Goal: Task Accomplishment & Management: Use online tool/utility

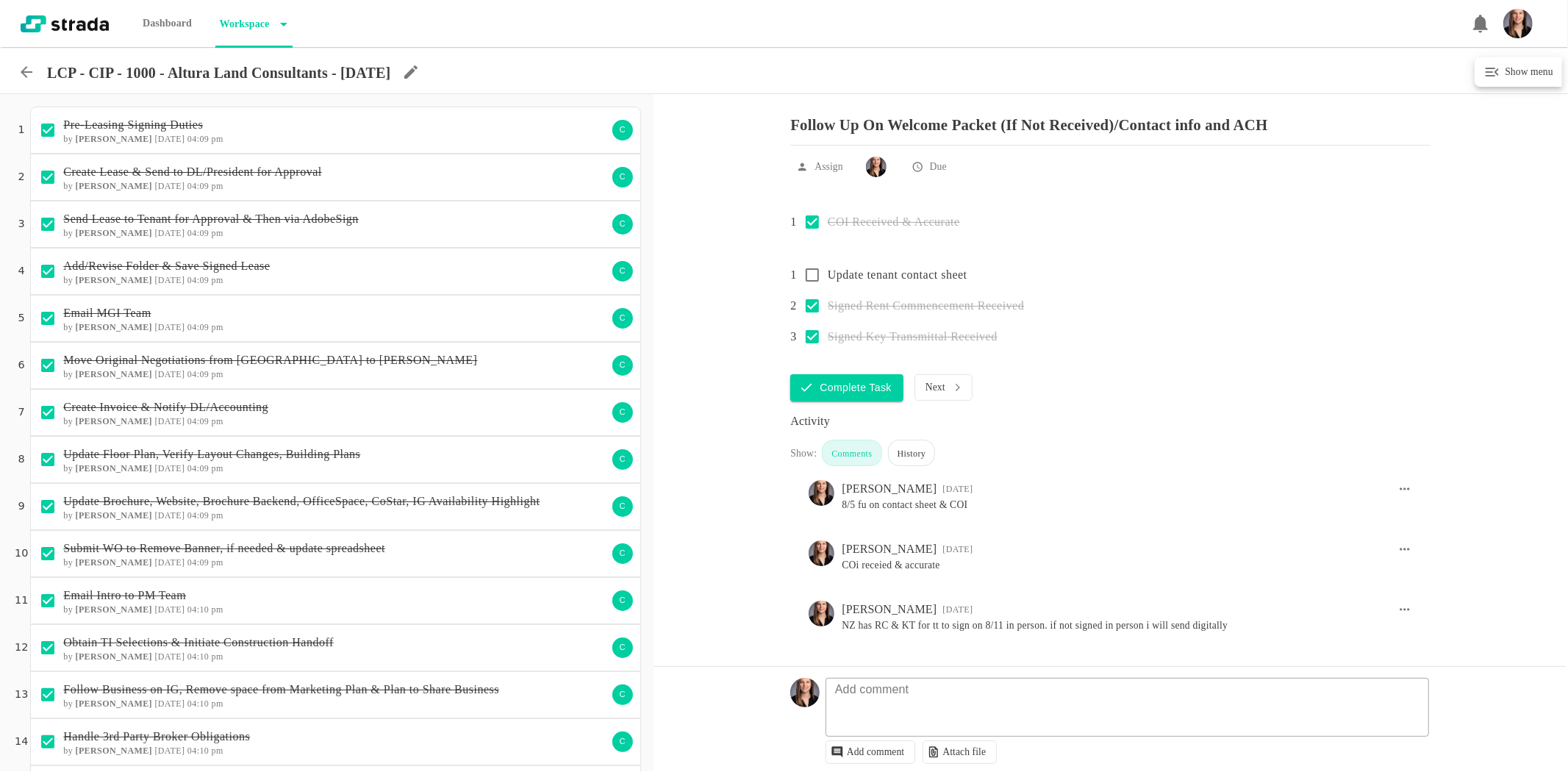
click at [23, 67] on icon at bounding box center [26, 72] width 17 height 17
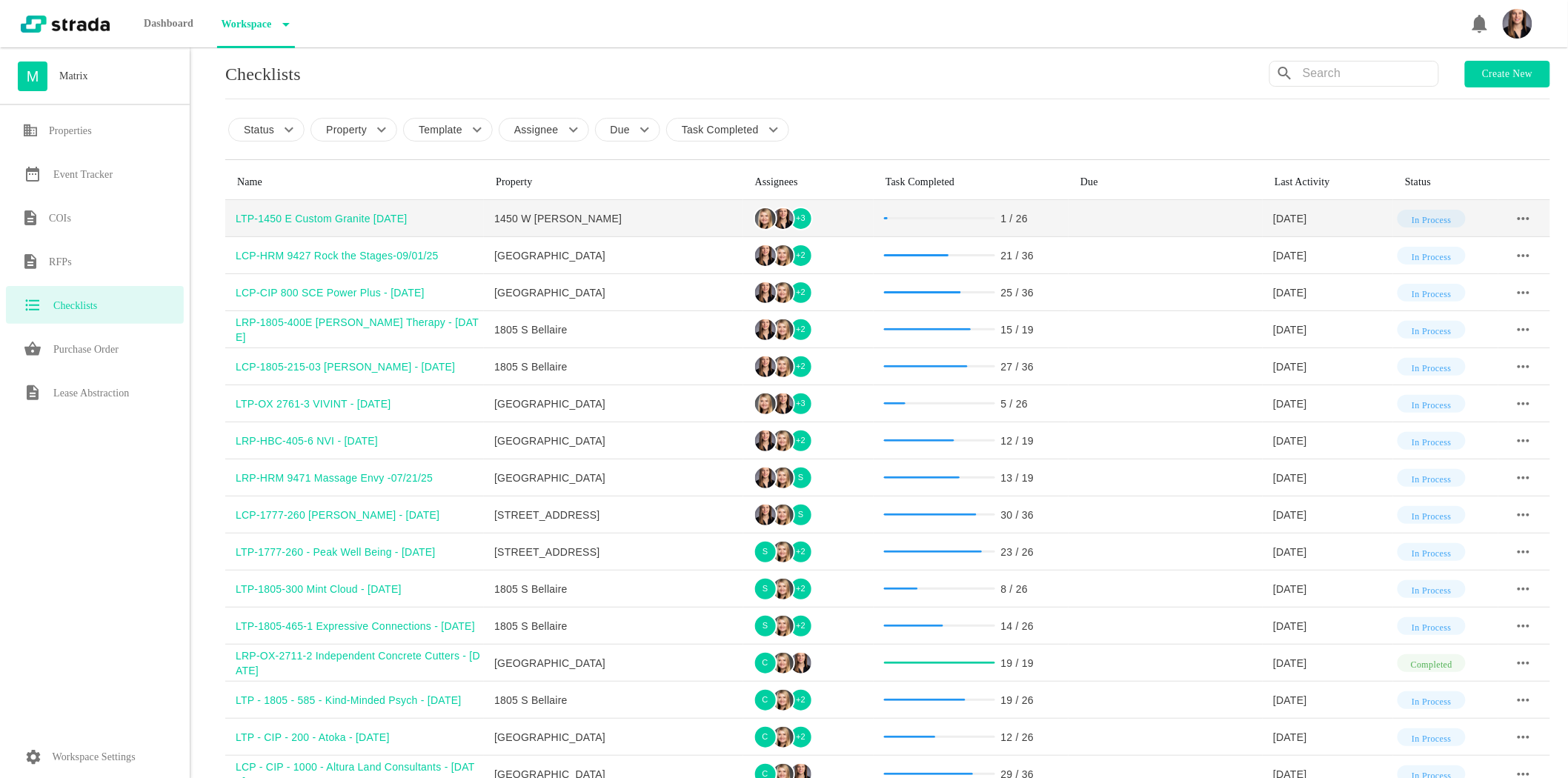
click at [404, 215] on div "LTP-1450 E Custom Granite [DATE]" at bounding box center [360, 218] width 248 height 14
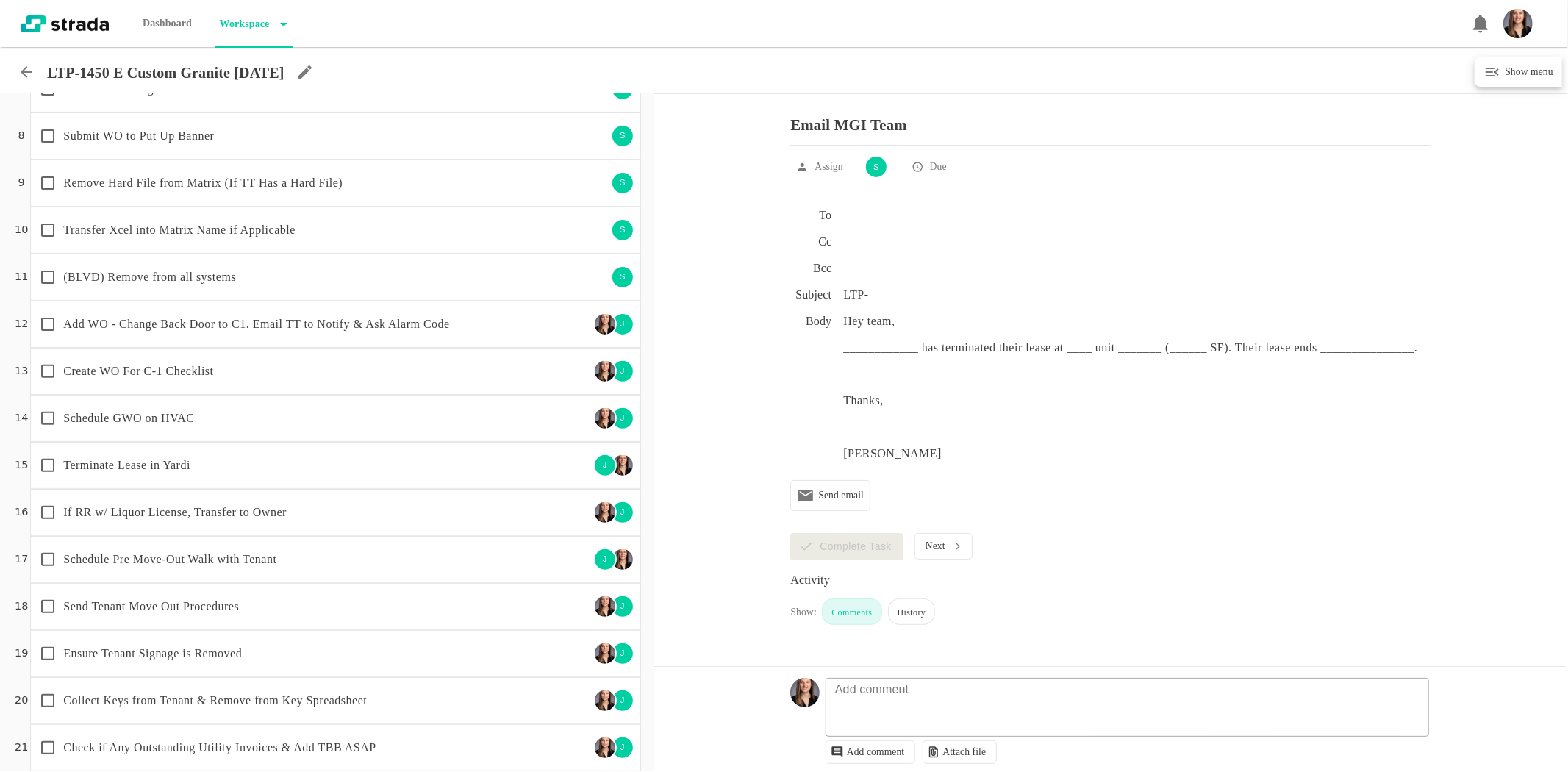
scroll to position [327, 0]
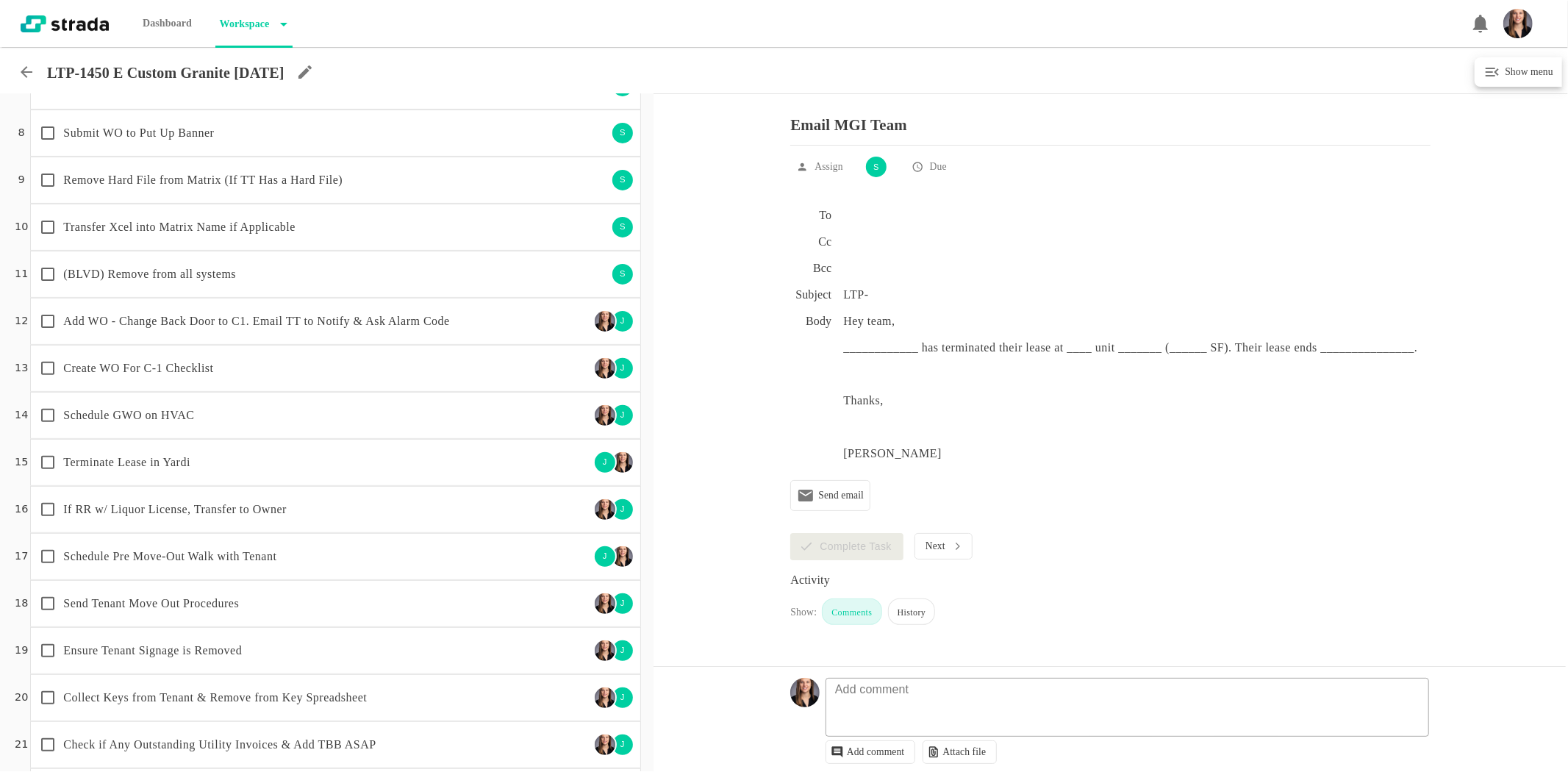
click at [479, 312] on p "Add WO - Change Back Door to C1. Email TT to Notify & Ask Alarm Code" at bounding box center [326, 321] width 526 height 17
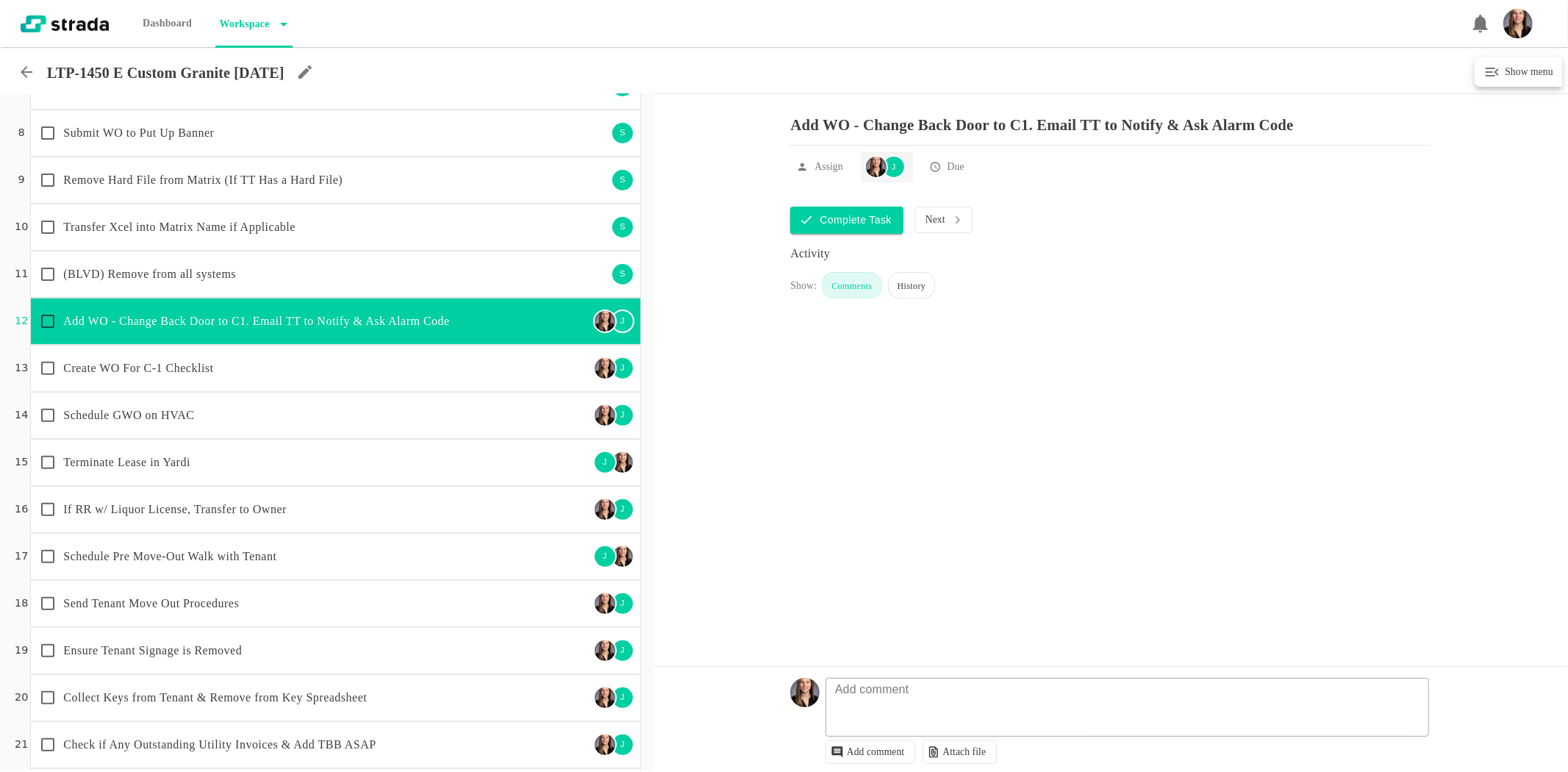
click at [894, 179] on div "J" at bounding box center [893, 167] width 23 height 23
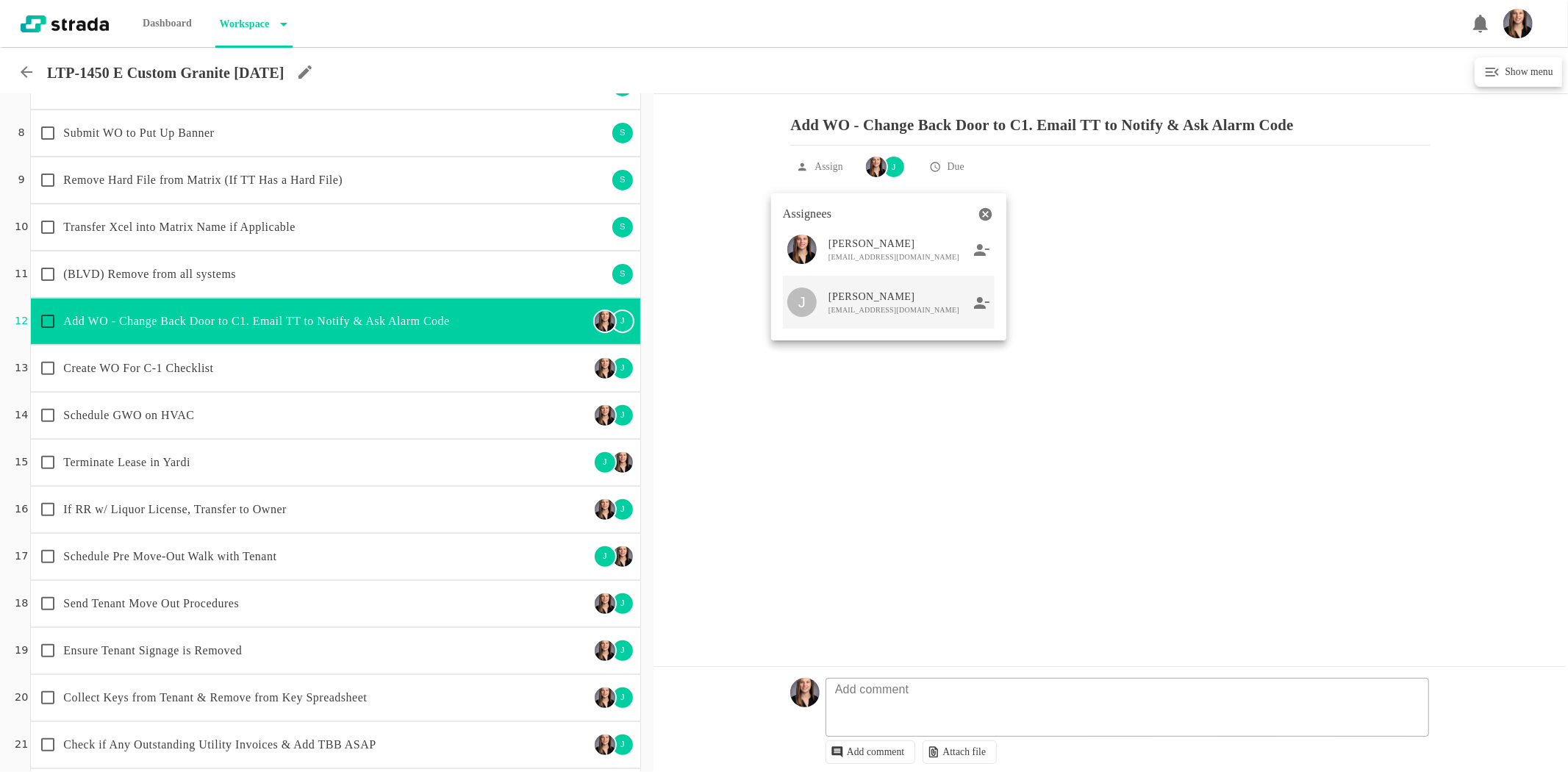
click at [987, 303] on icon at bounding box center [981, 303] width 15 height 12
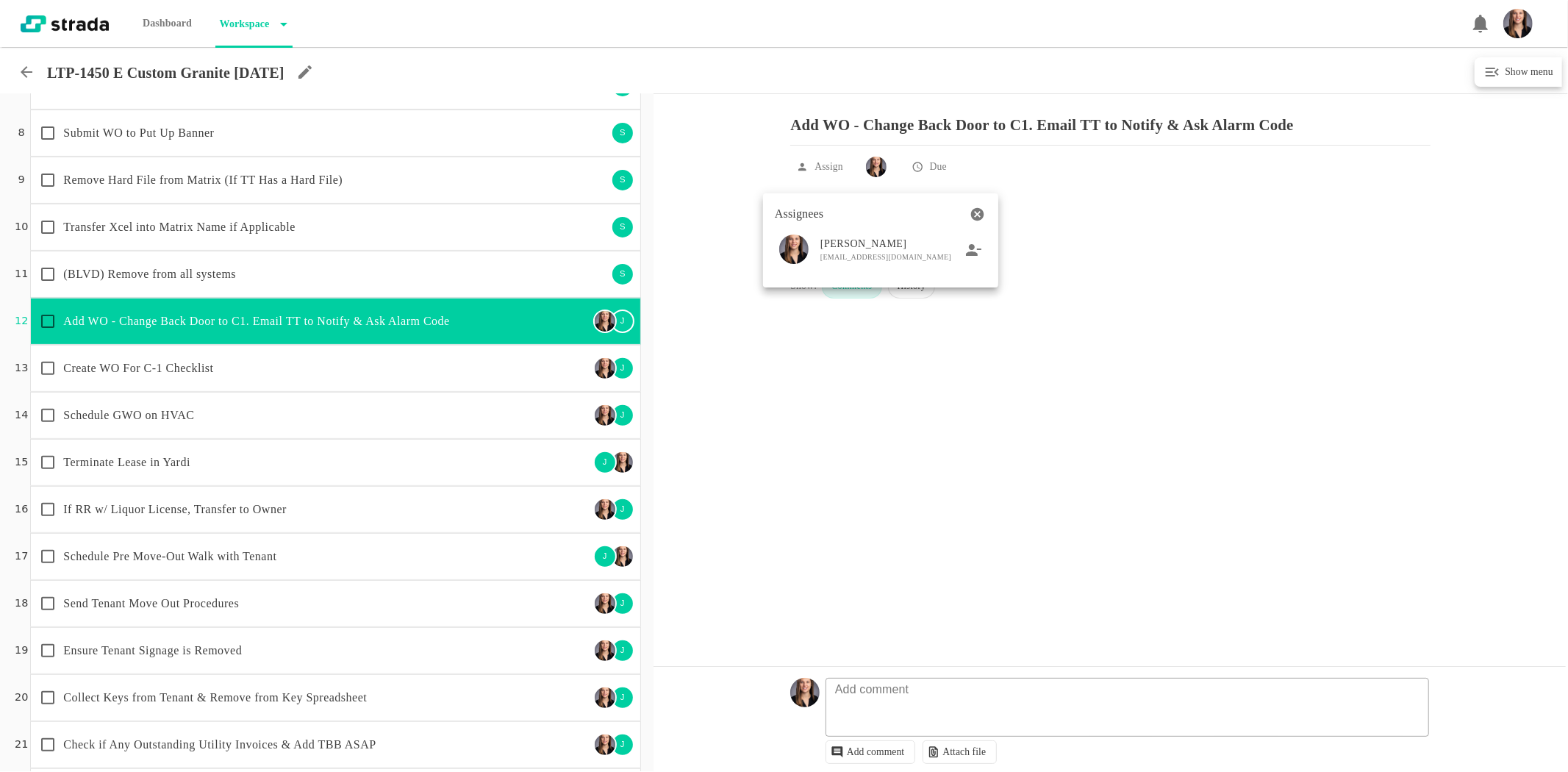
click at [515, 360] on div at bounding box center [784, 386] width 1568 height 772
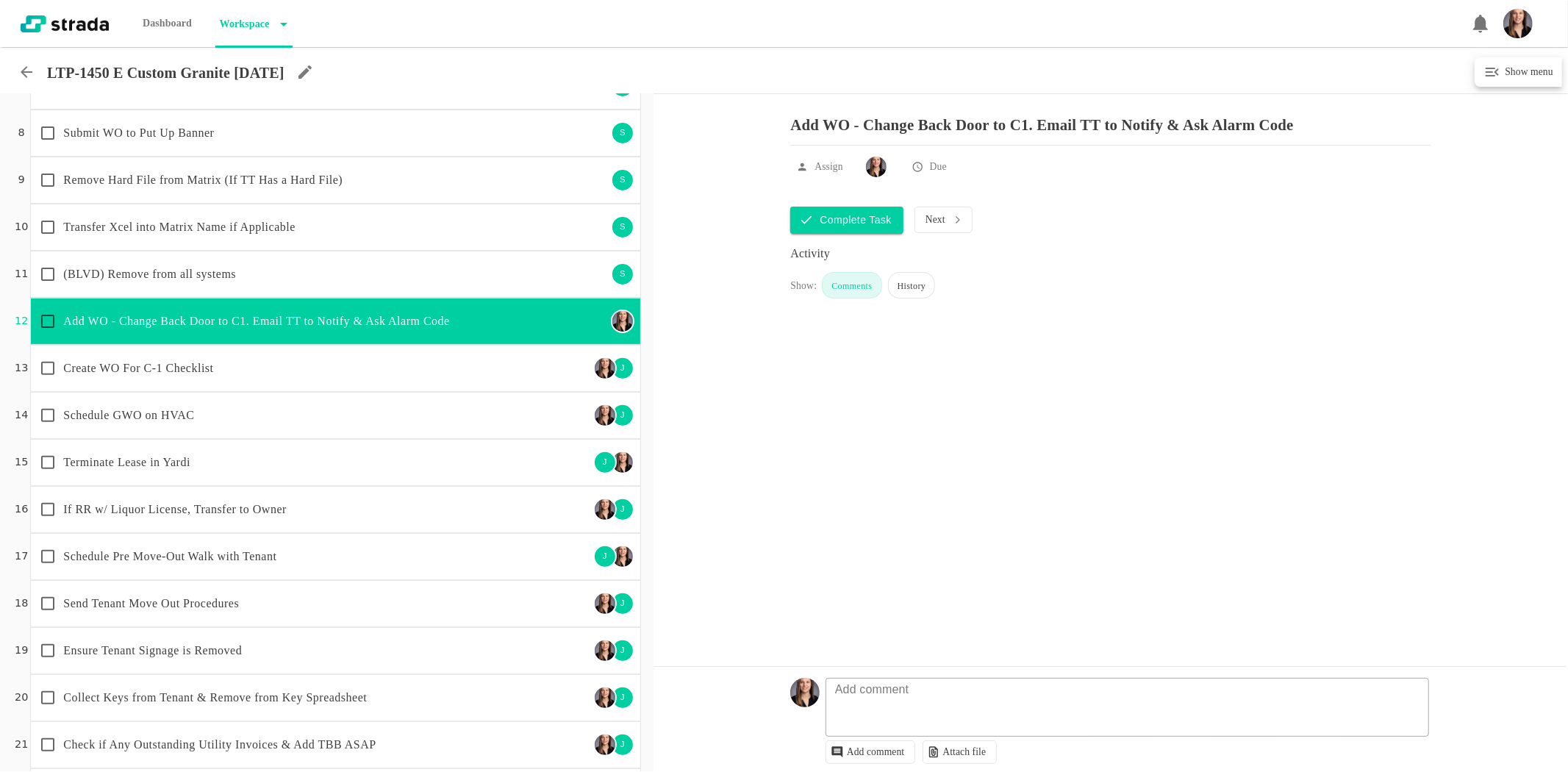
click at [386, 373] on p "Create WO For C-1 Checklist" at bounding box center [326, 368] width 526 height 17
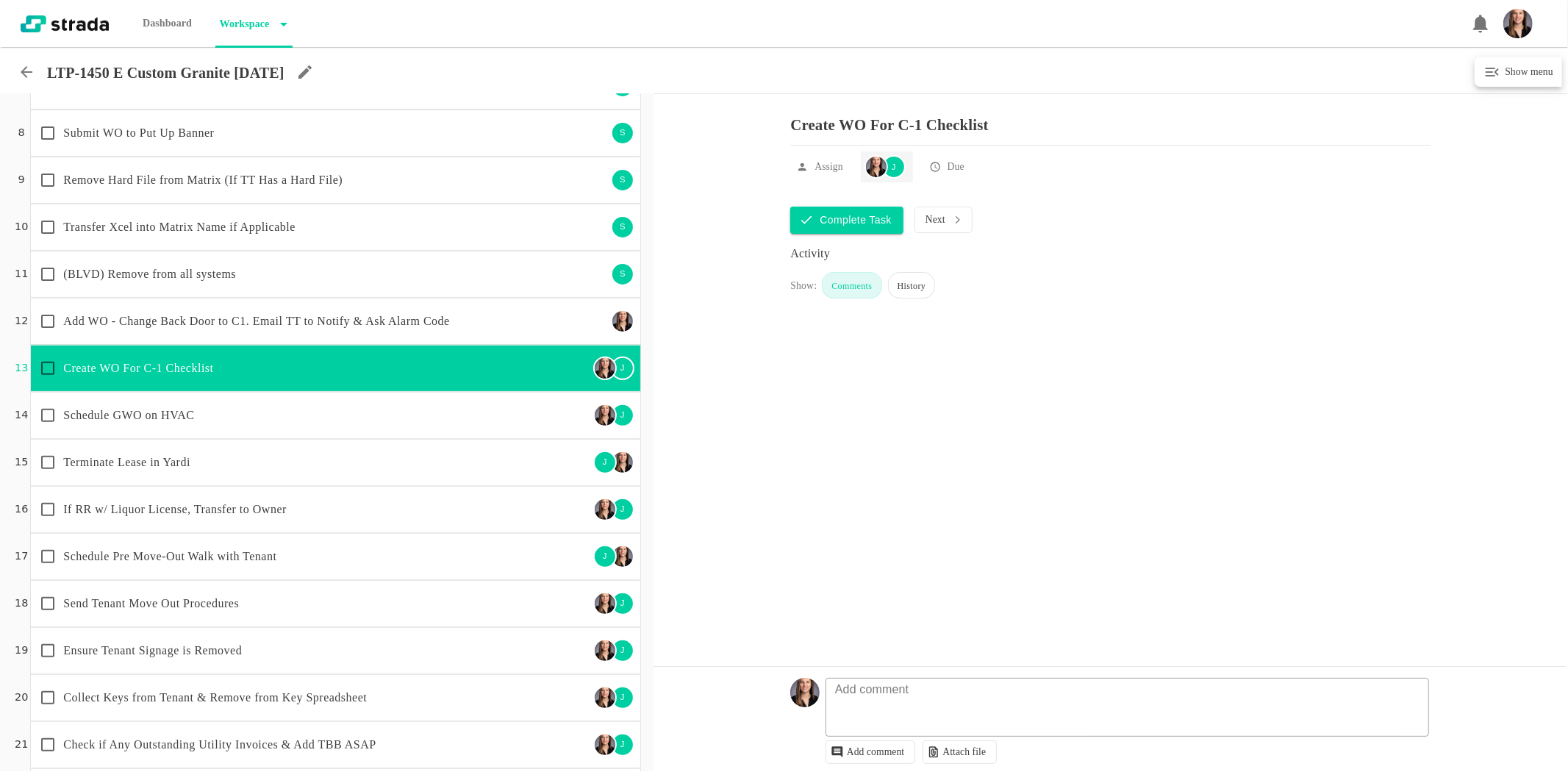
click at [892, 166] on div "J" at bounding box center [885, 167] width 41 height 23
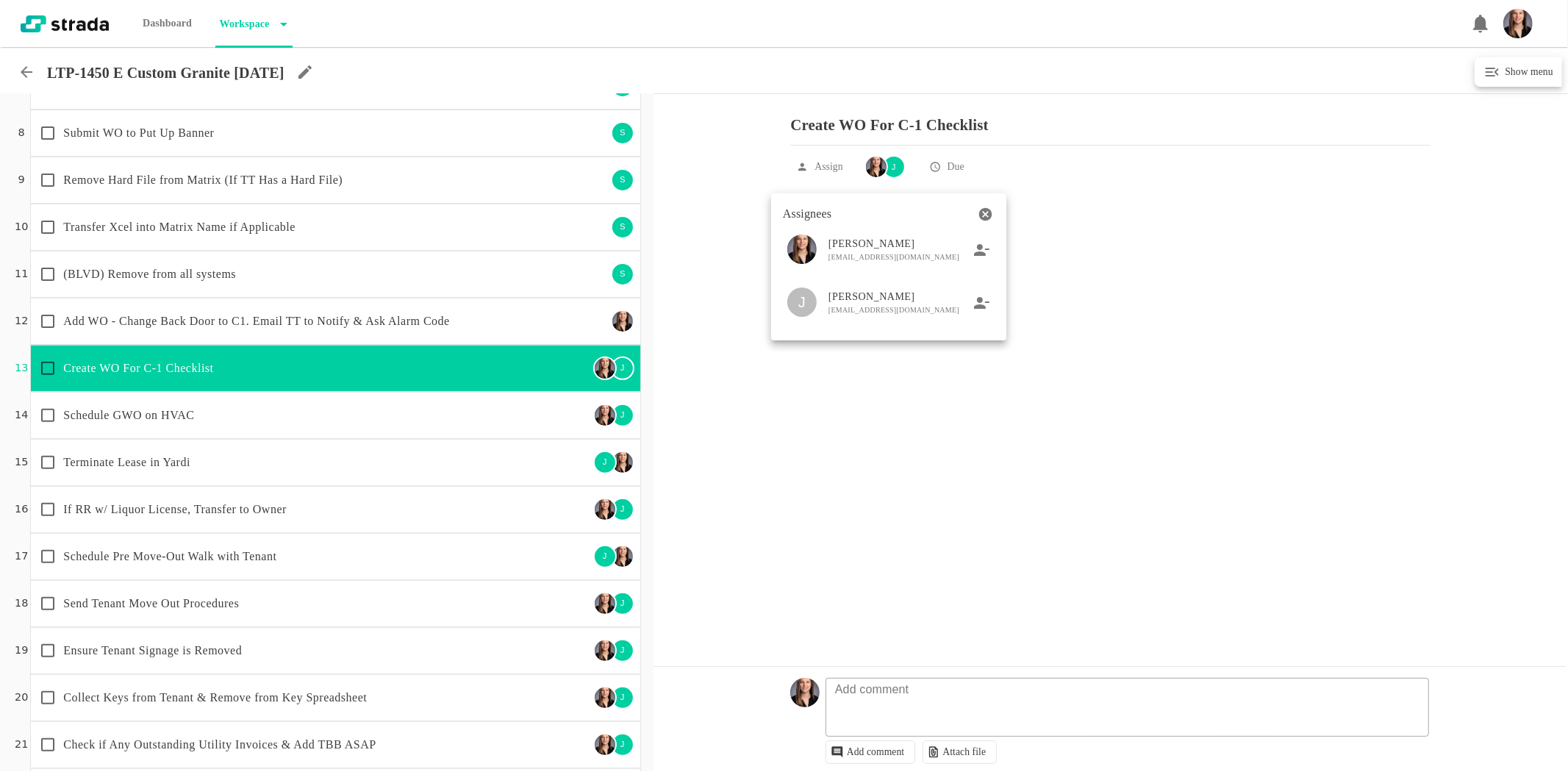
click at [979, 306] on icon at bounding box center [981, 303] width 15 height 12
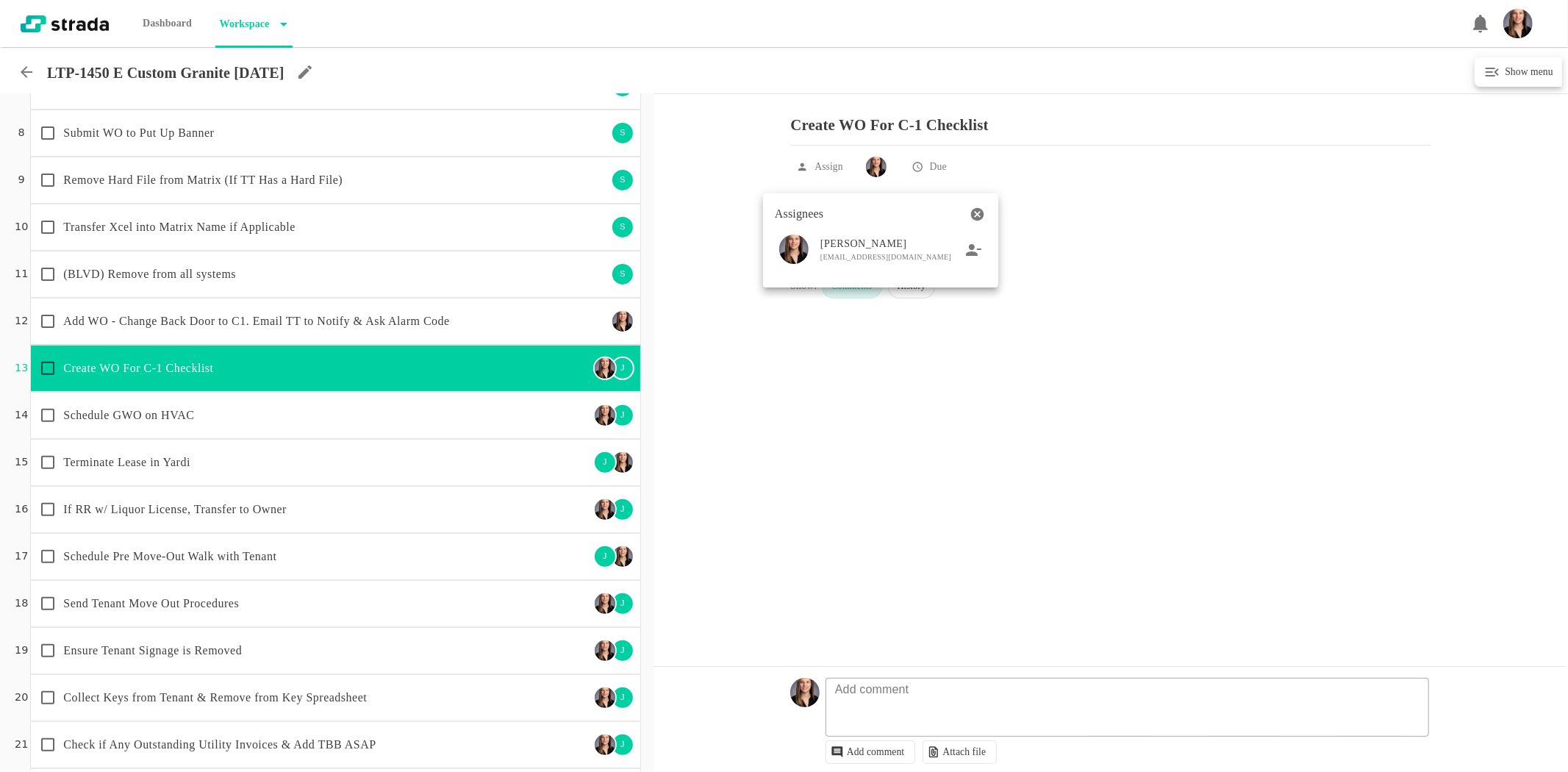
click at [480, 435] on div at bounding box center [784, 386] width 1568 height 772
click at [395, 409] on p "Schedule GWO on HVAC" at bounding box center [326, 415] width 526 height 17
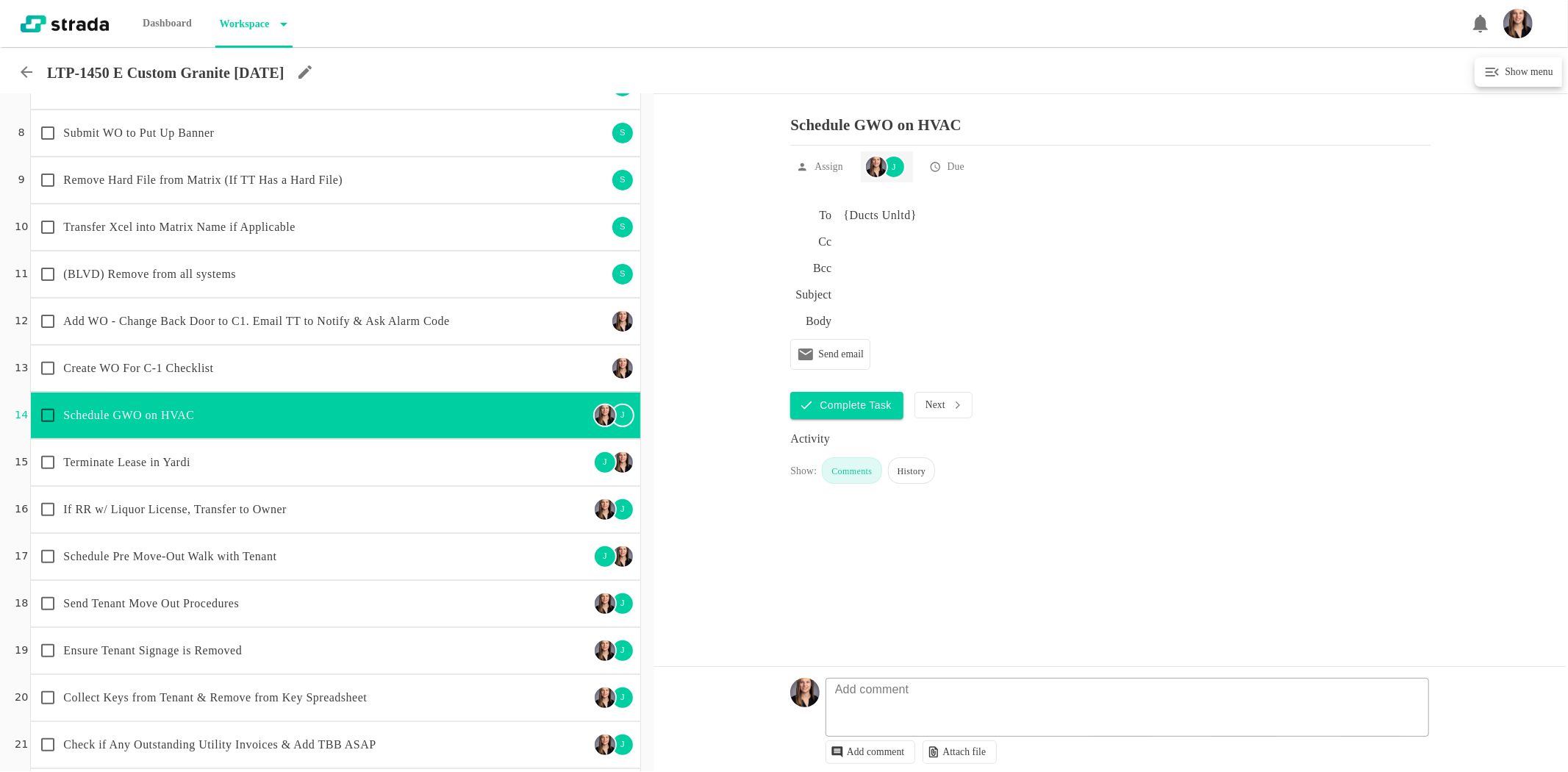
click at [886, 170] on div "J" at bounding box center [893, 167] width 23 height 23
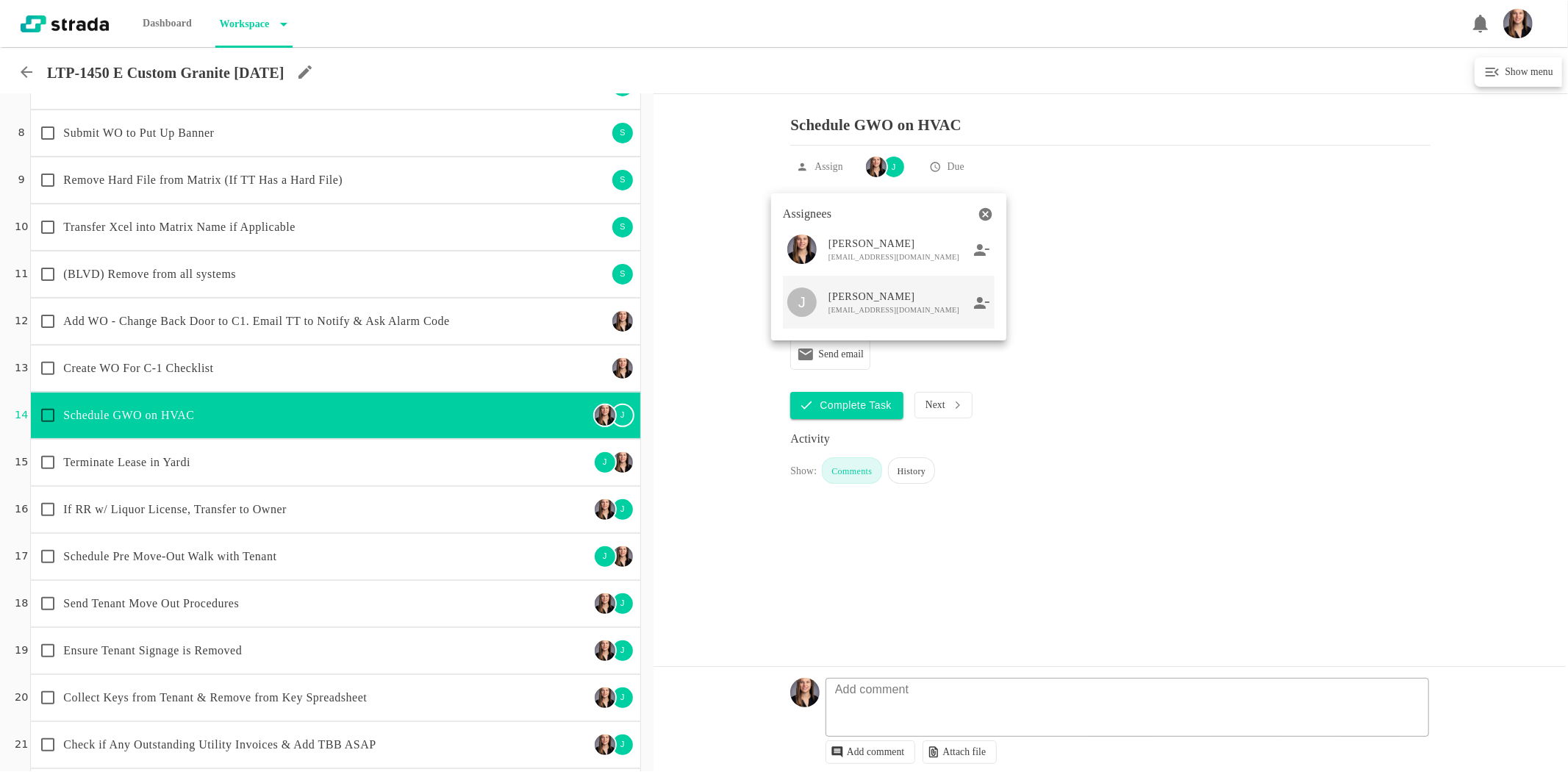
click at [986, 303] on icon at bounding box center [981, 303] width 16 height 14
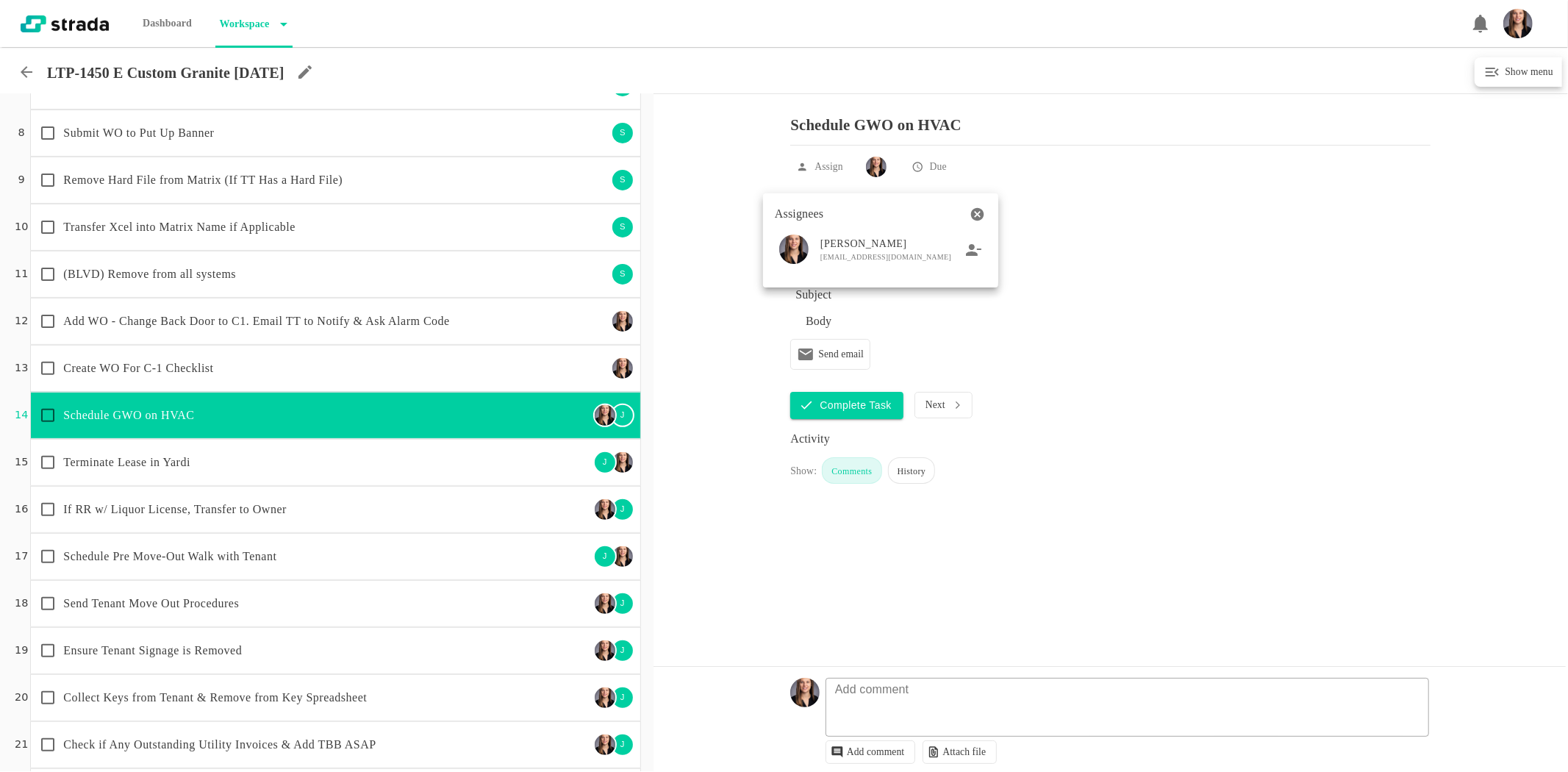
click at [505, 484] on div at bounding box center [784, 386] width 1568 height 772
click at [494, 484] on div "Terminate Lease in Yardi J" at bounding box center [335, 463] width 610 height 47
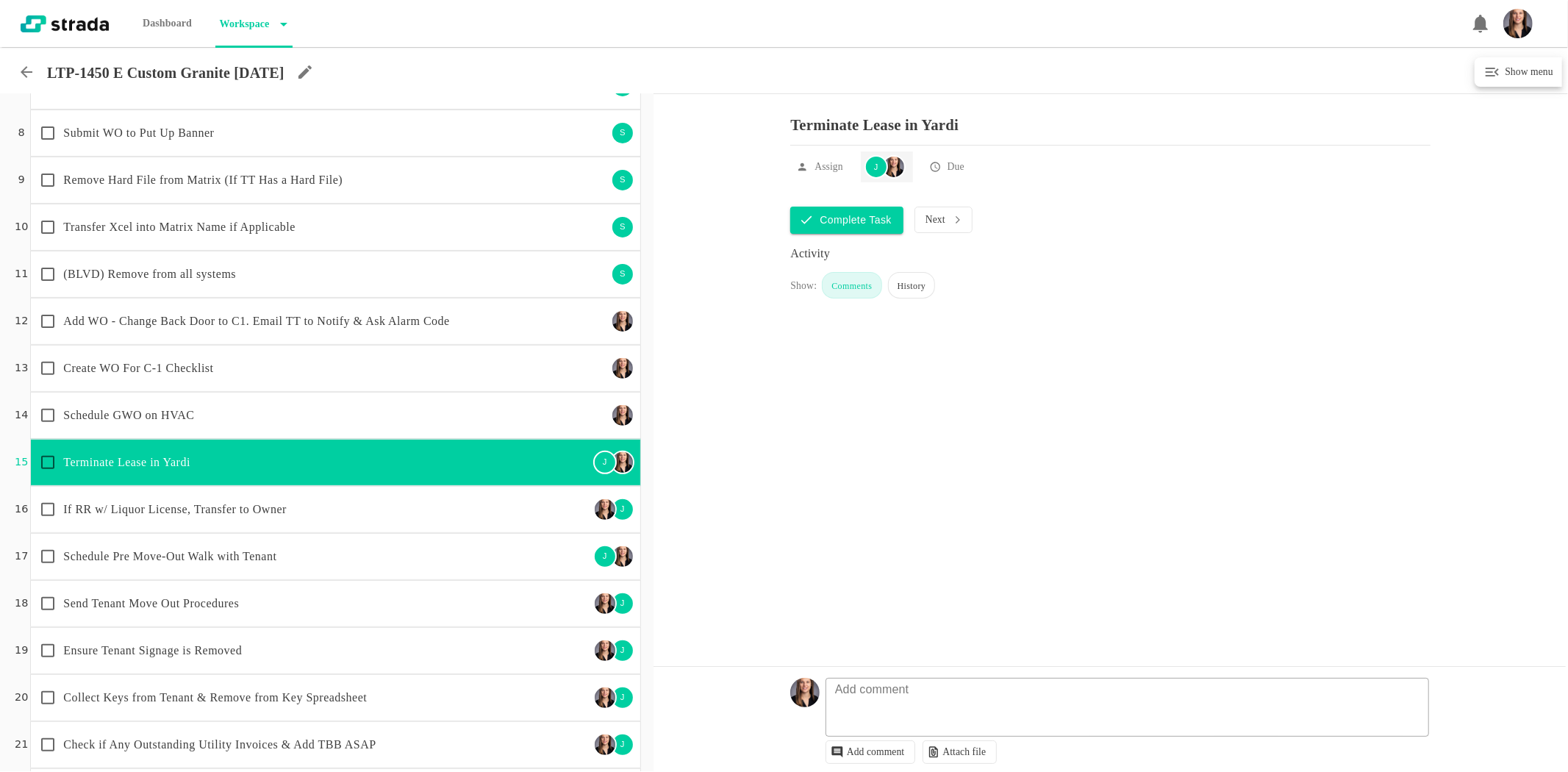
click at [873, 179] on div "J" at bounding box center [876, 167] width 23 height 23
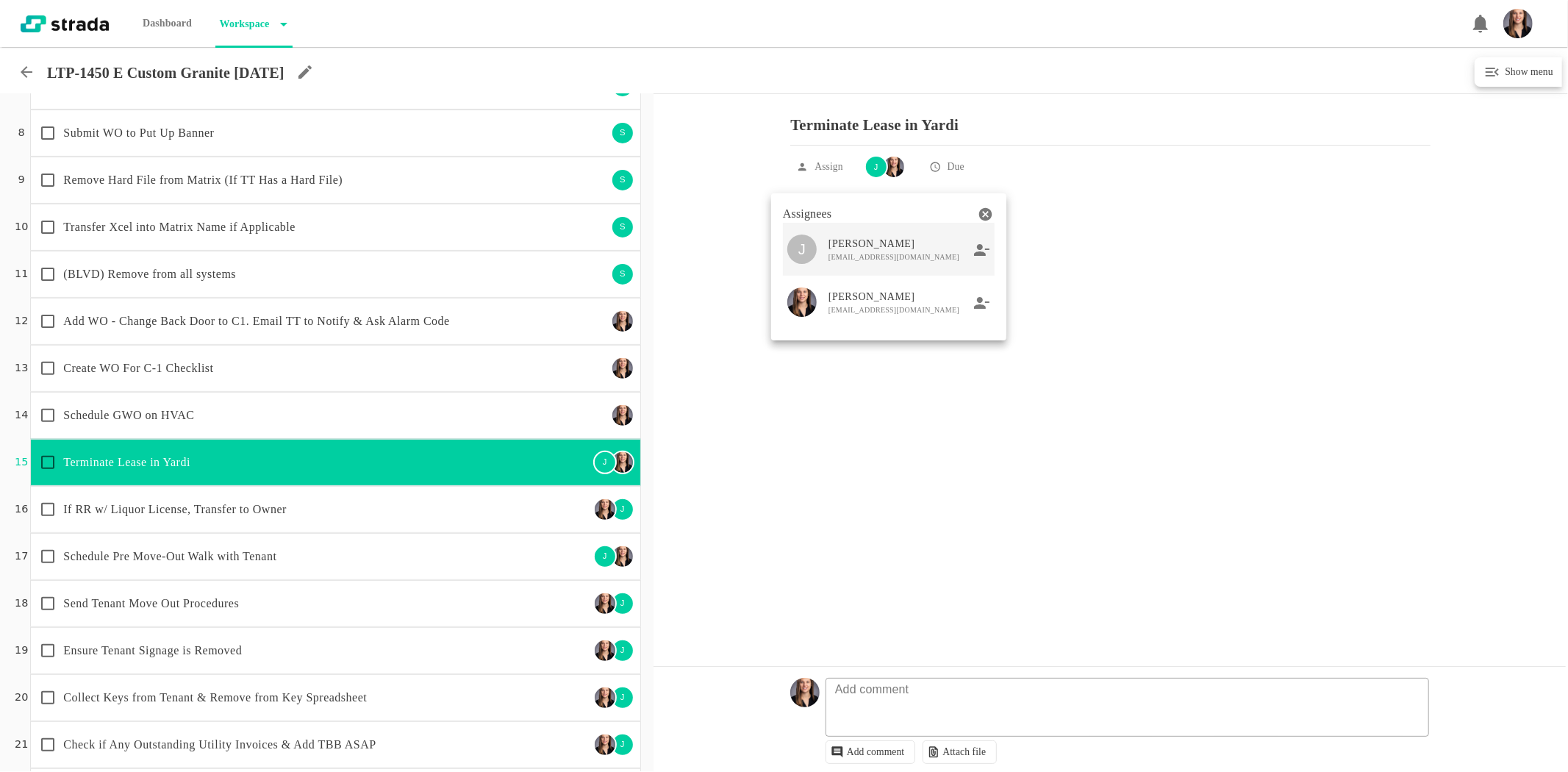
click at [991, 254] on div "J [PERSON_NAME] [EMAIL_ADDRESS][DOMAIN_NAME]" at bounding box center [888, 249] width 212 height 53
click at [978, 250] on icon at bounding box center [981, 250] width 15 height 12
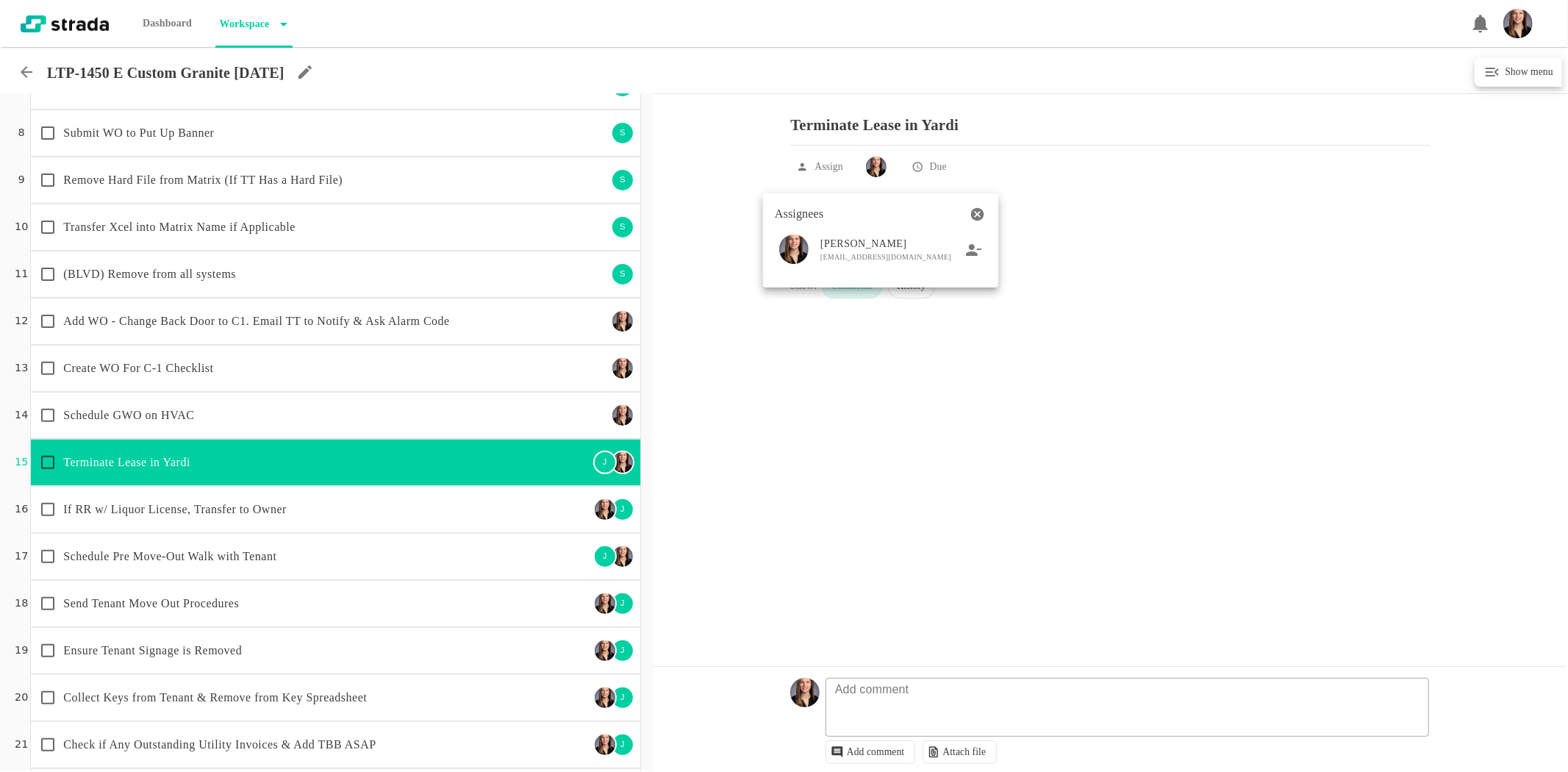
click at [508, 457] on div at bounding box center [784, 386] width 1568 height 772
click at [468, 507] on p "If RR w/ Liquor License, Transfer to Owner" at bounding box center [326, 509] width 526 height 17
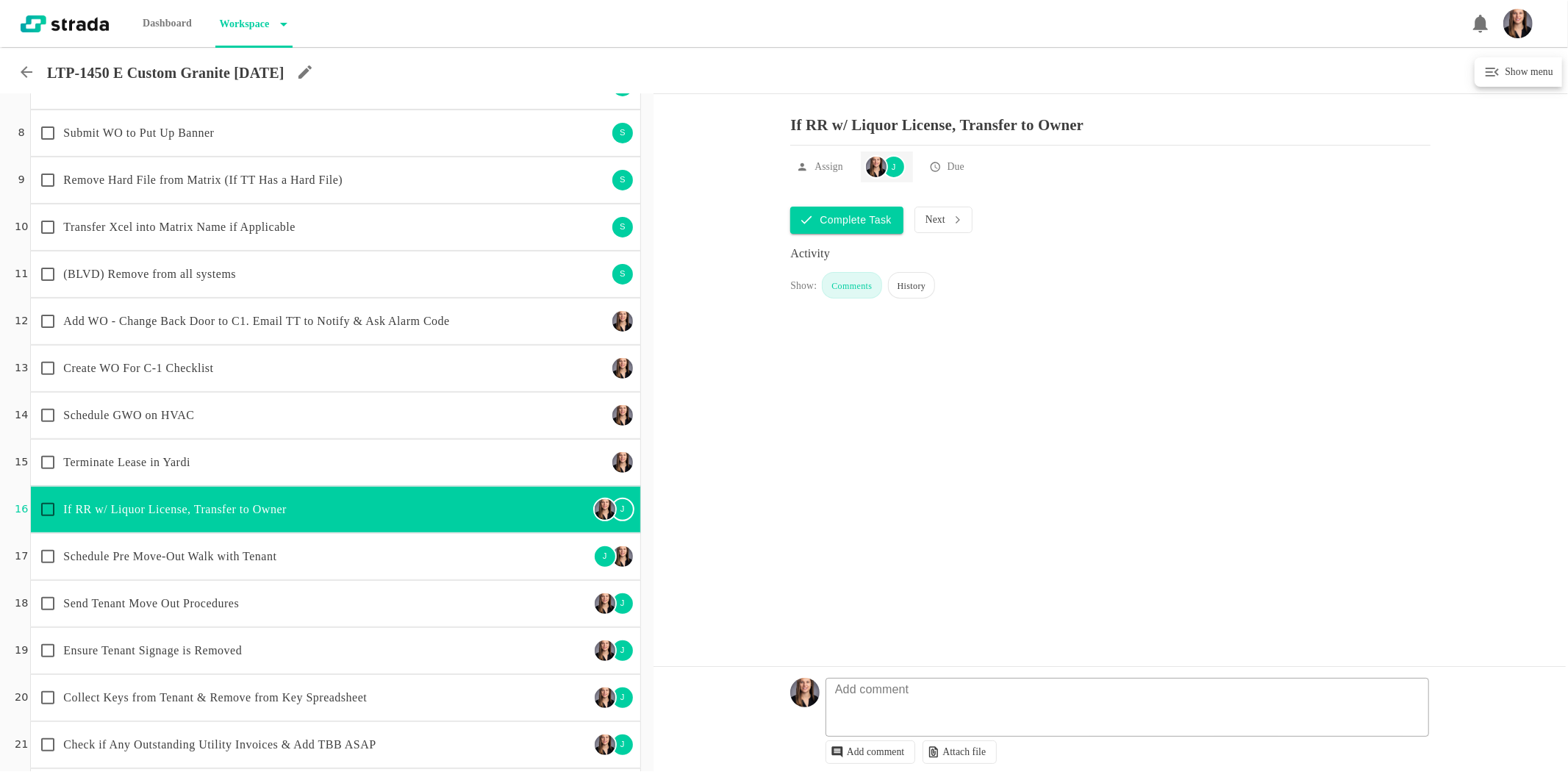
click at [898, 175] on div "J" at bounding box center [893, 167] width 23 height 23
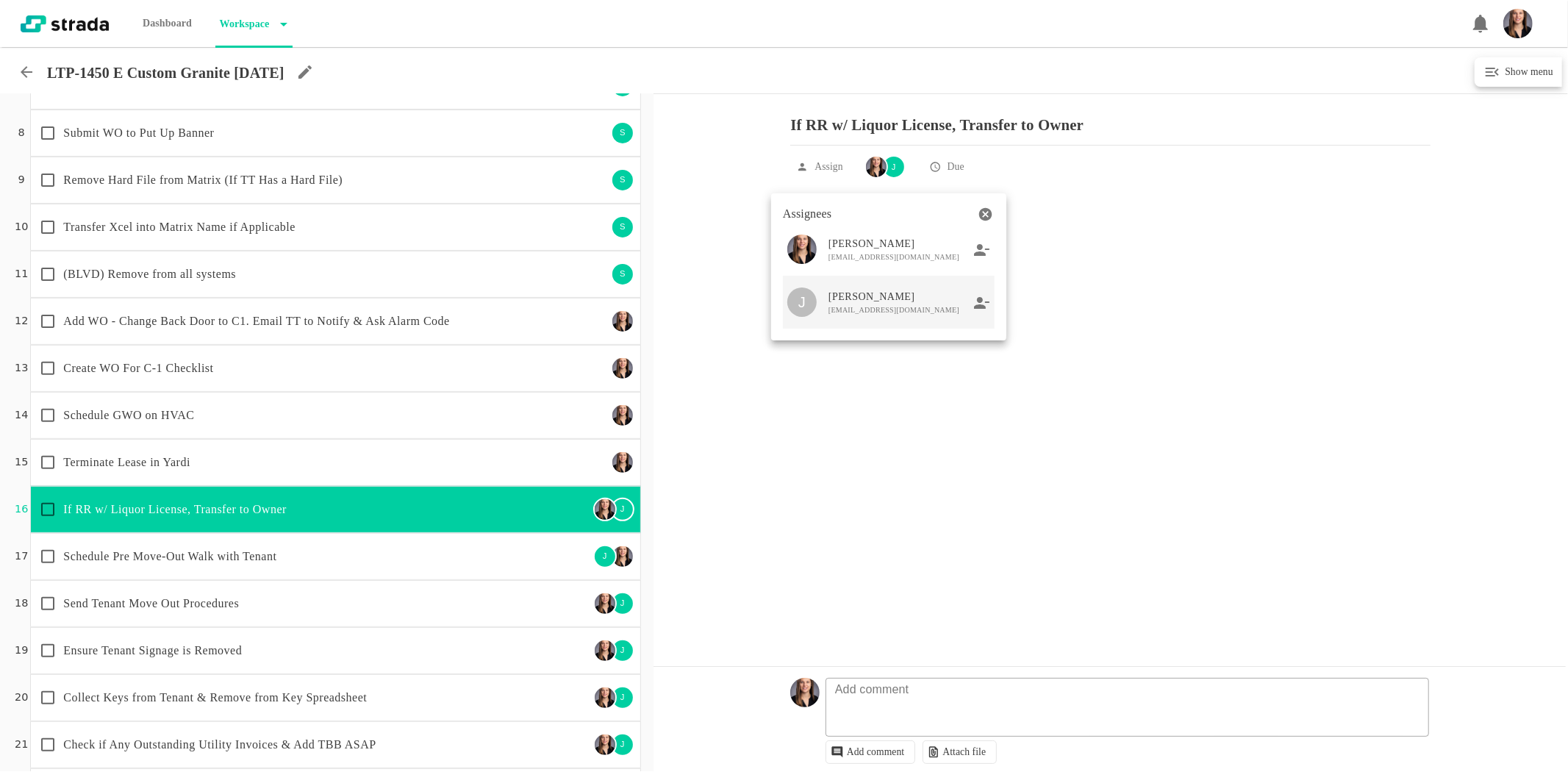
click at [980, 303] on icon at bounding box center [981, 303] width 15 height 12
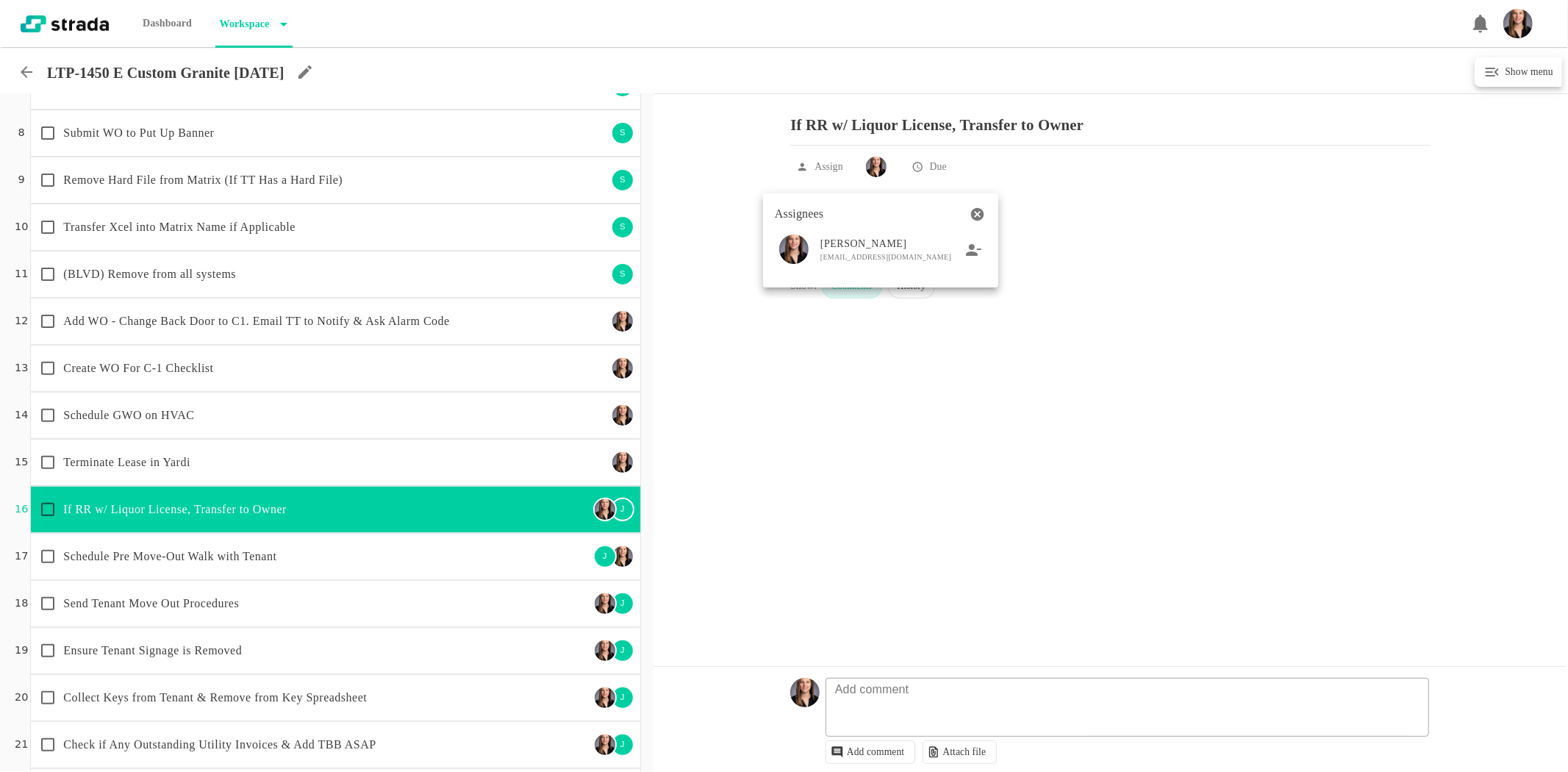
click at [566, 534] on div at bounding box center [784, 386] width 1568 height 772
click at [422, 563] on p "Schedule Pre Move-Out Walk with Tenant" at bounding box center [326, 556] width 526 height 17
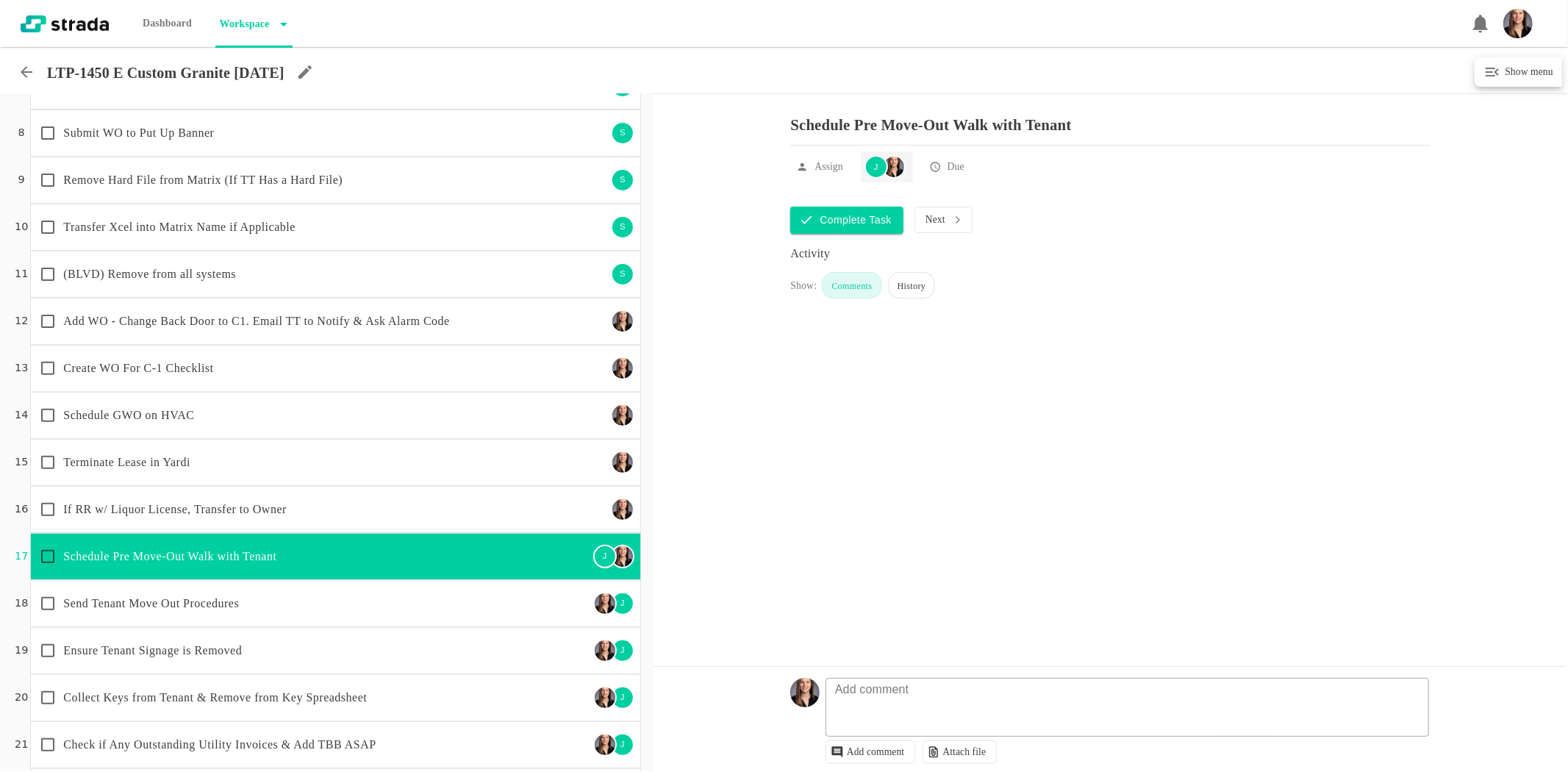
click at [880, 174] on div "J" at bounding box center [876, 167] width 23 height 23
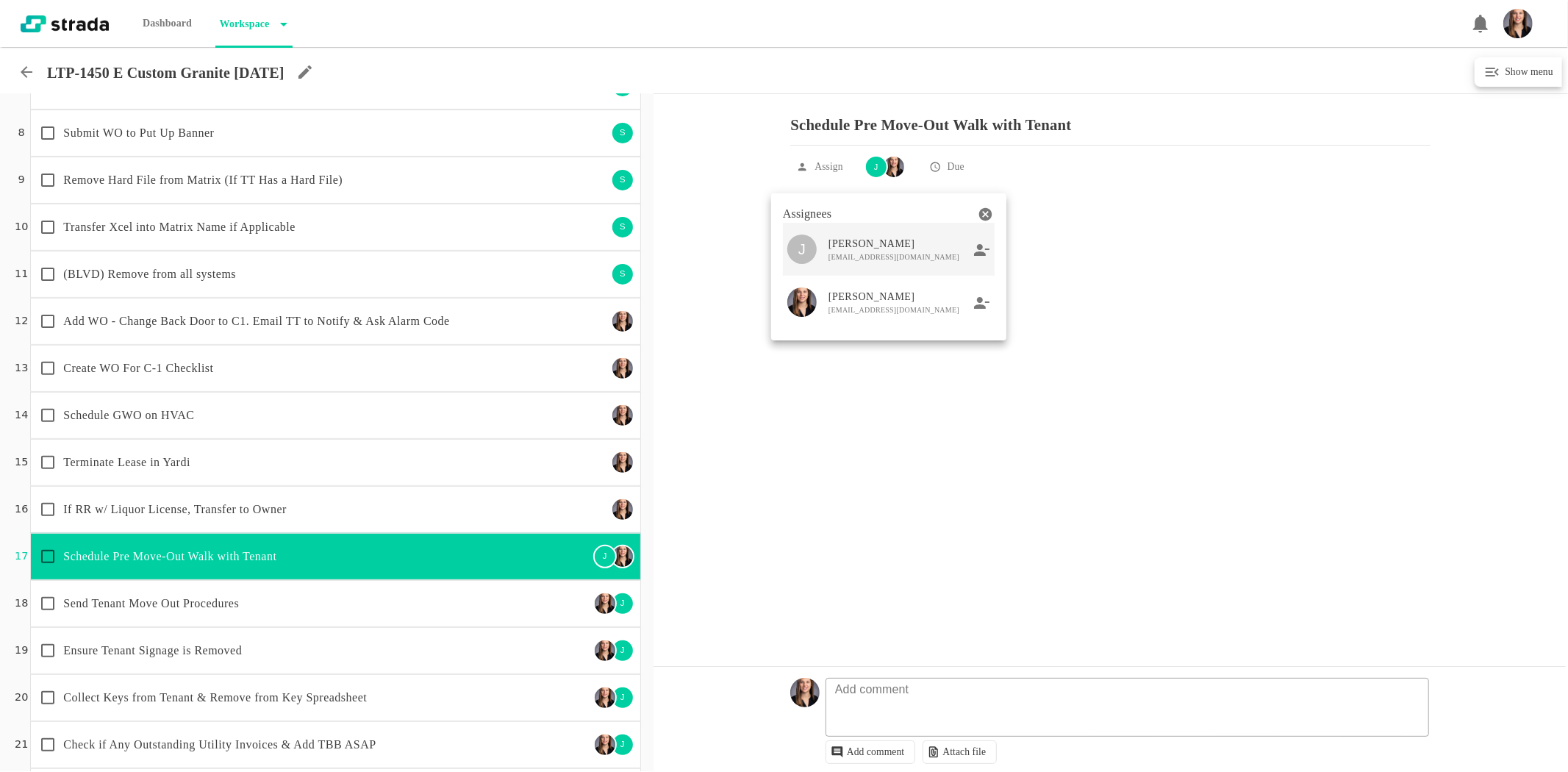
click at [980, 248] on icon at bounding box center [981, 250] width 15 height 12
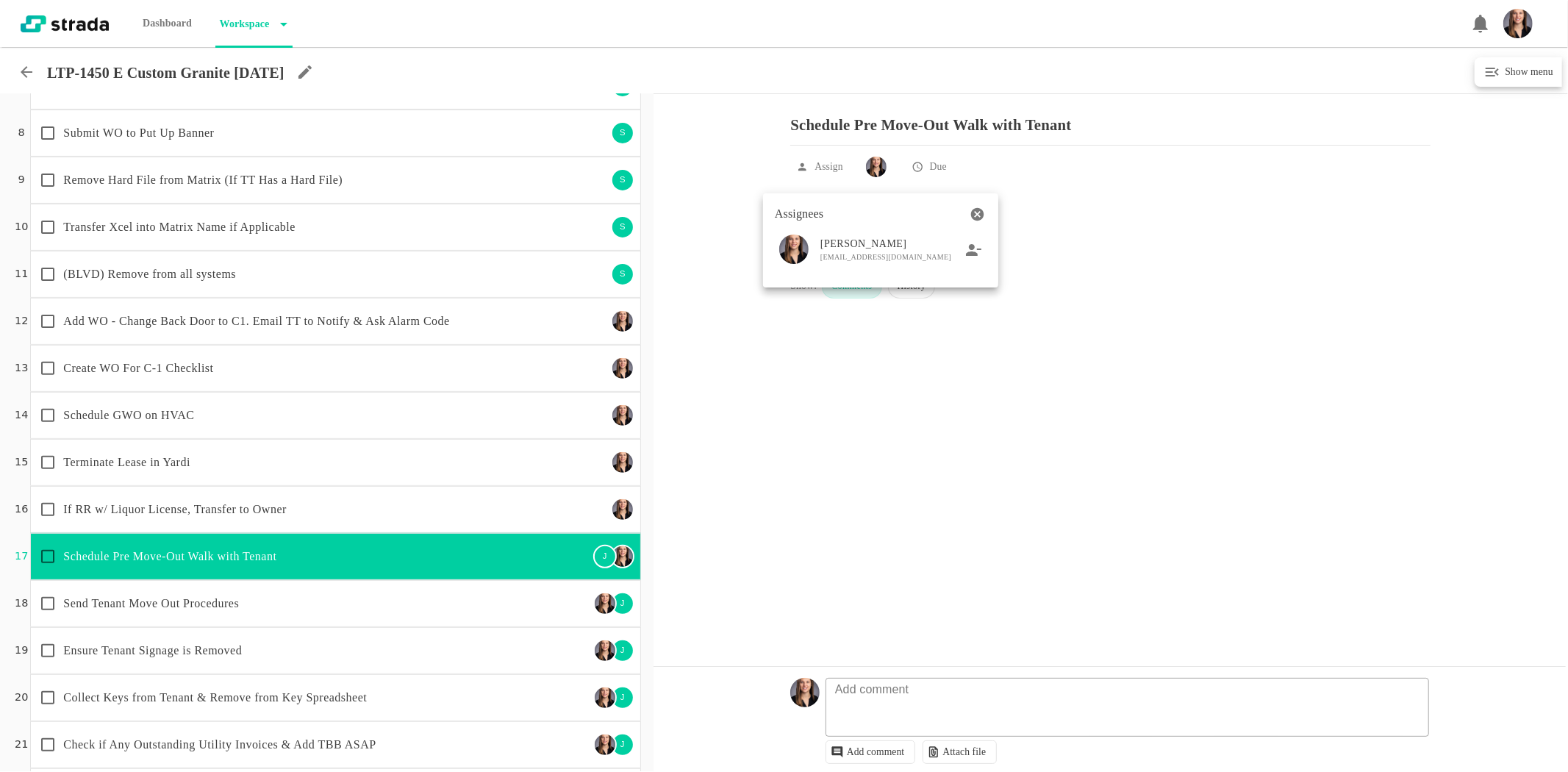
click at [390, 629] on div at bounding box center [784, 386] width 1568 height 772
click at [317, 606] on p "Send Tenant Move Out Procedures" at bounding box center [326, 603] width 526 height 17
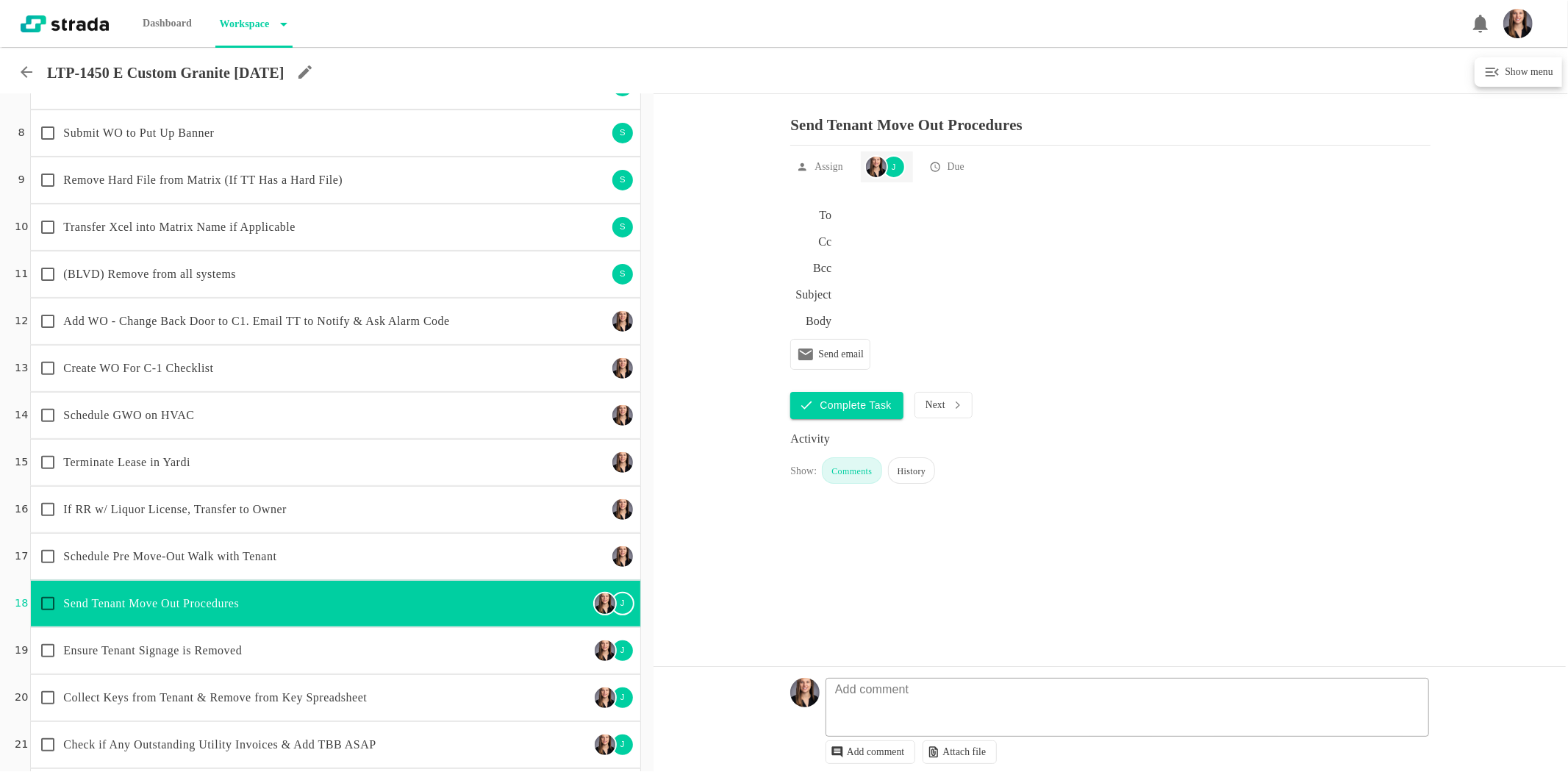
click at [886, 177] on img at bounding box center [876, 167] width 20 height 20
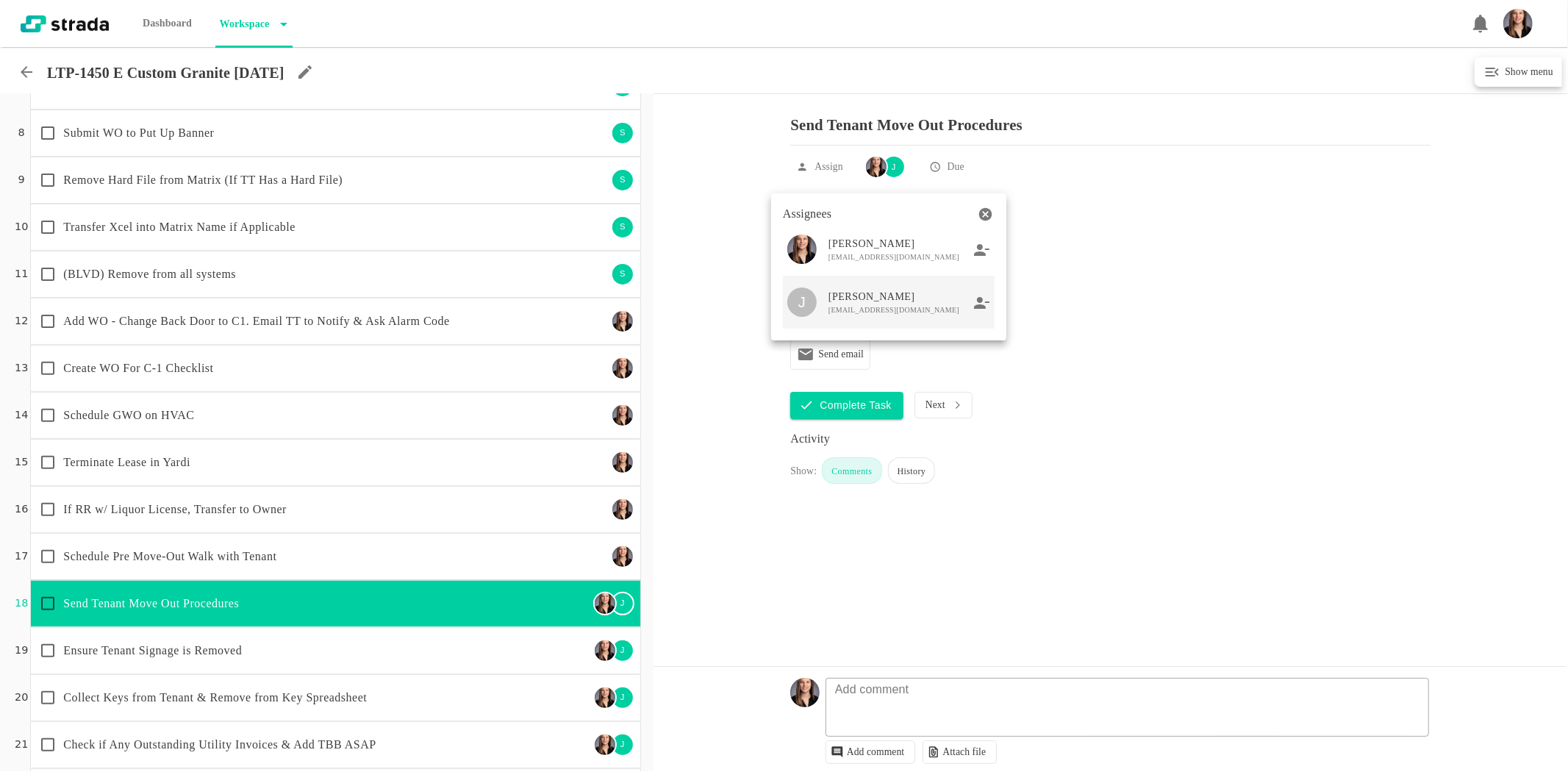
click at [979, 307] on icon at bounding box center [981, 303] width 15 height 12
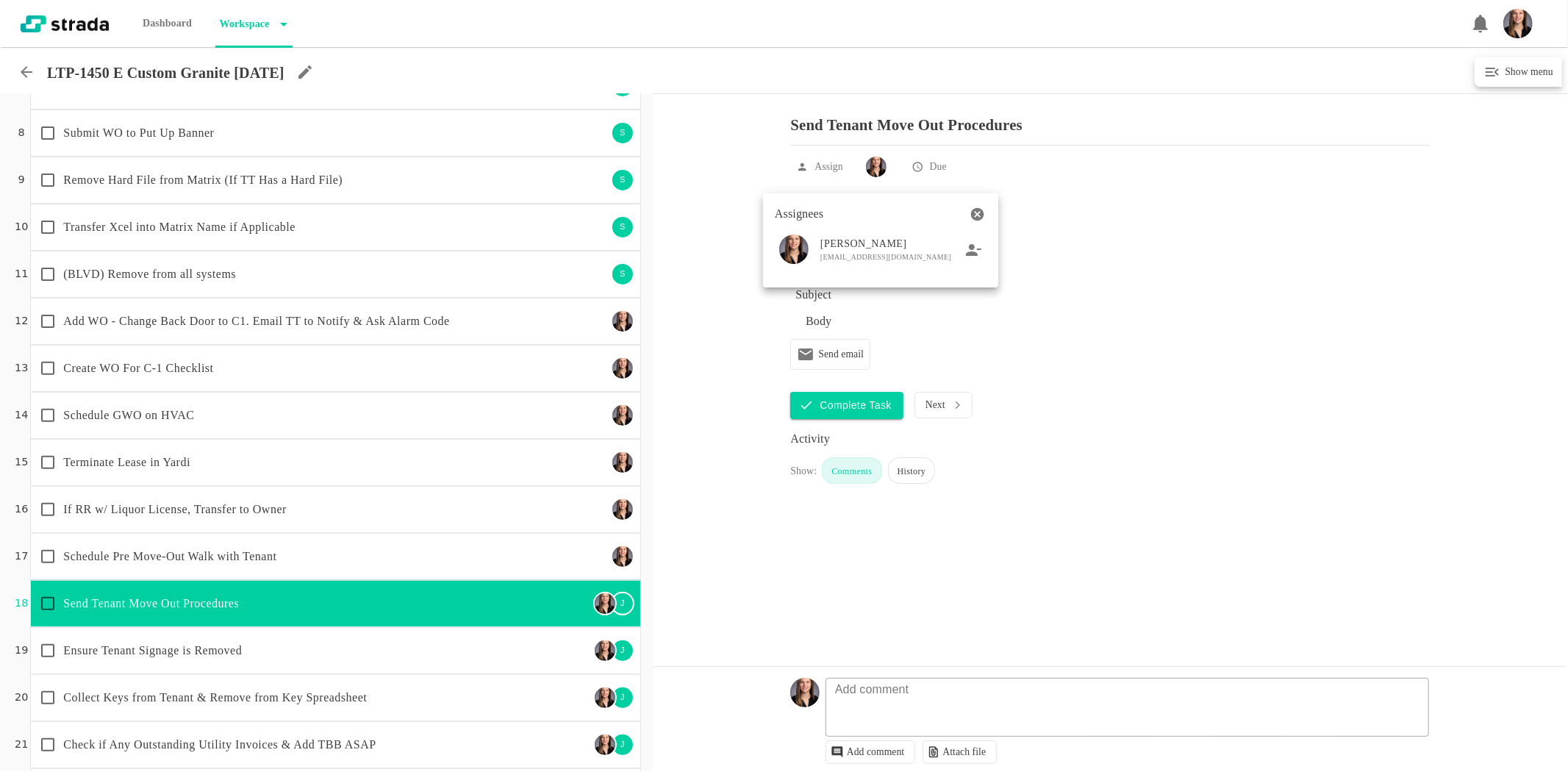
click at [526, 558] on div at bounding box center [784, 386] width 1568 height 772
click at [500, 644] on p "Ensure Tenant Signage is Removed" at bounding box center [326, 651] width 526 height 17
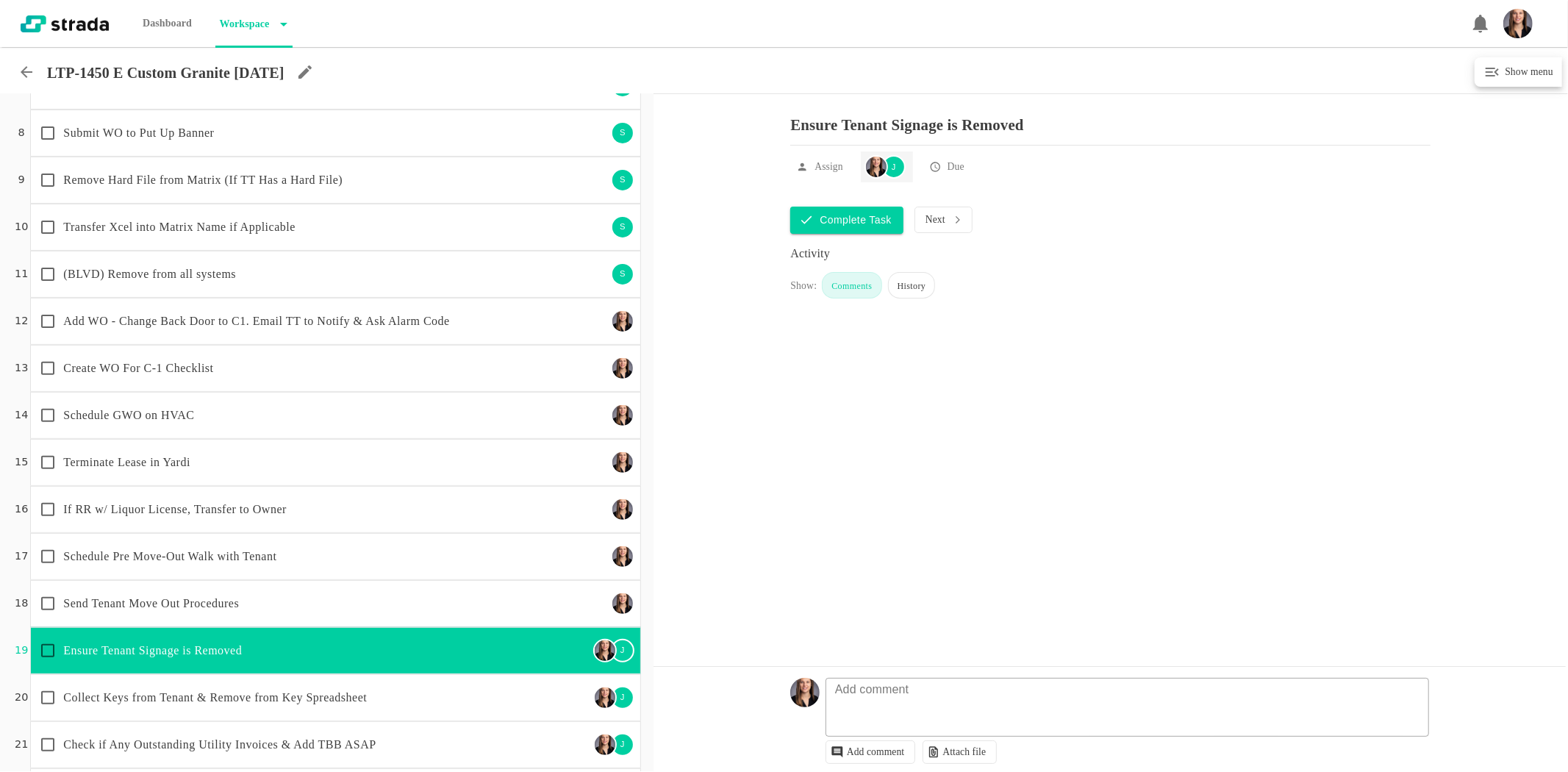
click at [898, 179] on div "J" at bounding box center [893, 167] width 23 height 23
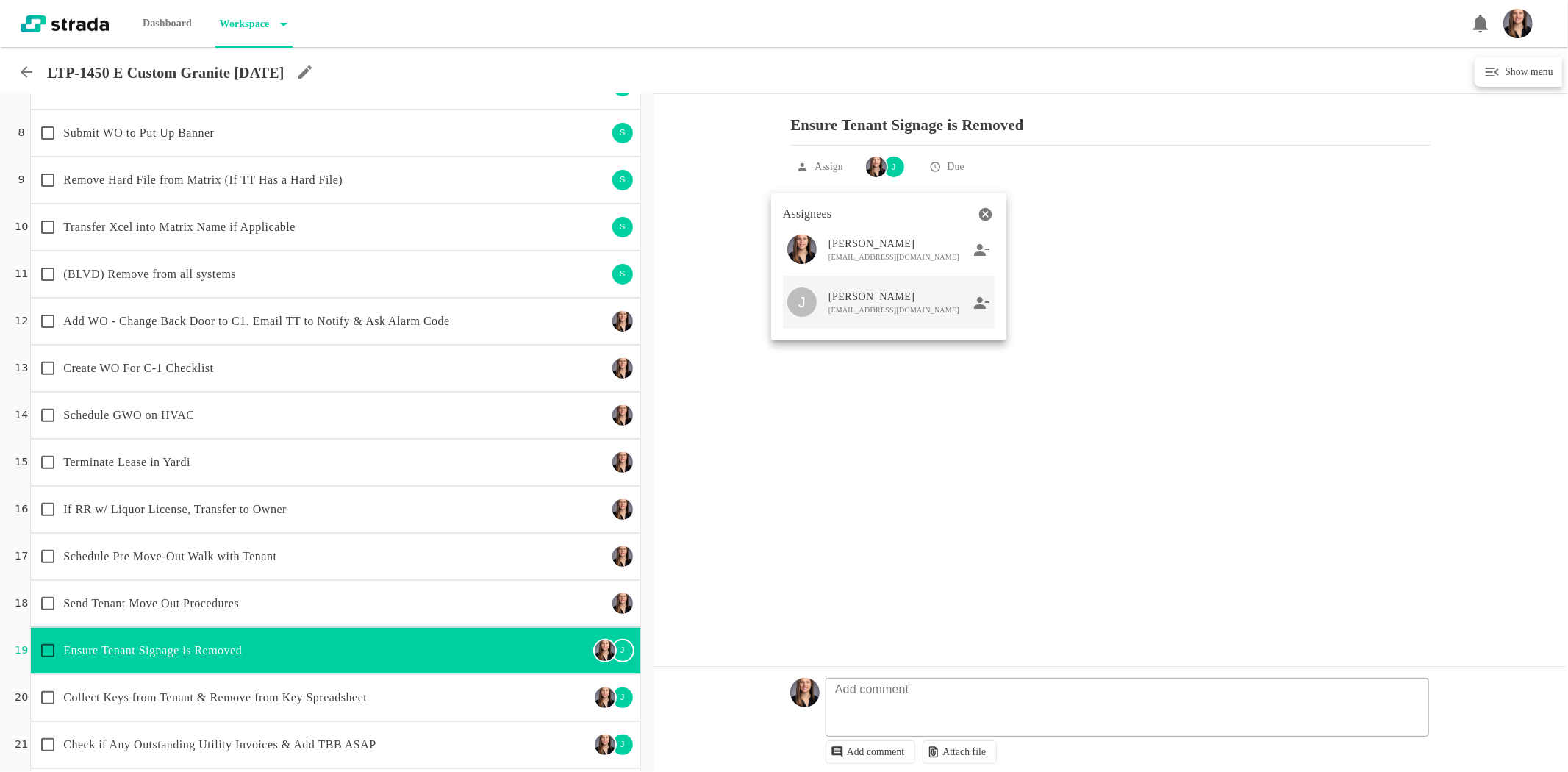
click at [981, 304] on icon at bounding box center [981, 303] width 16 height 14
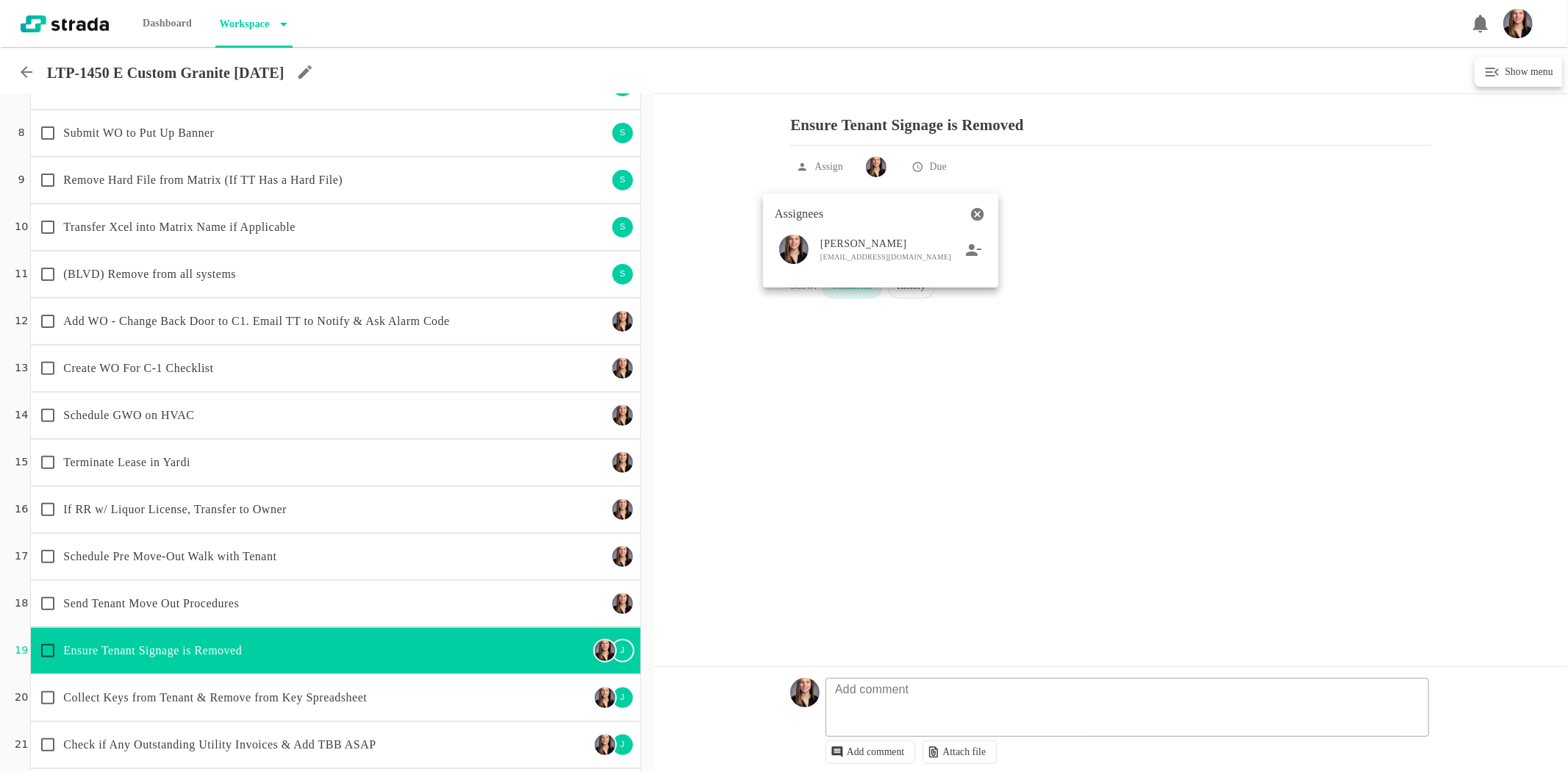
click at [427, 619] on div at bounding box center [784, 386] width 1568 height 772
click at [486, 705] on p "Collect Keys from Tenant & Remove from Key Spreadsheet" at bounding box center [326, 697] width 526 height 17
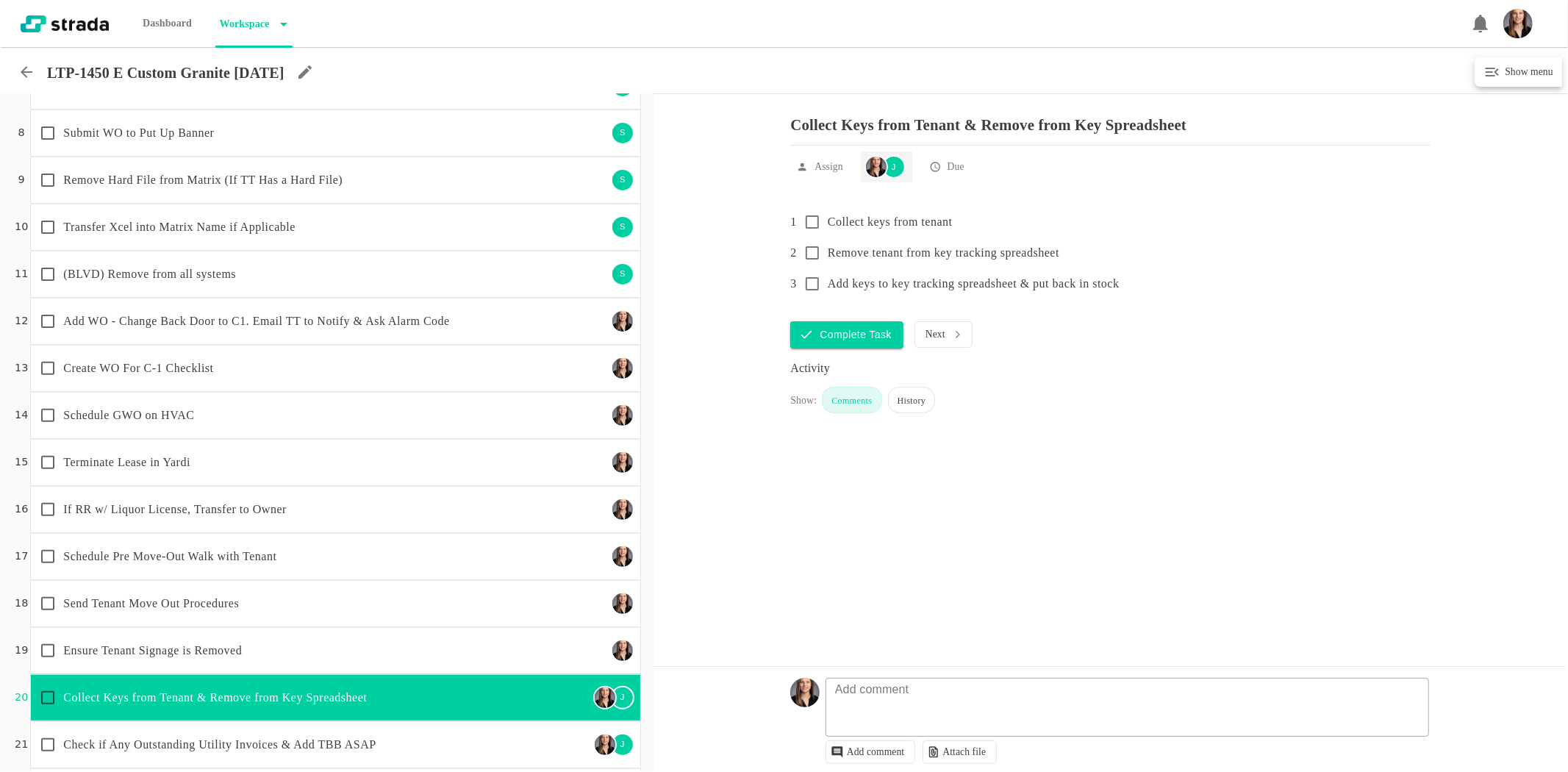
click at [887, 166] on div "J" at bounding box center [885, 167] width 41 height 23
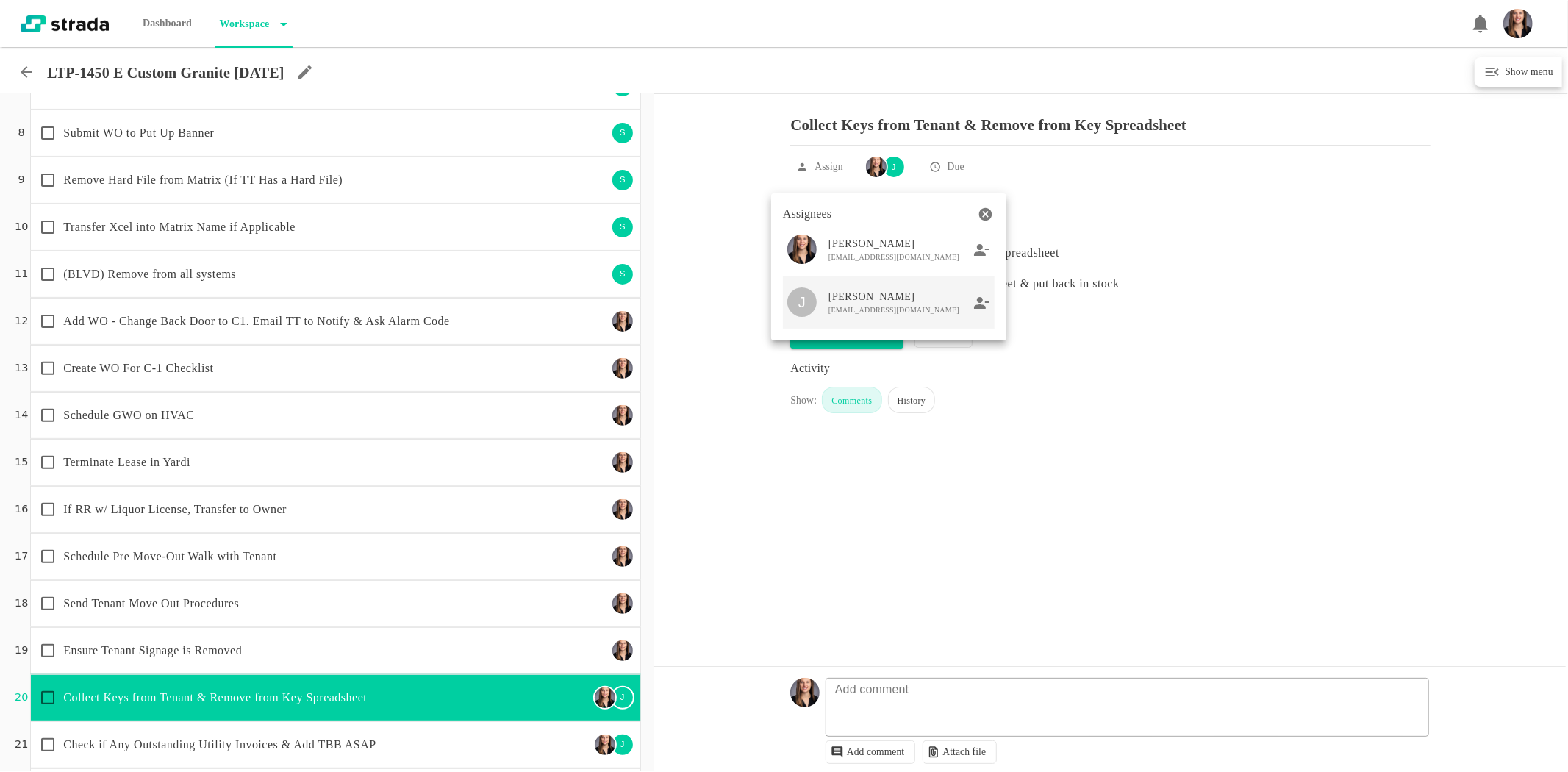
click at [975, 304] on icon at bounding box center [981, 303] width 16 height 14
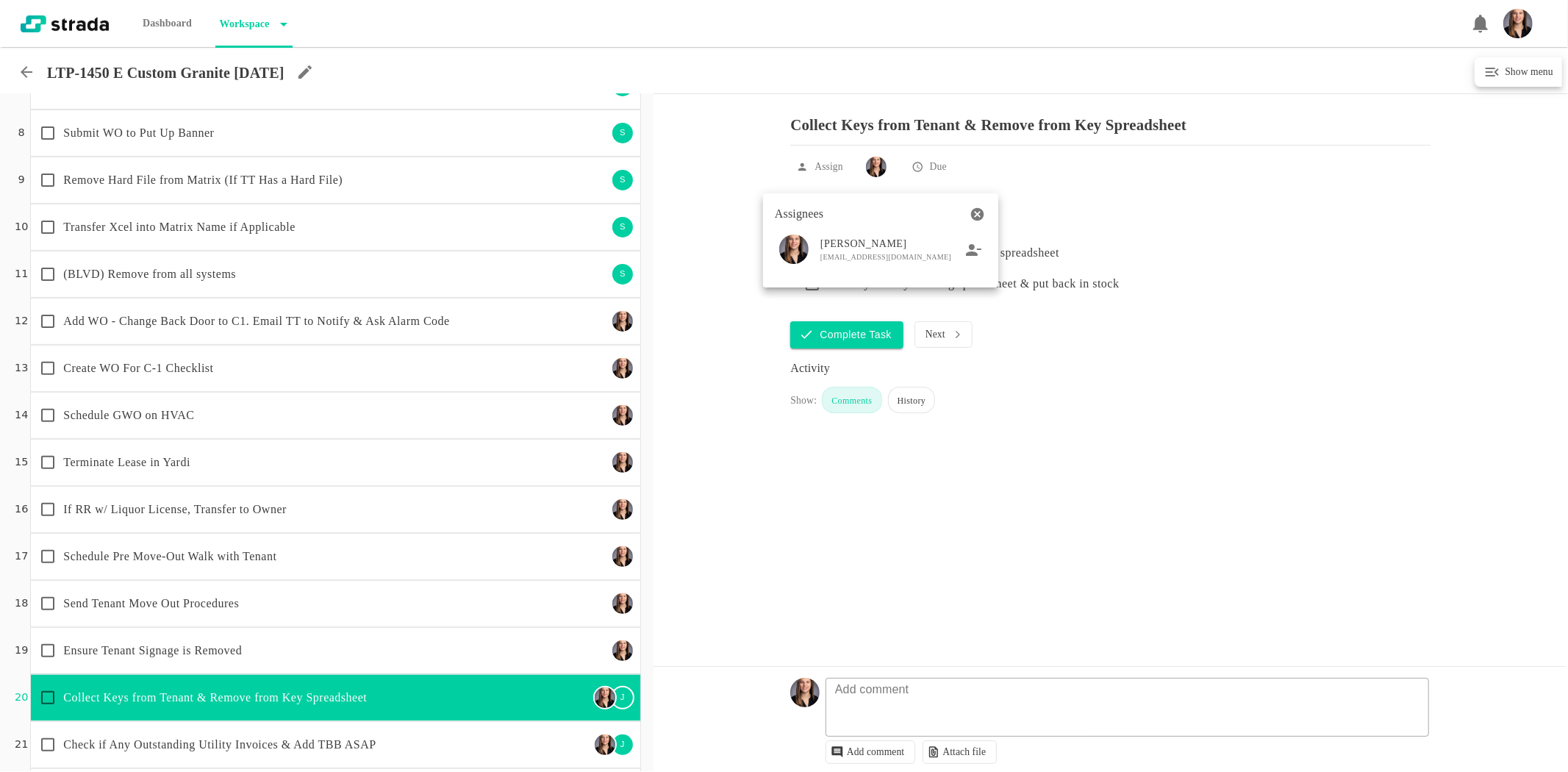
click at [476, 587] on div at bounding box center [784, 386] width 1568 height 772
click at [475, 748] on p "Check if Any Outstanding Utility Invoices & Add TBB ASAP" at bounding box center [326, 744] width 526 height 17
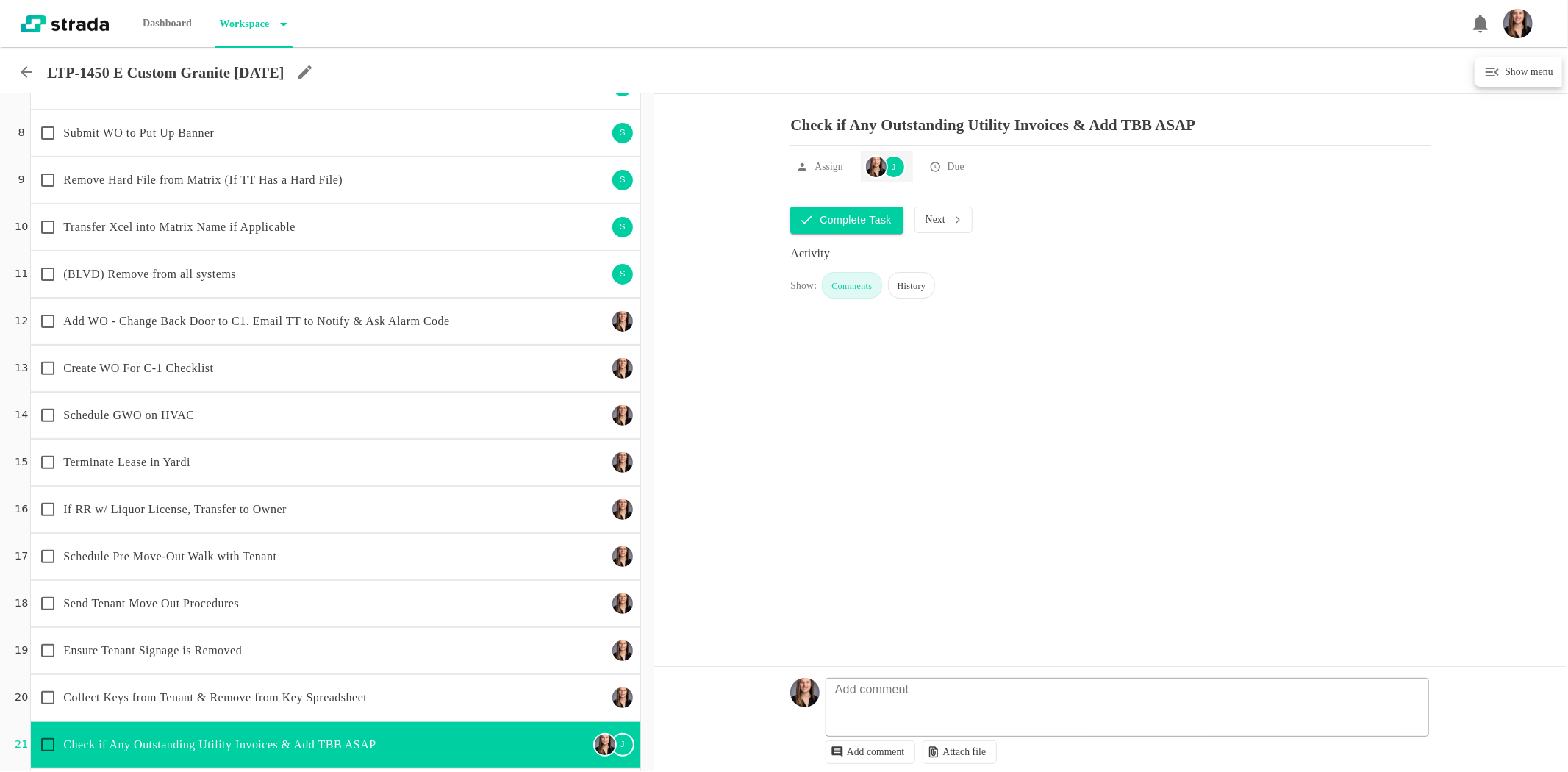
click at [891, 175] on div "J" at bounding box center [893, 167] width 23 height 23
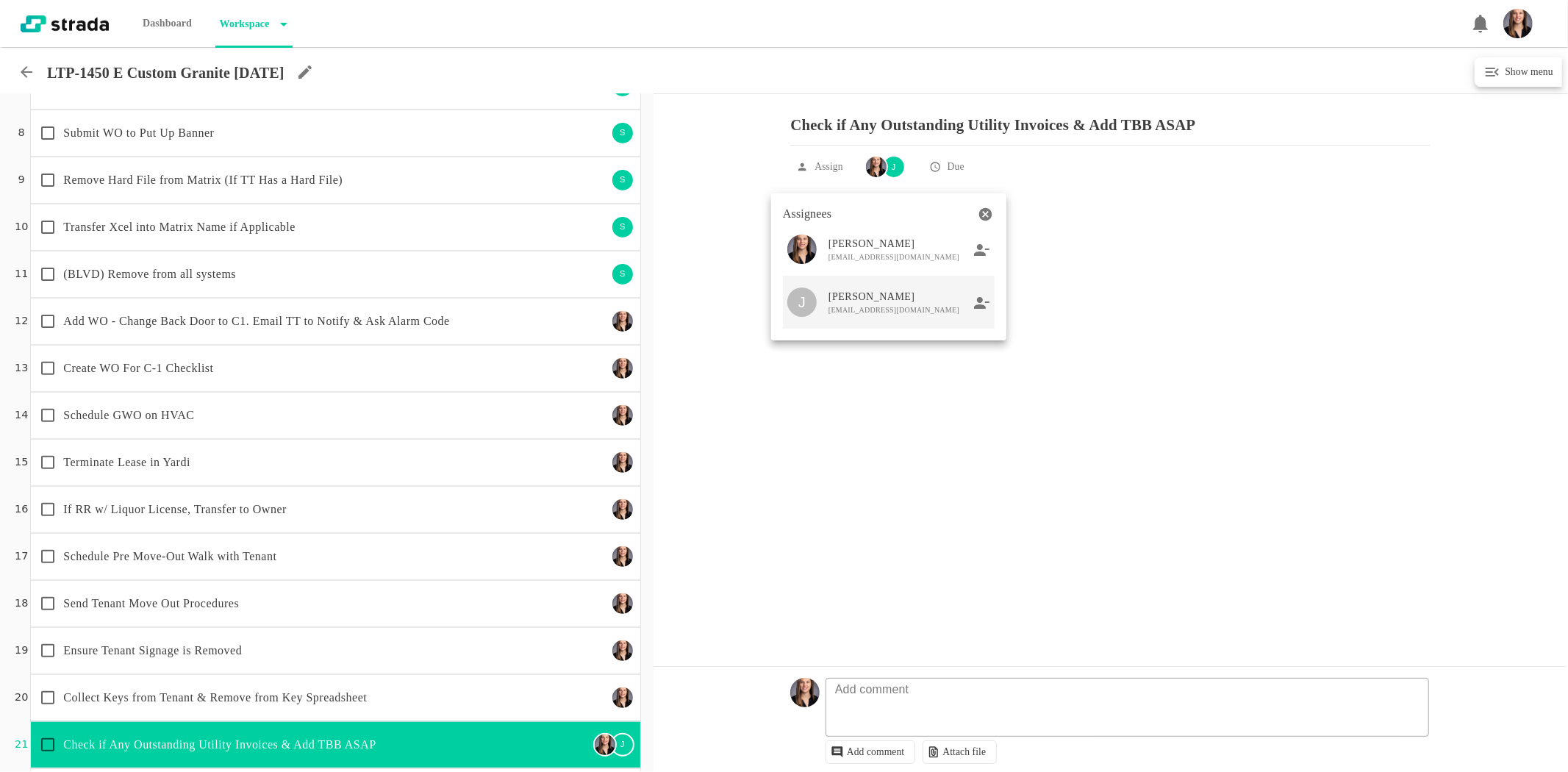
click at [983, 311] on div at bounding box center [981, 302] width 16 height 17
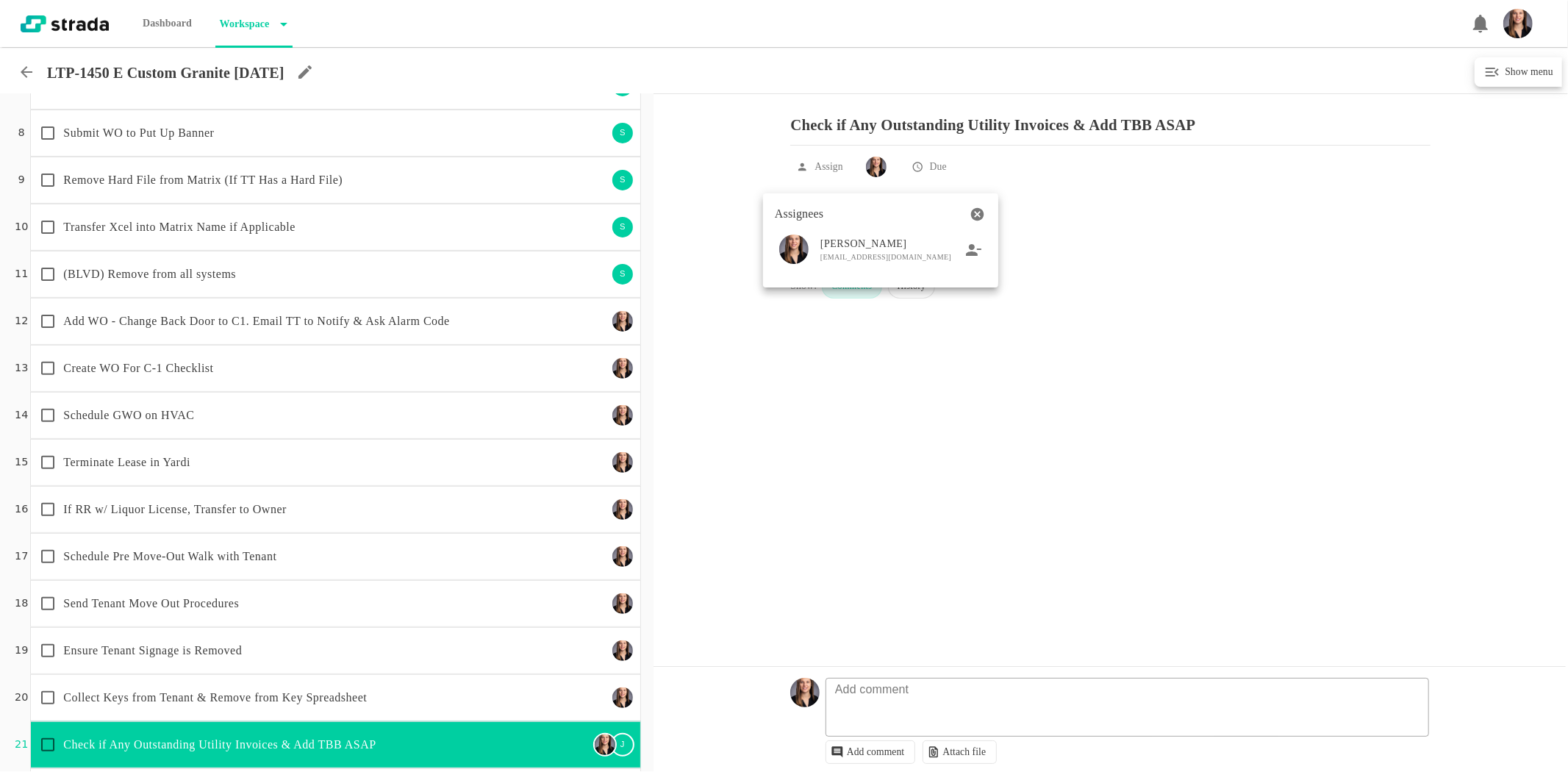
click at [425, 444] on div at bounding box center [784, 386] width 1568 height 772
click at [41, 277] on input "checkbox" at bounding box center [48, 274] width 31 height 31
checkbox input "true"
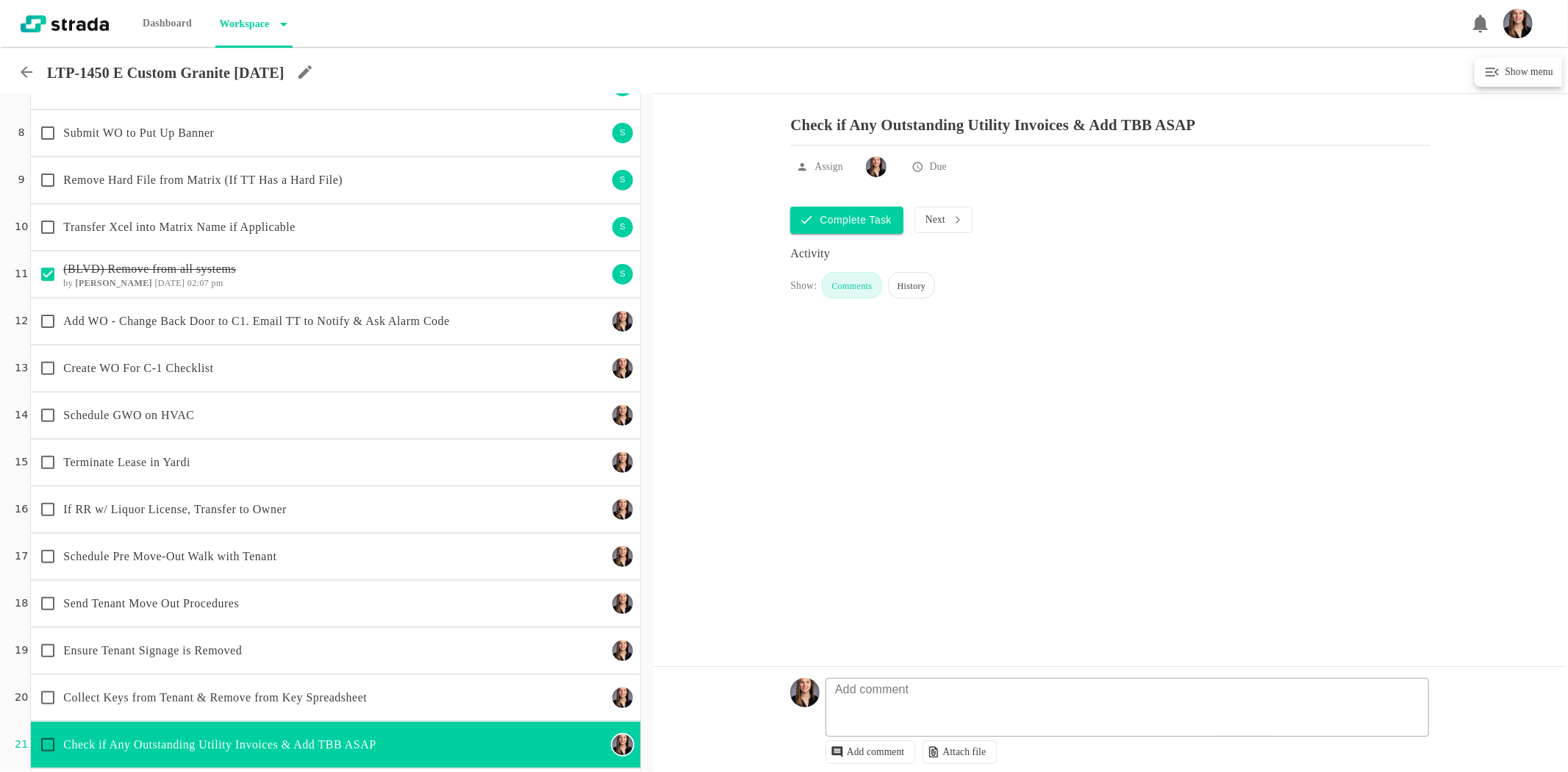
click at [216, 321] on p "Add WO - Change Back Door to C1. Email TT to Notify & Ask Alarm Code" at bounding box center [335, 321] width 543 height 17
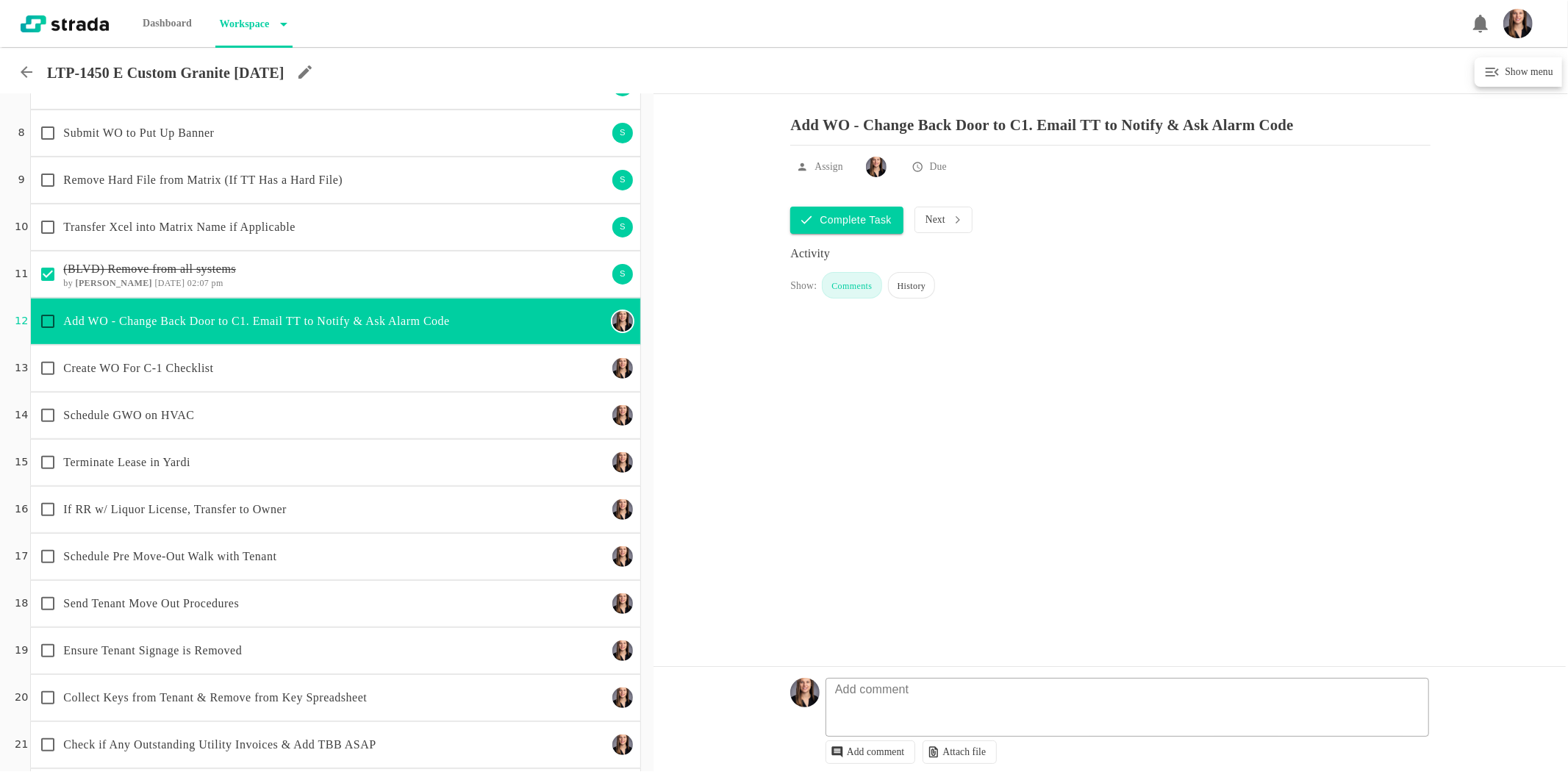
click at [184, 417] on p "Schedule GWO on HVAC" at bounding box center [335, 415] width 543 height 17
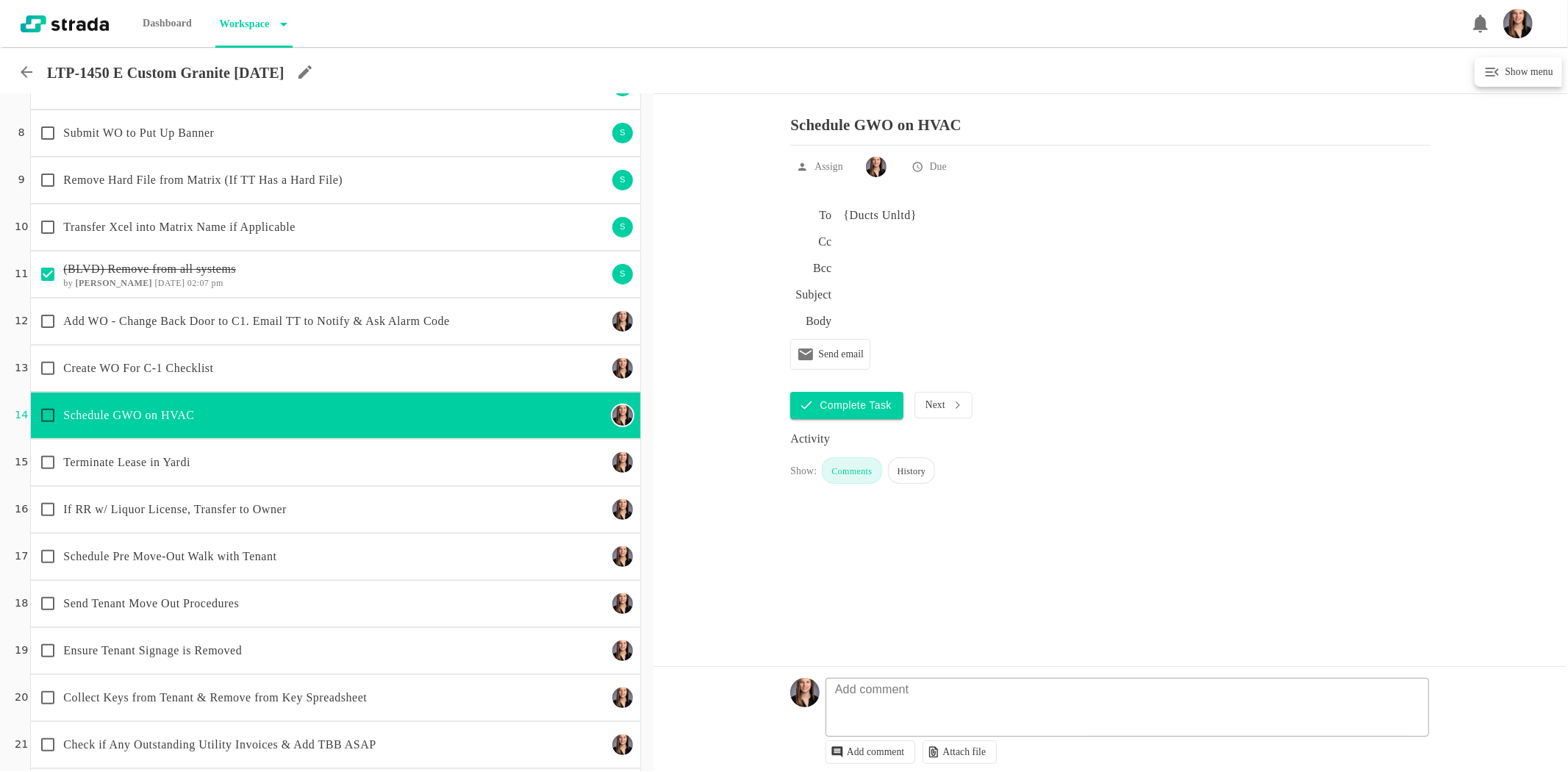
click at [175, 466] on p "Terminate Lease in Yardi" at bounding box center [335, 462] width 543 height 17
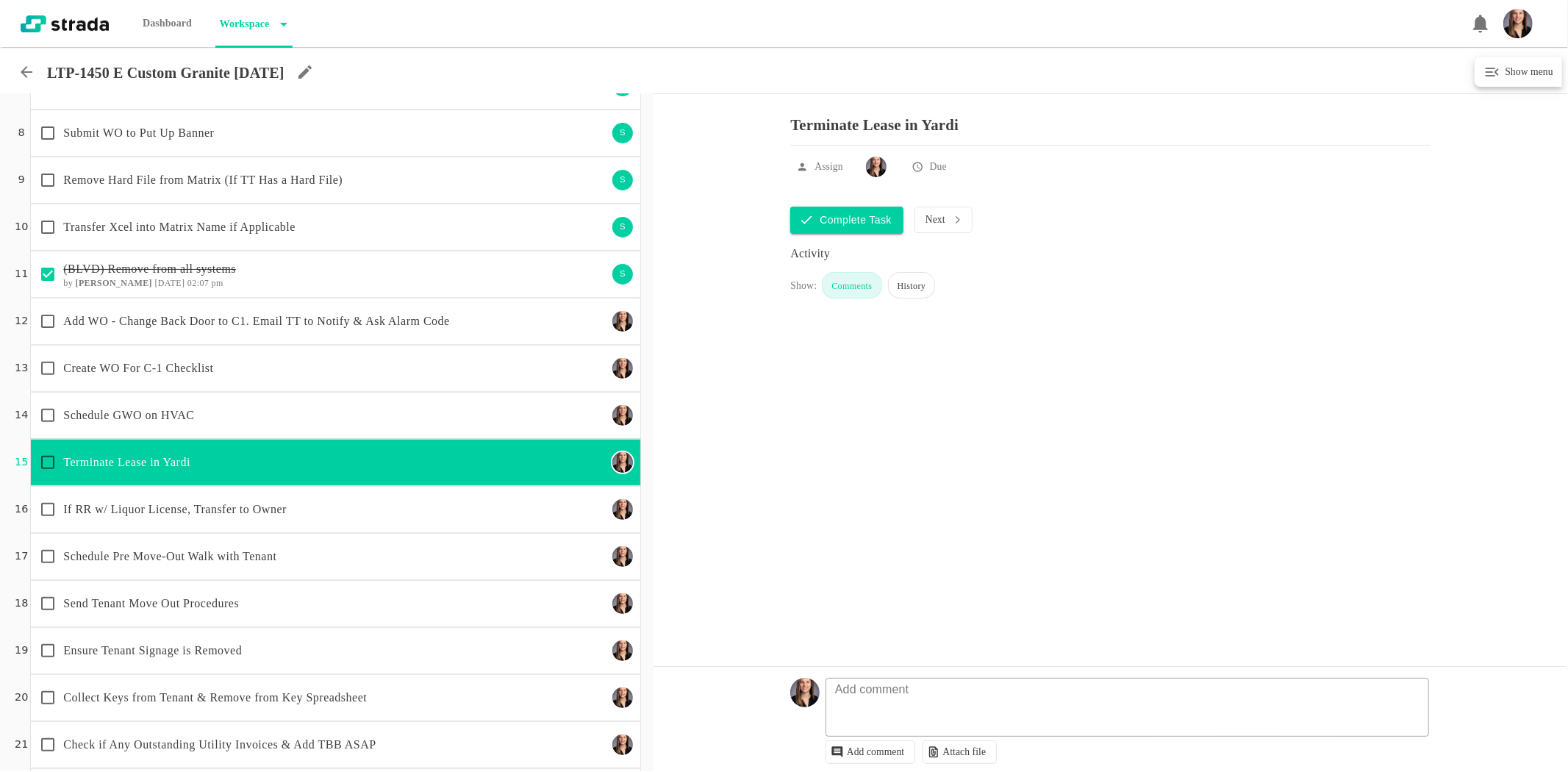
click at [184, 522] on div "If RR w/ Liquor License, Transfer to Owner" at bounding box center [319, 509] width 574 height 31
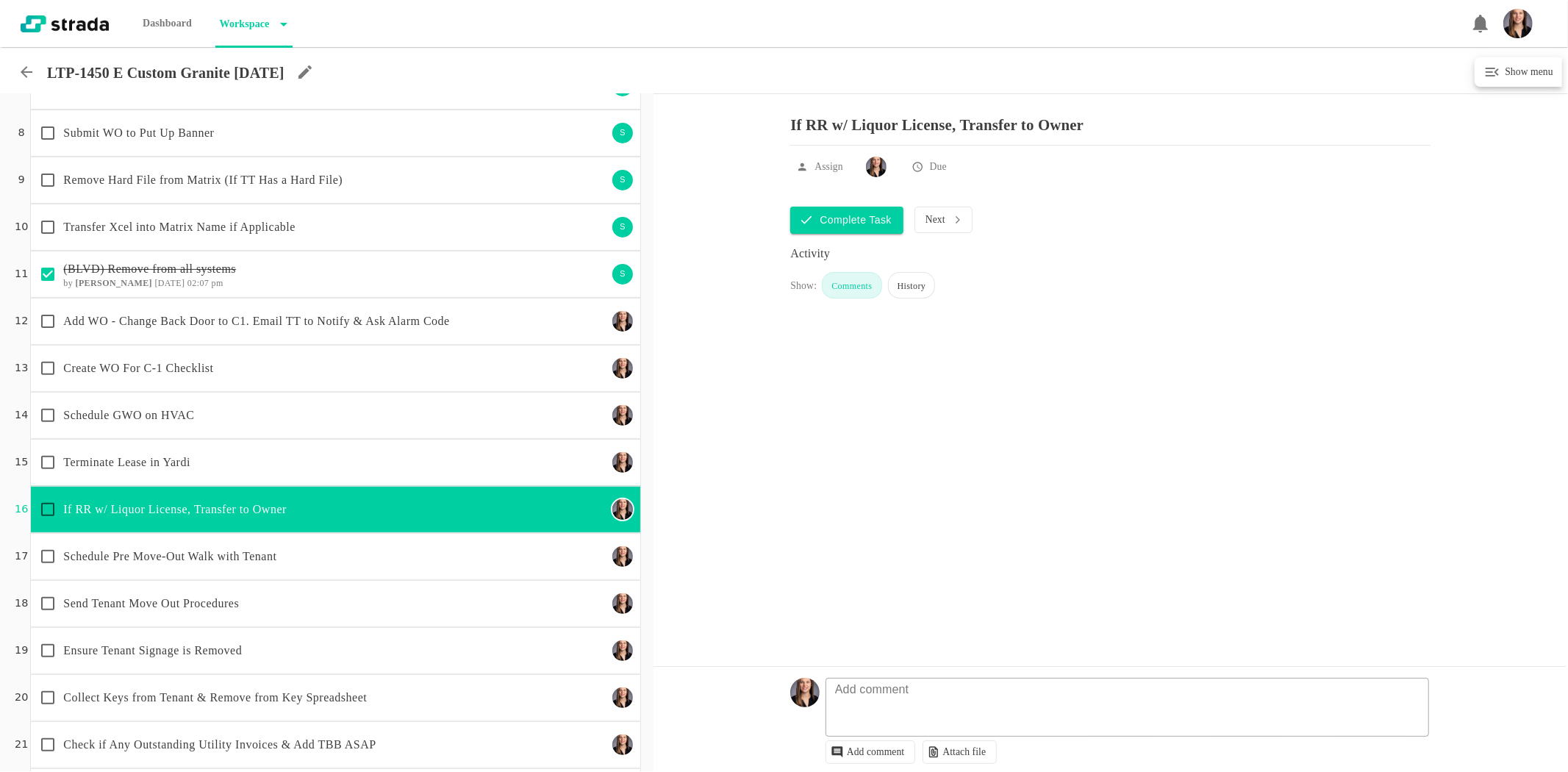
click at [41, 508] on input "checkbox" at bounding box center [48, 509] width 31 height 31
click at [204, 548] on p "Schedule Pre Move-Out Walk with Tenant" at bounding box center [335, 556] width 543 height 17
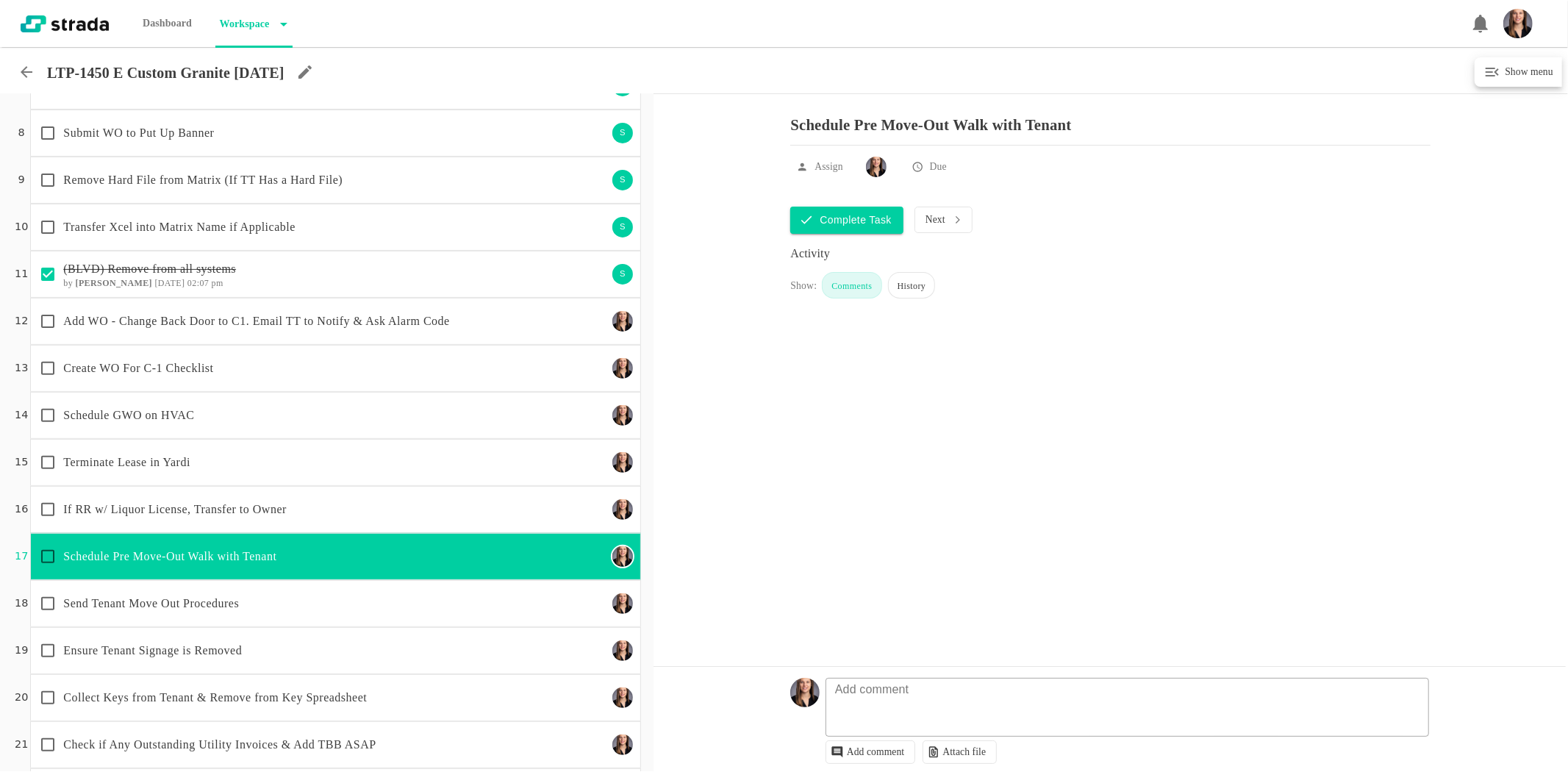
checkbox input "true"
click at [173, 469] on p "Terminate Lease in Yardi" at bounding box center [335, 462] width 543 height 17
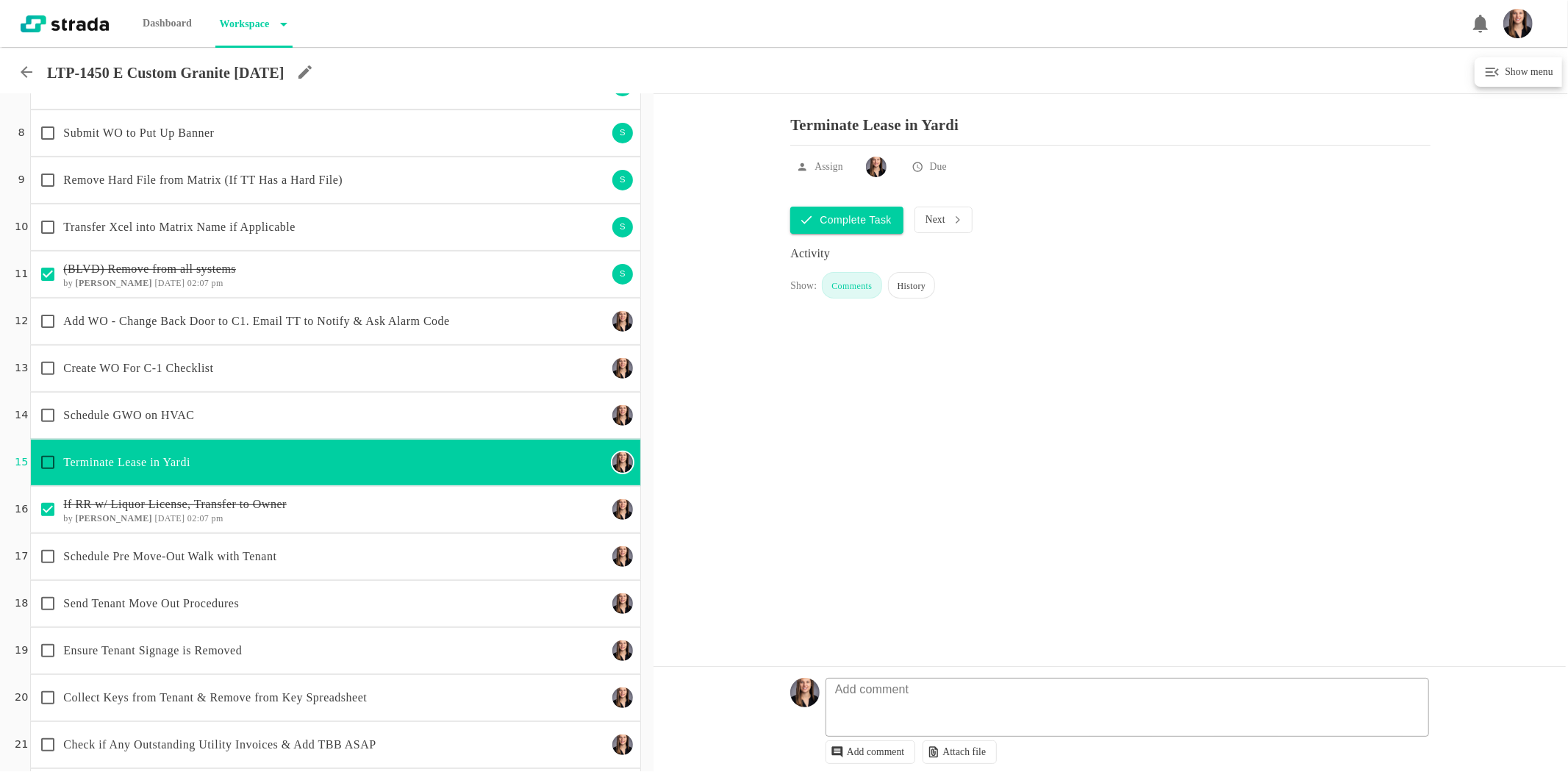
click at [54, 466] on input "checkbox" at bounding box center [48, 462] width 31 height 31
checkbox input "true"
drag, startPoint x: 347, startPoint y: 544, endPoint x: 351, endPoint y: 562, distance: 18.4
click at [347, 544] on div "Schedule Pre Move-Out Walk with Tenant" at bounding box center [319, 556] width 574 height 31
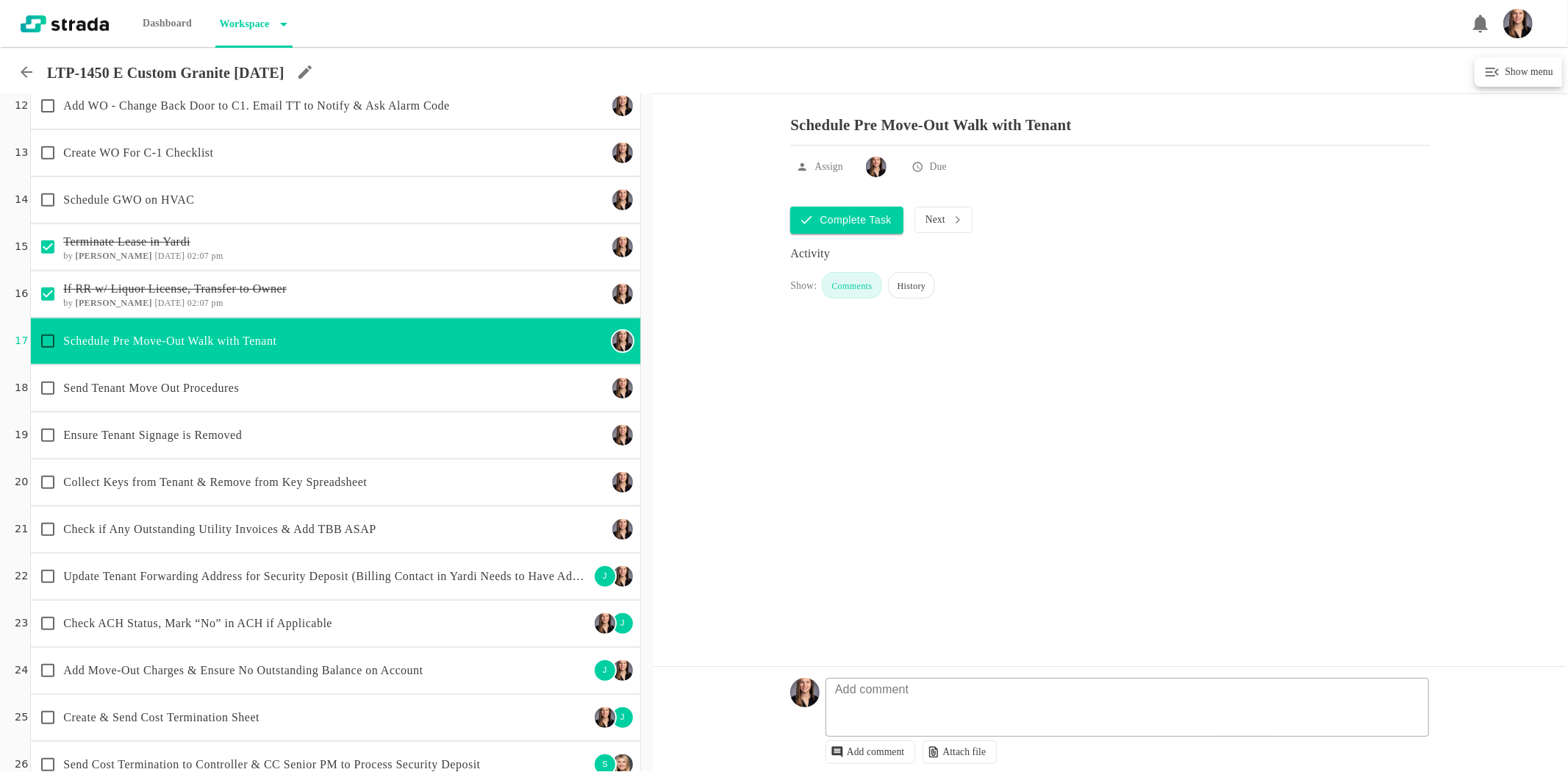
scroll to position [571, 0]
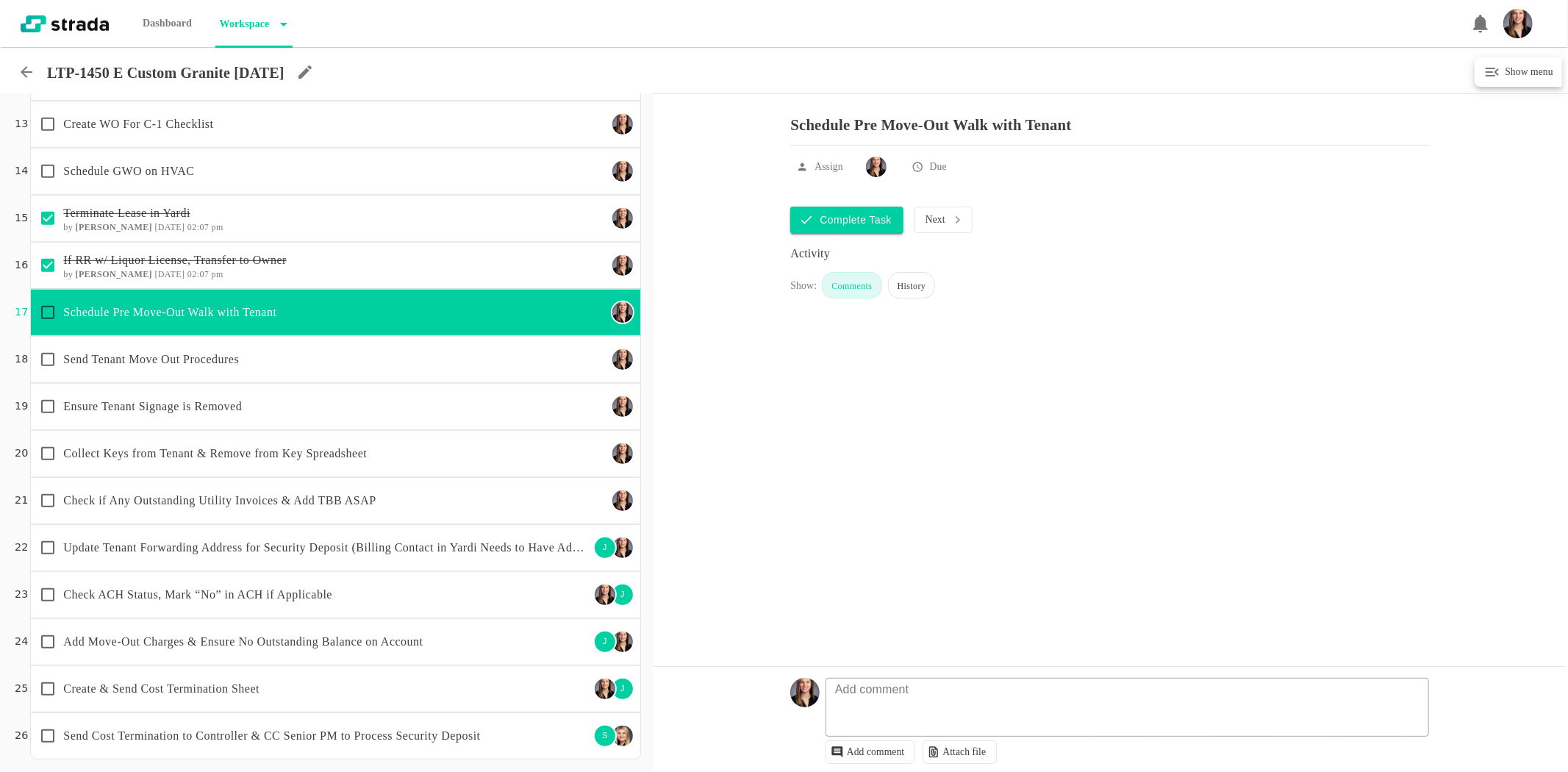
click at [369, 604] on div "Check ACH Status, Mark “No” in ACH if Applicable" at bounding box center [311, 595] width 557 height 31
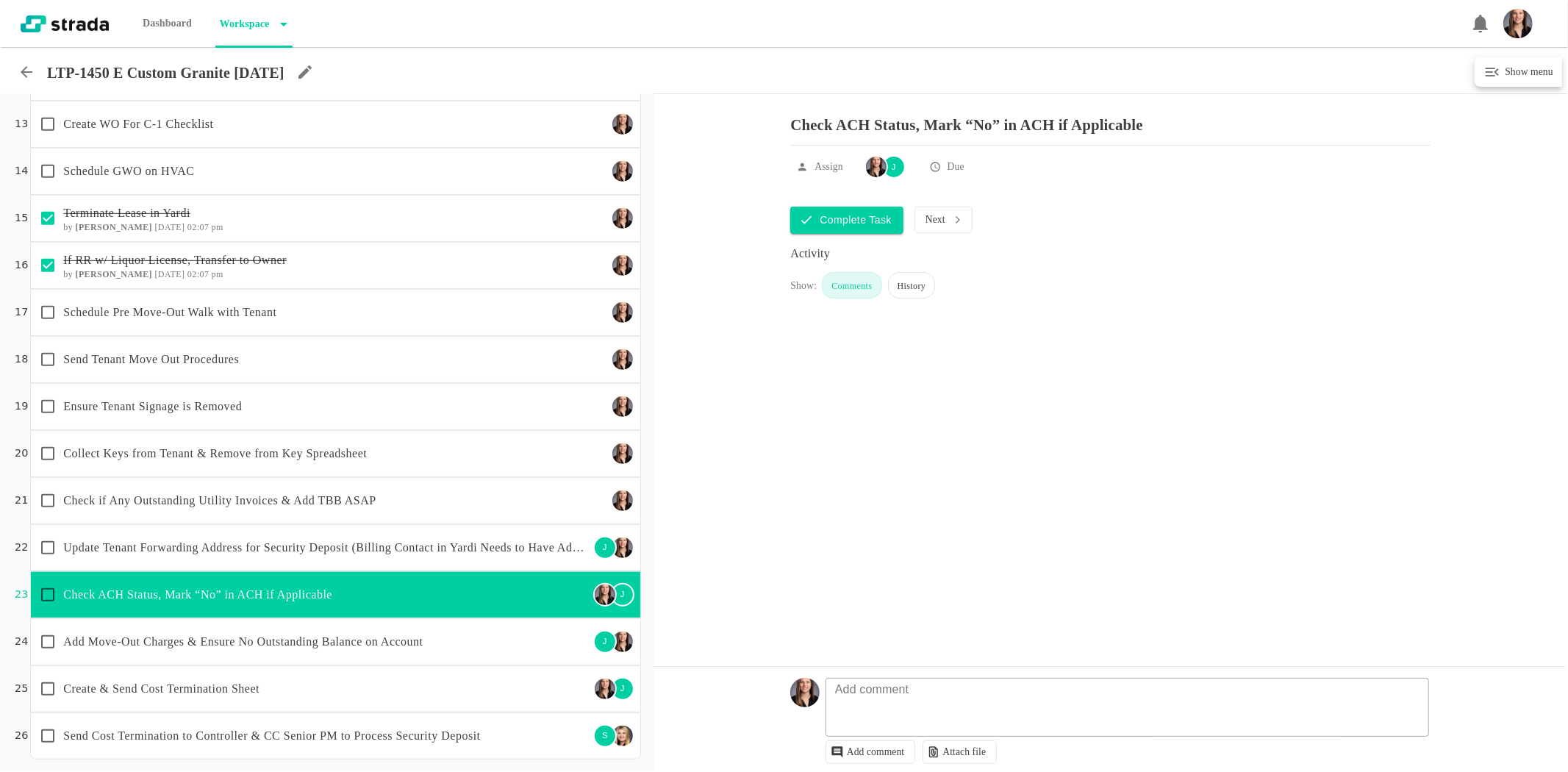
drag, startPoint x: 41, startPoint y: 592, endPoint x: 231, endPoint y: 615, distance: 191.4
click at [41, 592] on input "checkbox" at bounding box center [48, 595] width 31 height 31
checkbox input "true"
click at [922, 719] on textarea at bounding box center [1129, 715] width 602 height 43
type textarea "n/a"
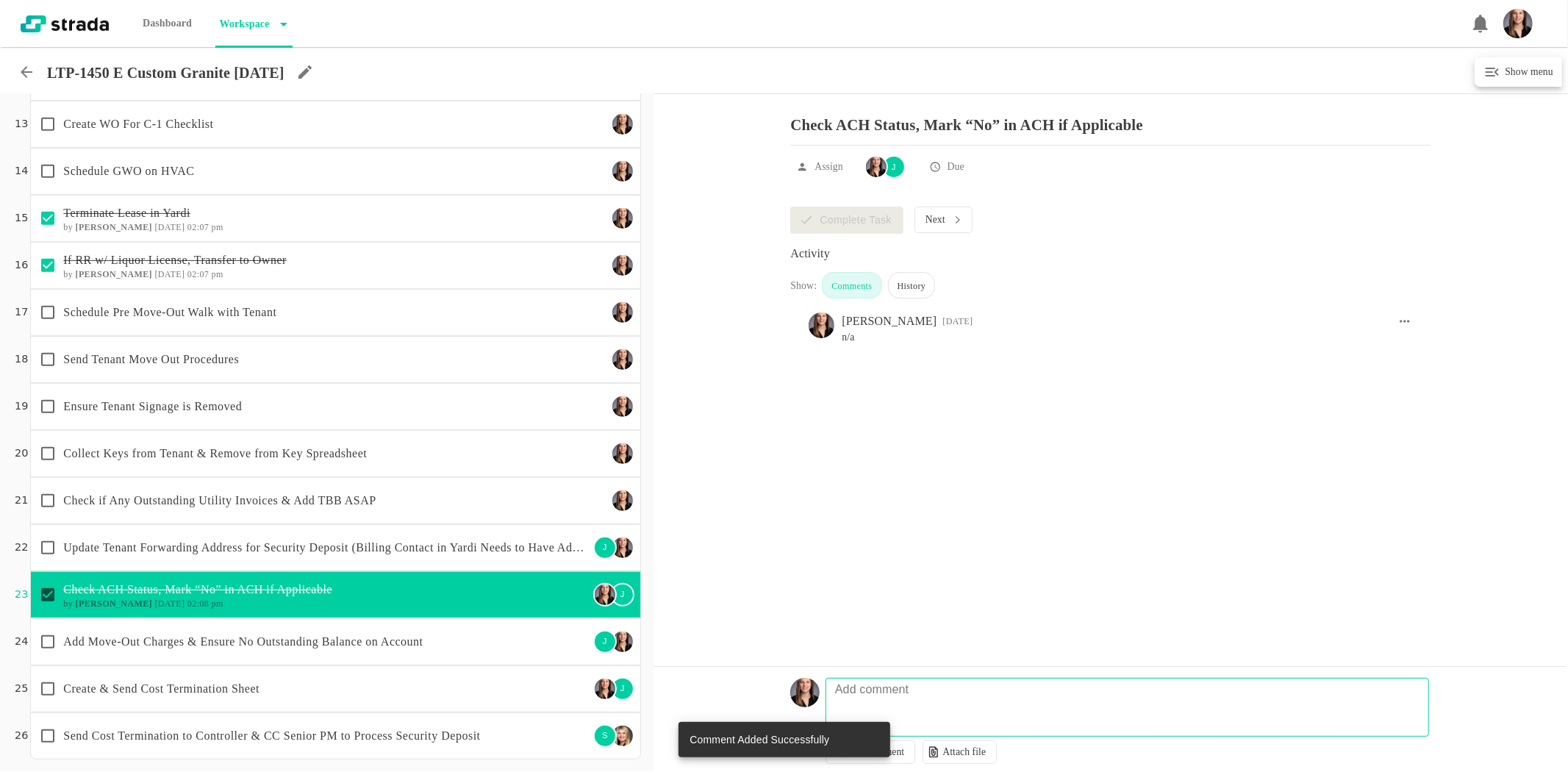
click at [445, 644] on p "Add Move-Out Charges & Ensure No Outstanding Balance on Account" at bounding box center [326, 641] width 526 height 17
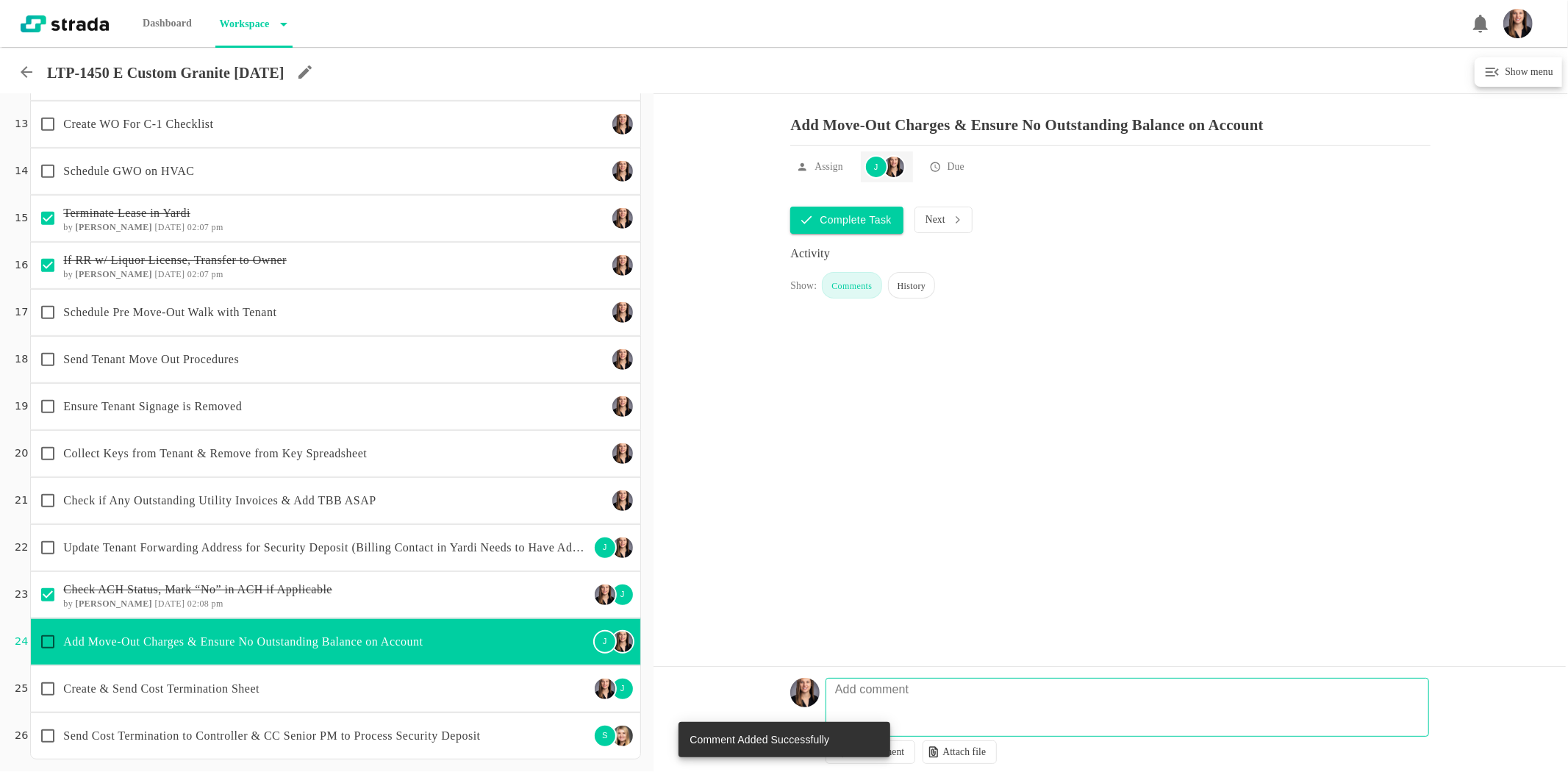
click at [871, 179] on div "J" at bounding box center [876, 167] width 23 height 23
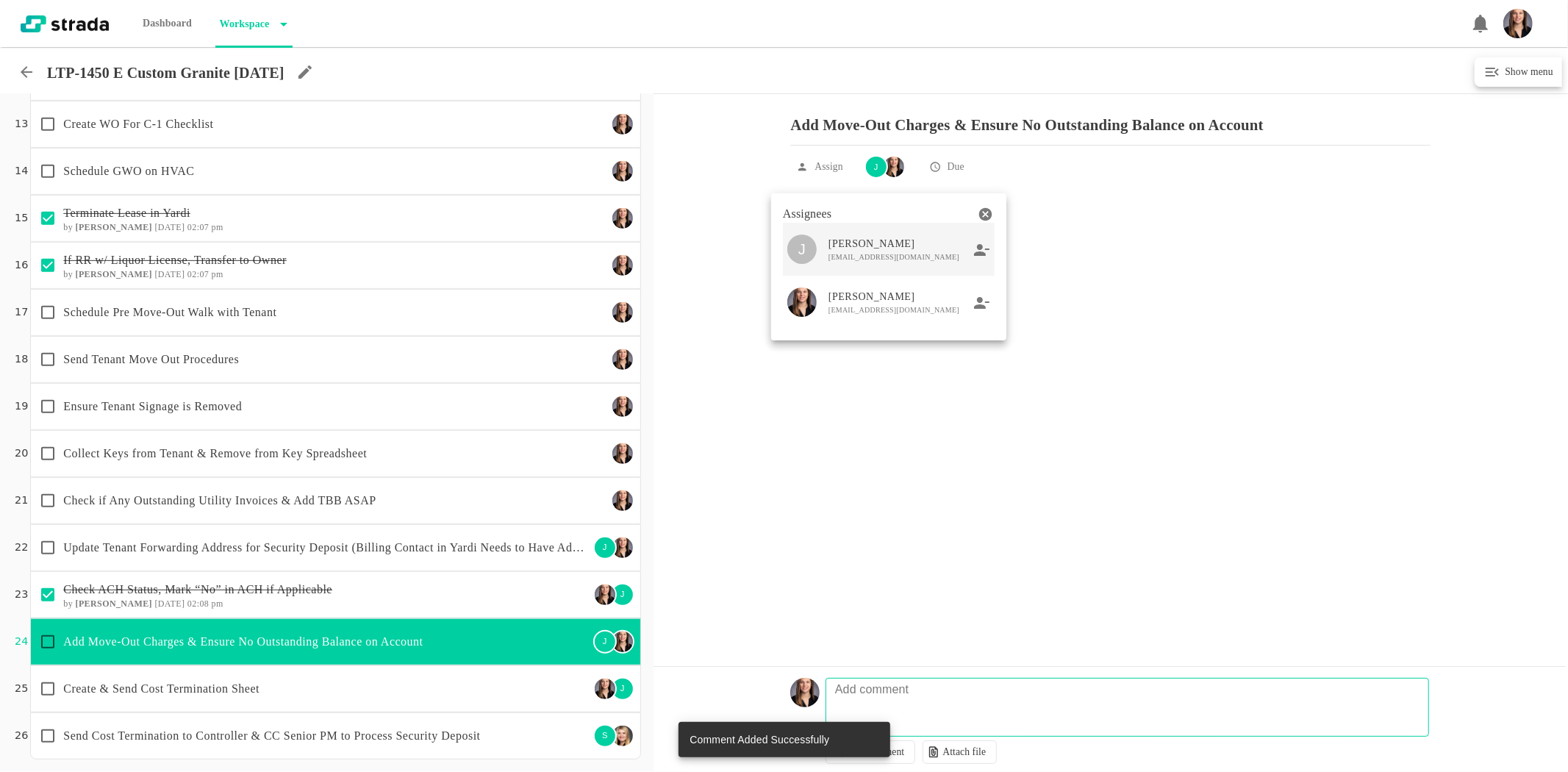
click at [980, 247] on icon at bounding box center [981, 250] width 15 height 12
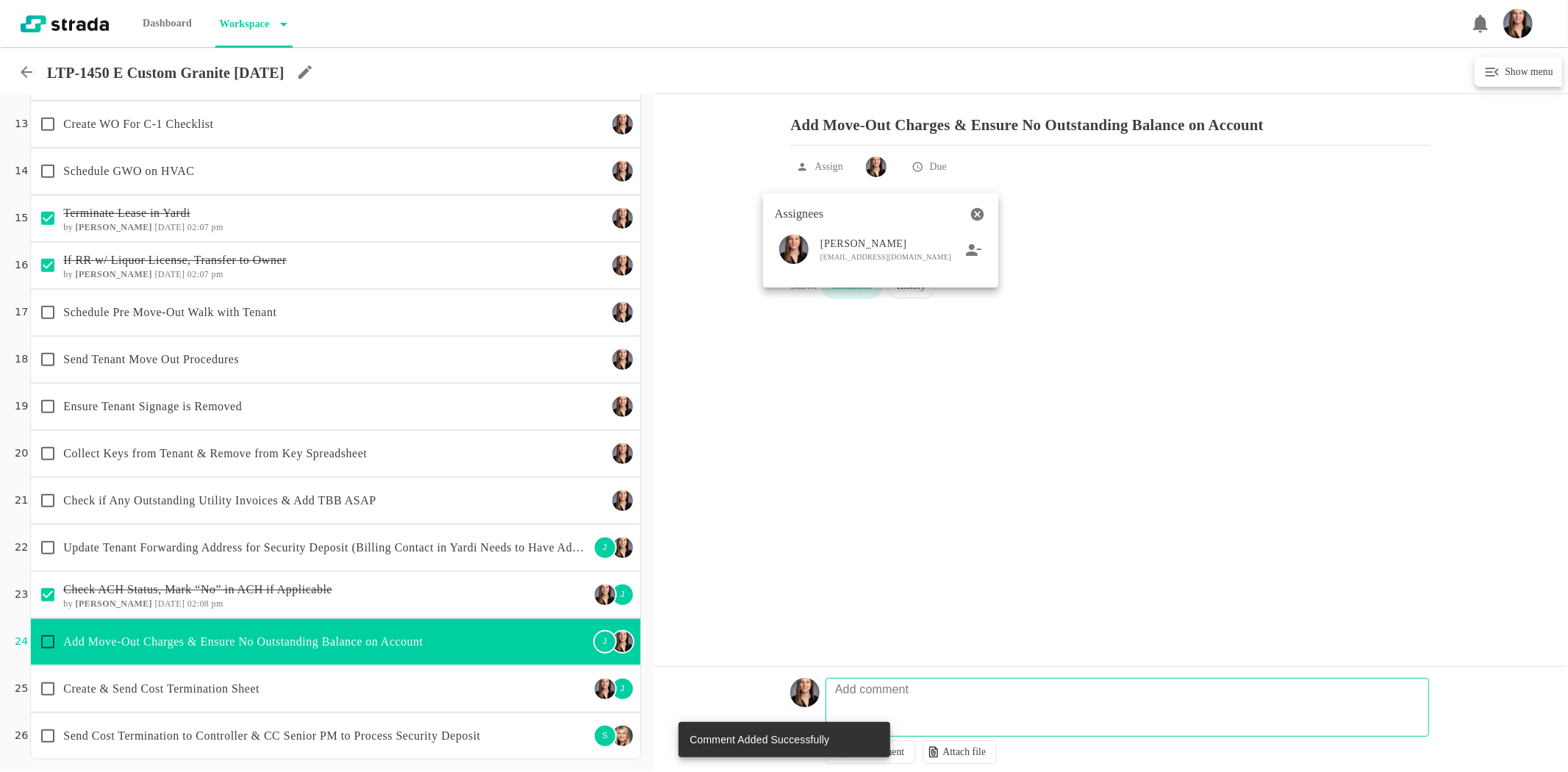
click at [503, 535] on div at bounding box center [784, 386] width 1568 height 772
click at [395, 555] on p "Update Tenant Forwarding Address for Security Deposit (Billing Contact in Yardi…" at bounding box center [326, 547] width 526 height 17
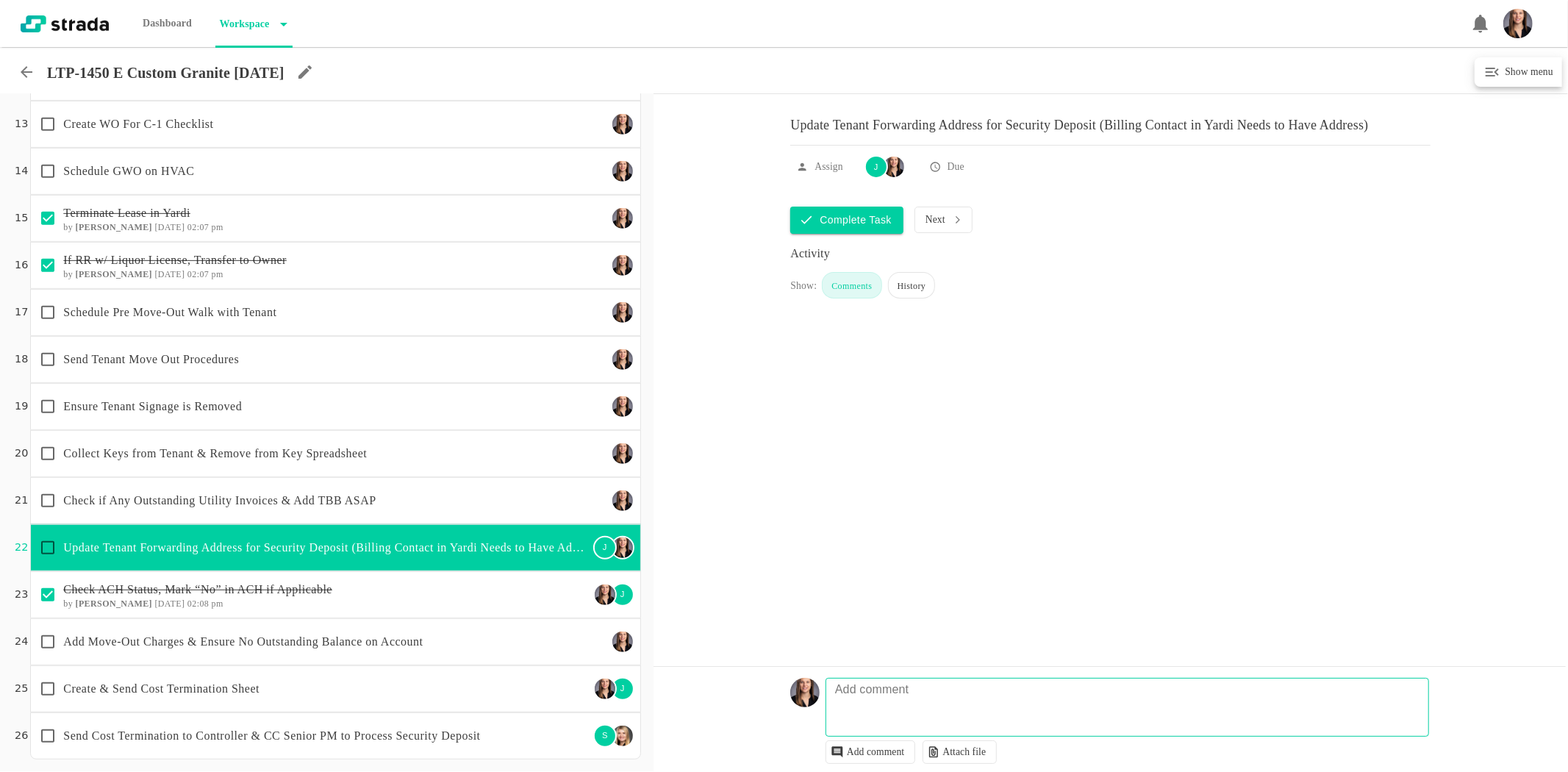
click at [858, 186] on div "Assign" at bounding box center [825, 171] width 70 height 29
click at [891, 177] on img at bounding box center [893, 167] width 20 height 20
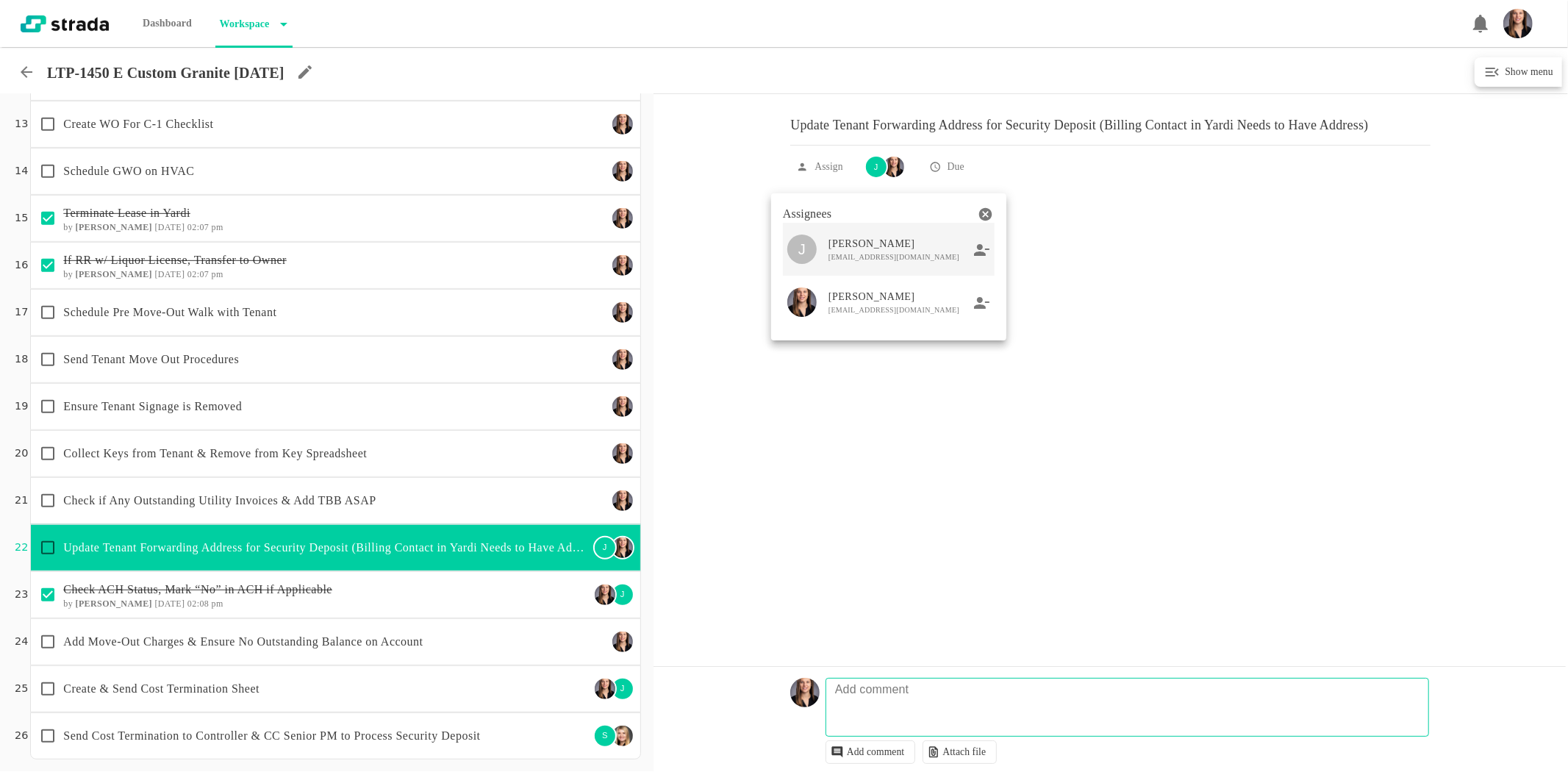
click at [975, 257] on icon at bounding box center [981, 251] width 16 height 14
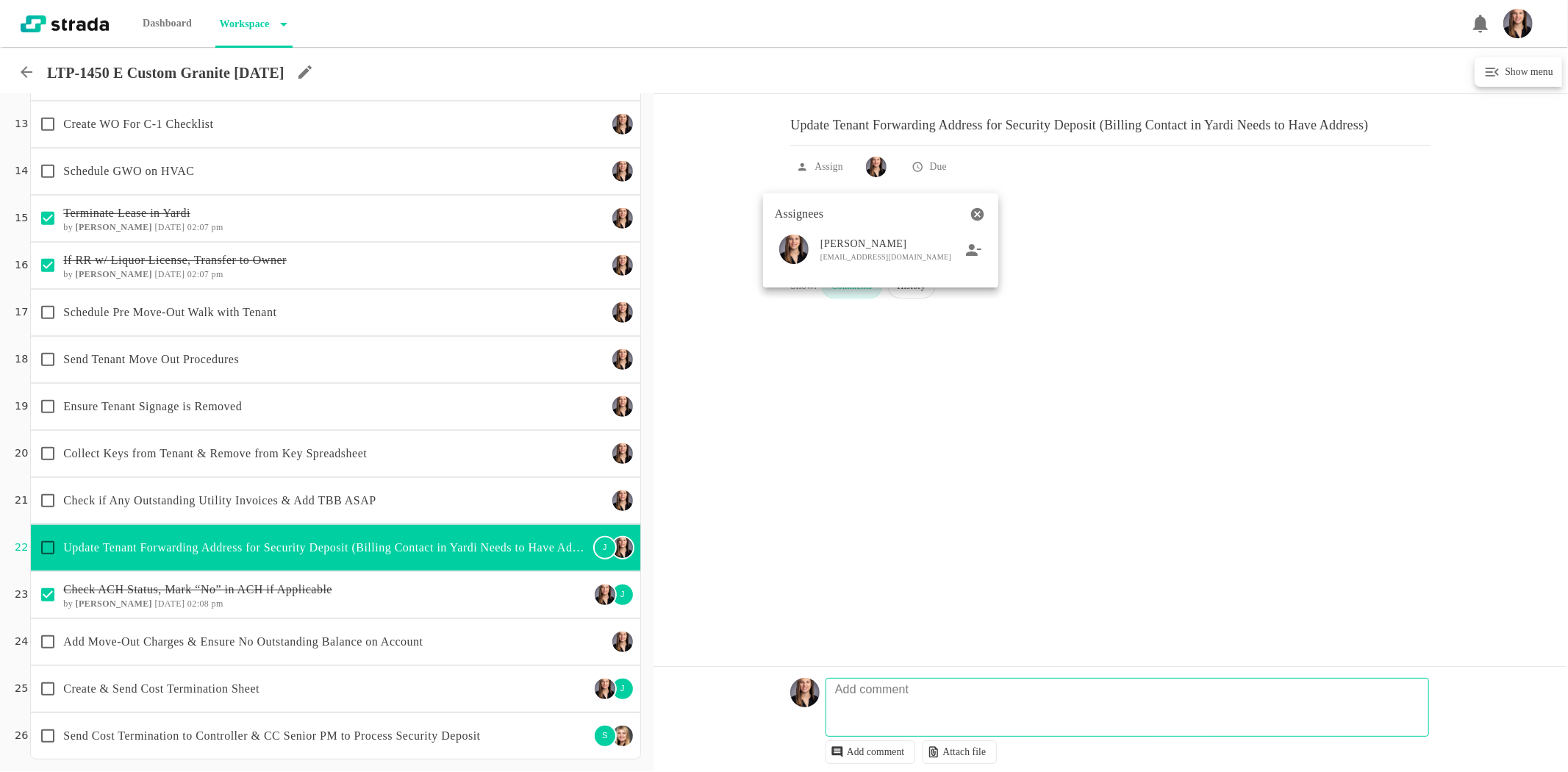
click at [515, 465] on div at bounding box center [784, 386] width 1568 height 772
click at [486, 596] on p "Check ACH Status, Mark “No” in ACH if Applicable" at bounding box center [326, 589] width 526 height 17
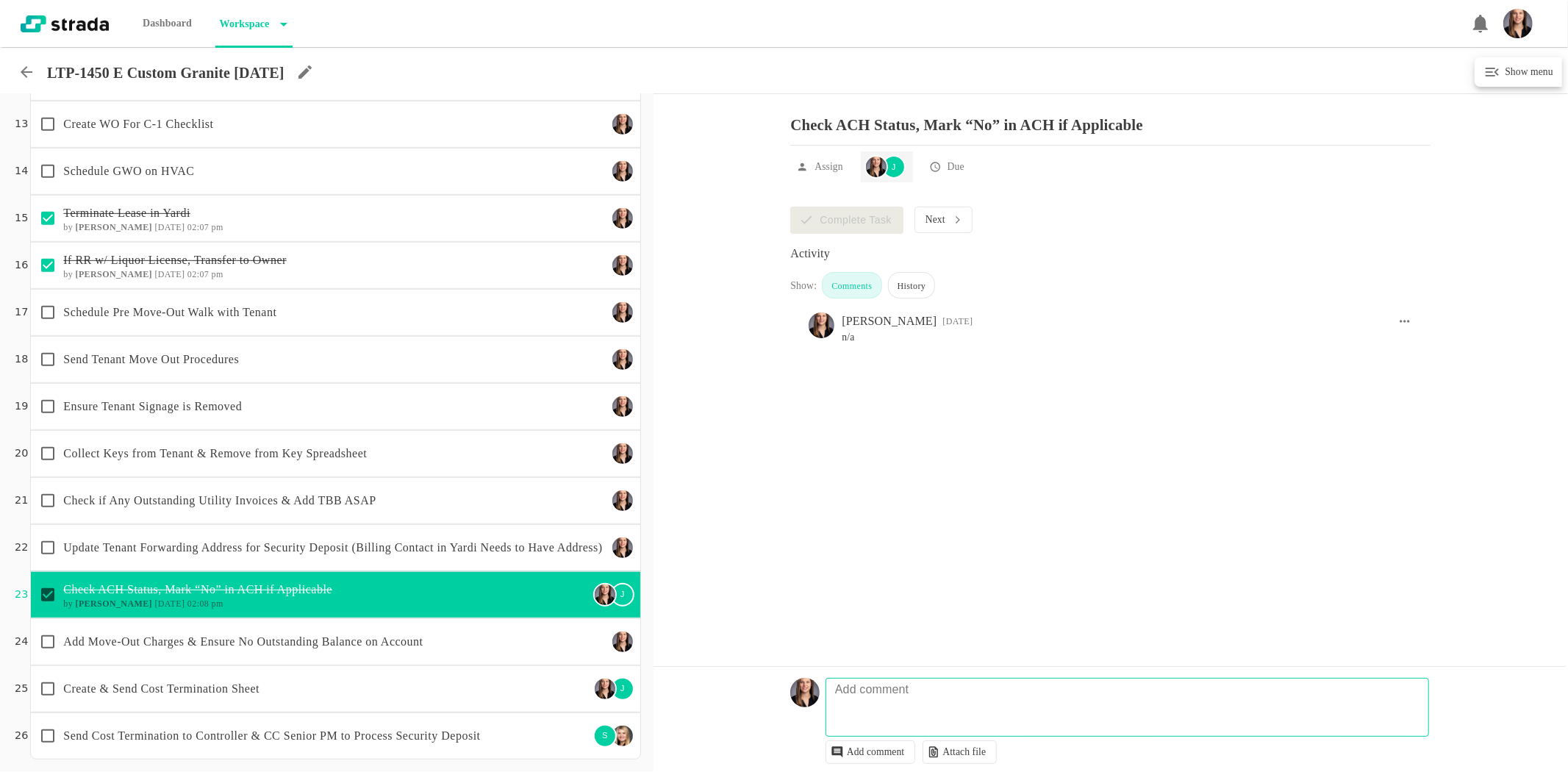
click at [899, 179] on div "J" at bounding box center [885, 167] width 41 height 23
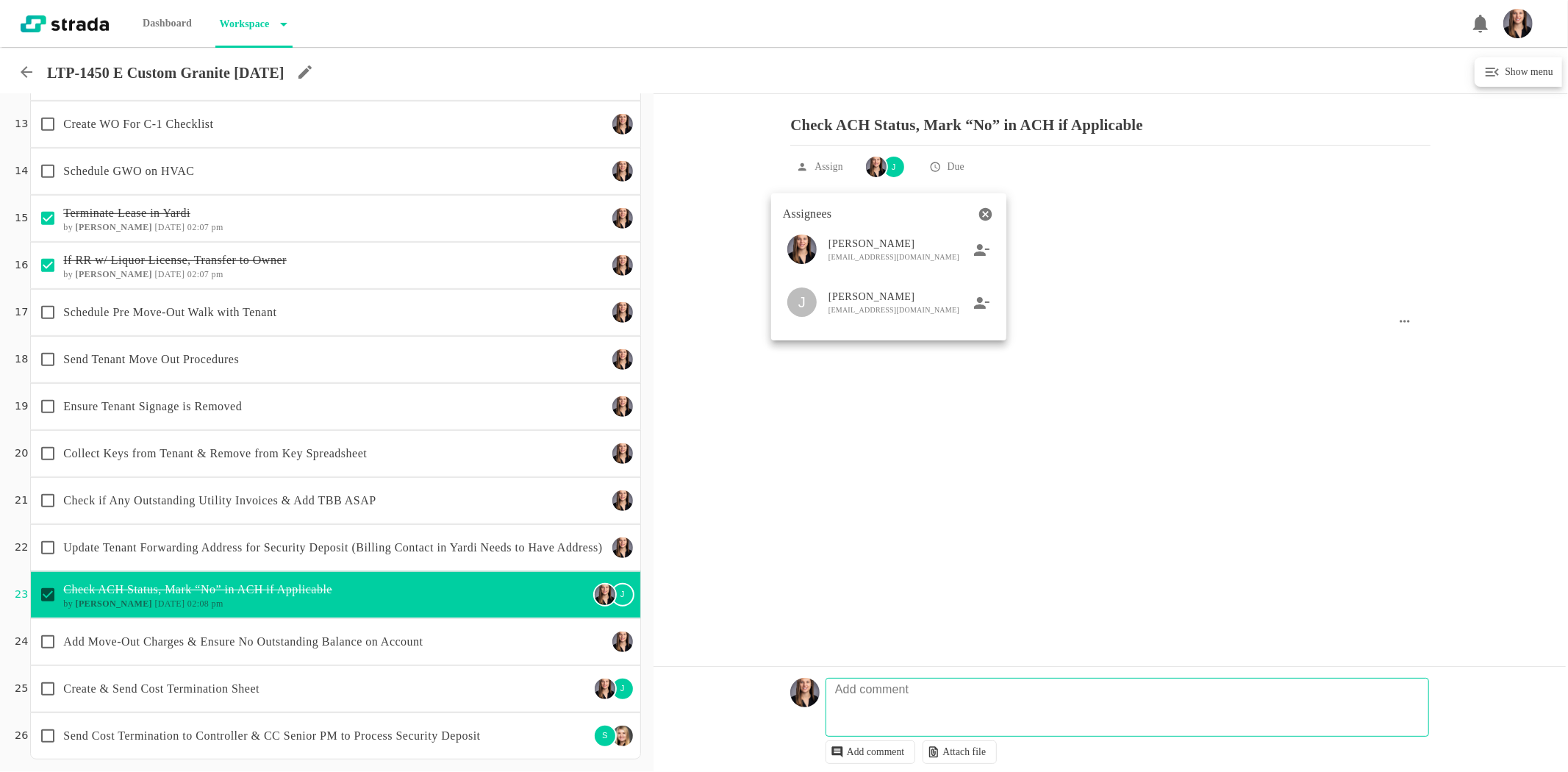
click at [982, 303] on icon at bounding box center [981, 303] width 16 height 14
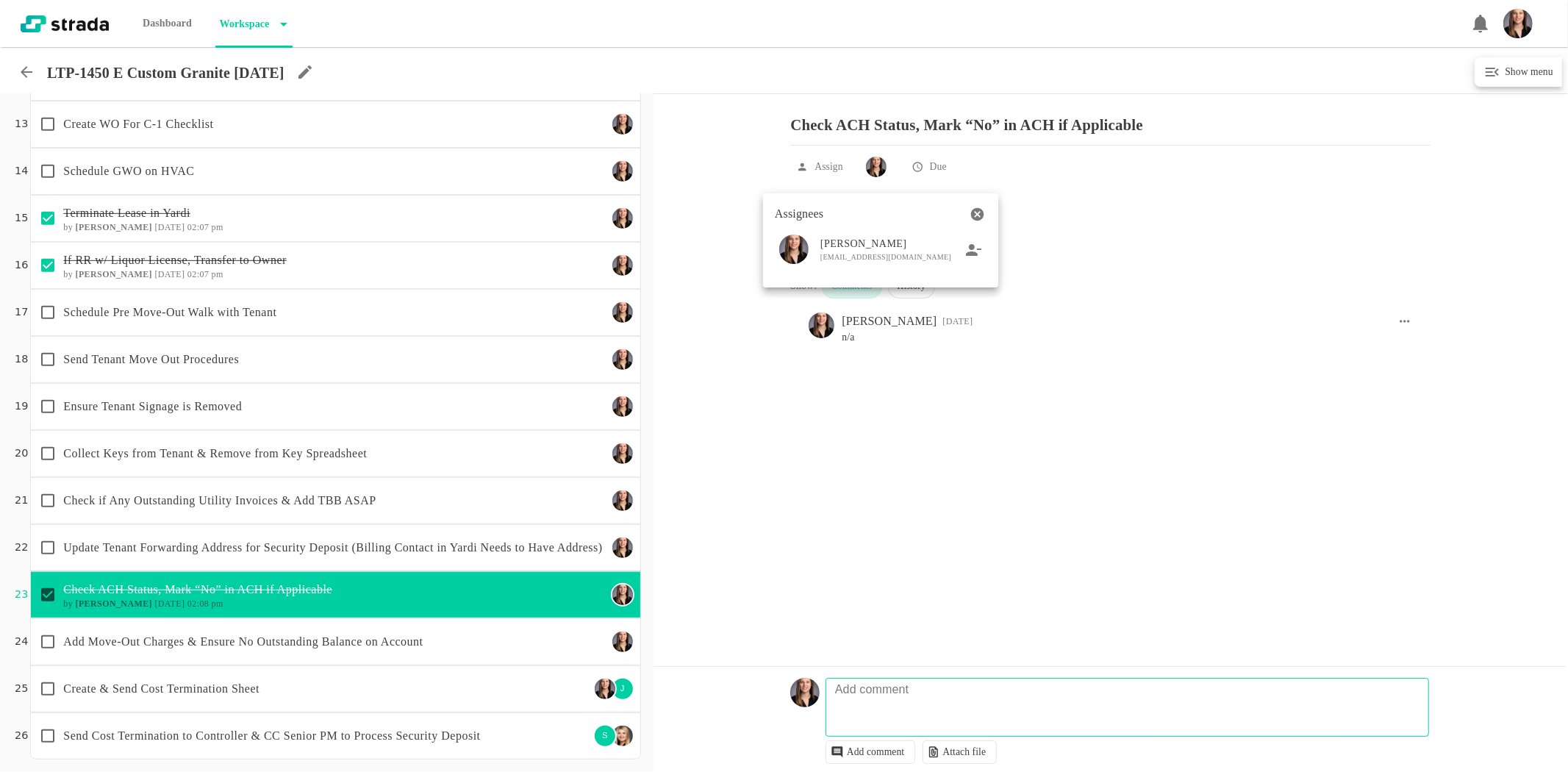
click at [541, 684] on div at bounding box center [784, 386] width 1568 height 772
click at [403, 682] on p "Create & Send Cost Termination Sheet" at bounding box center [326, 688] width 526 height 17
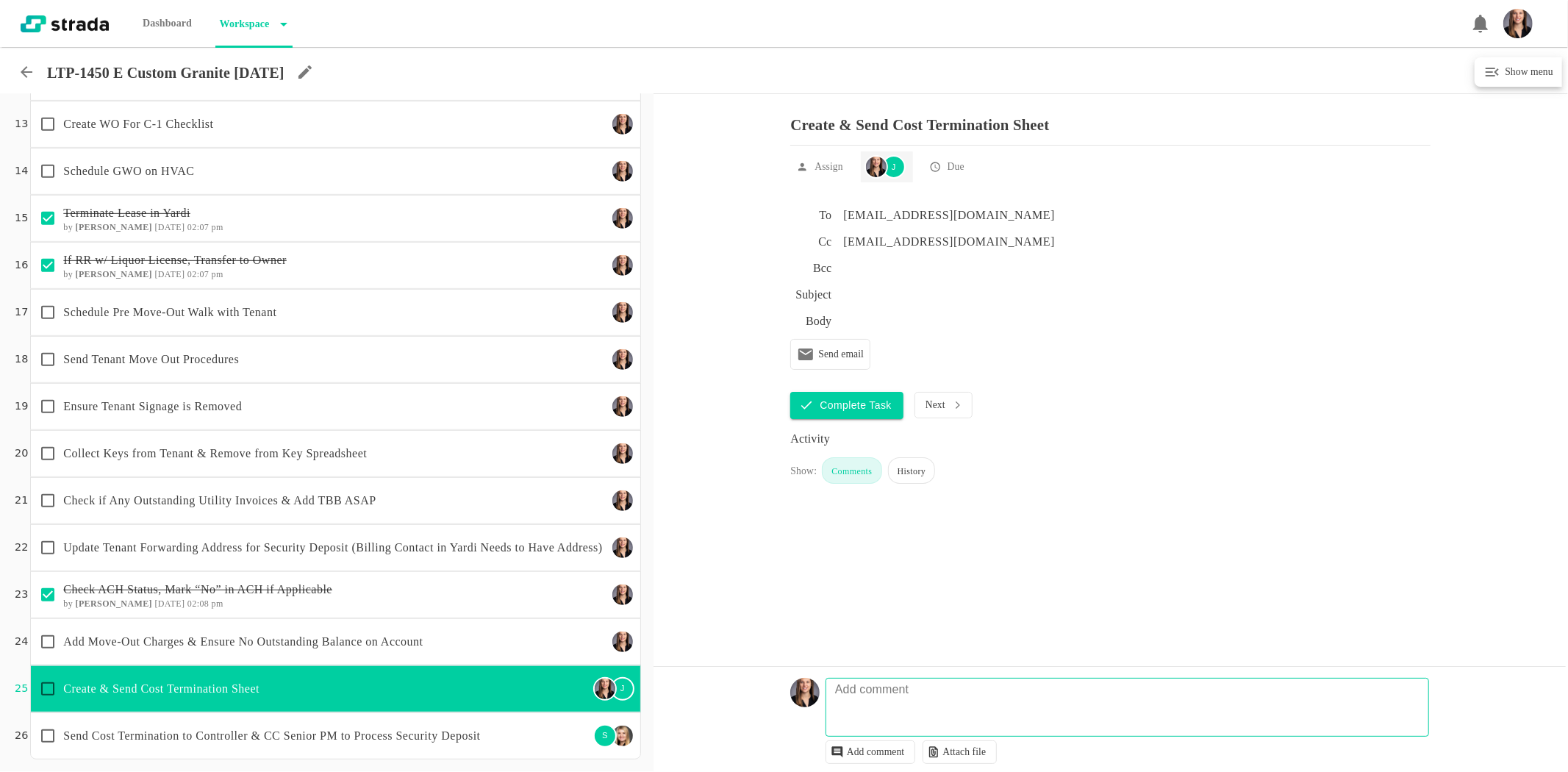
click at [887, 179] on div "J" at bounding box center [885, 167] width 41 height 23
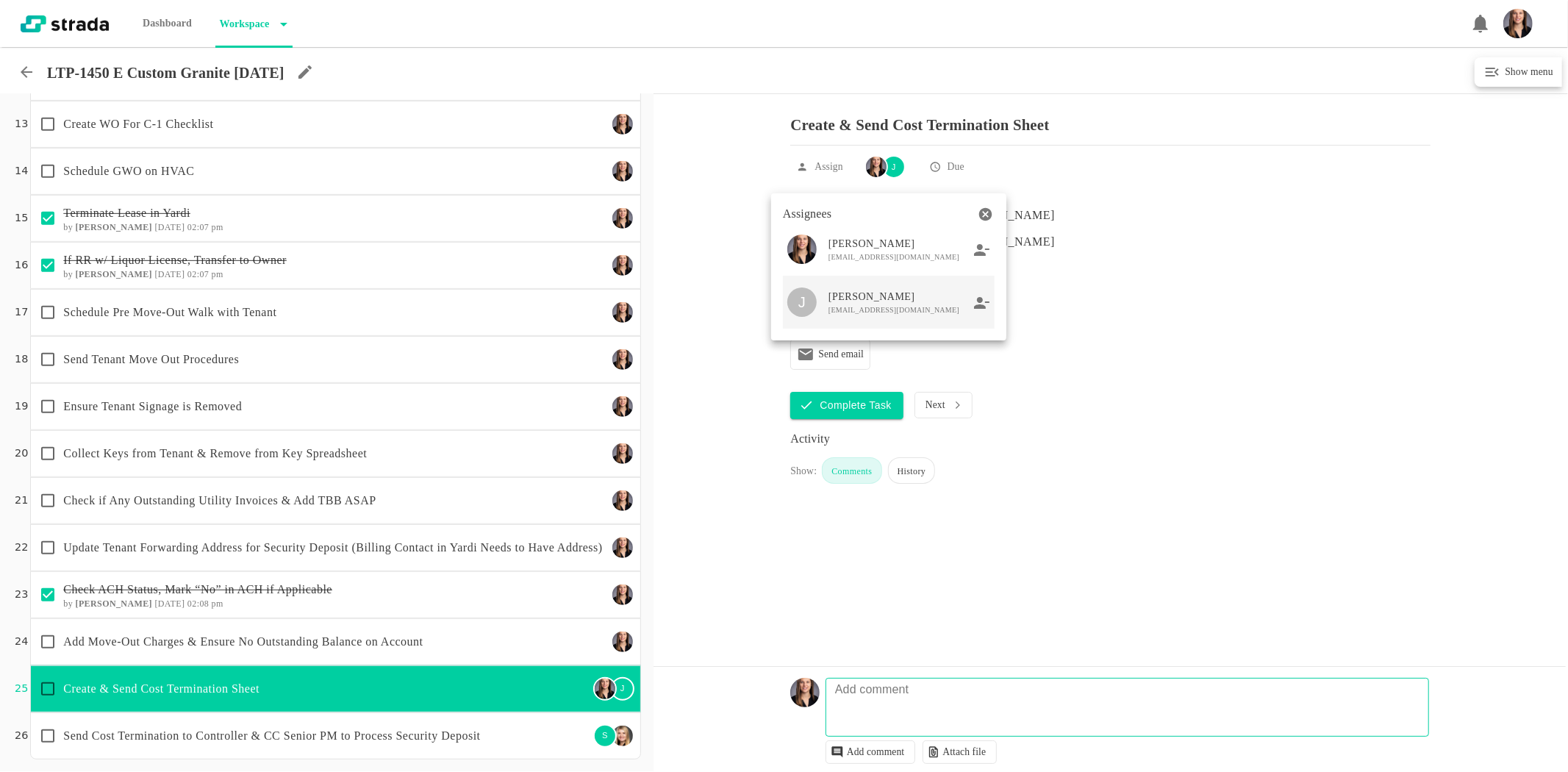
click at [981, 305] on icon at bounding box center [981, 303] width 16 height 14
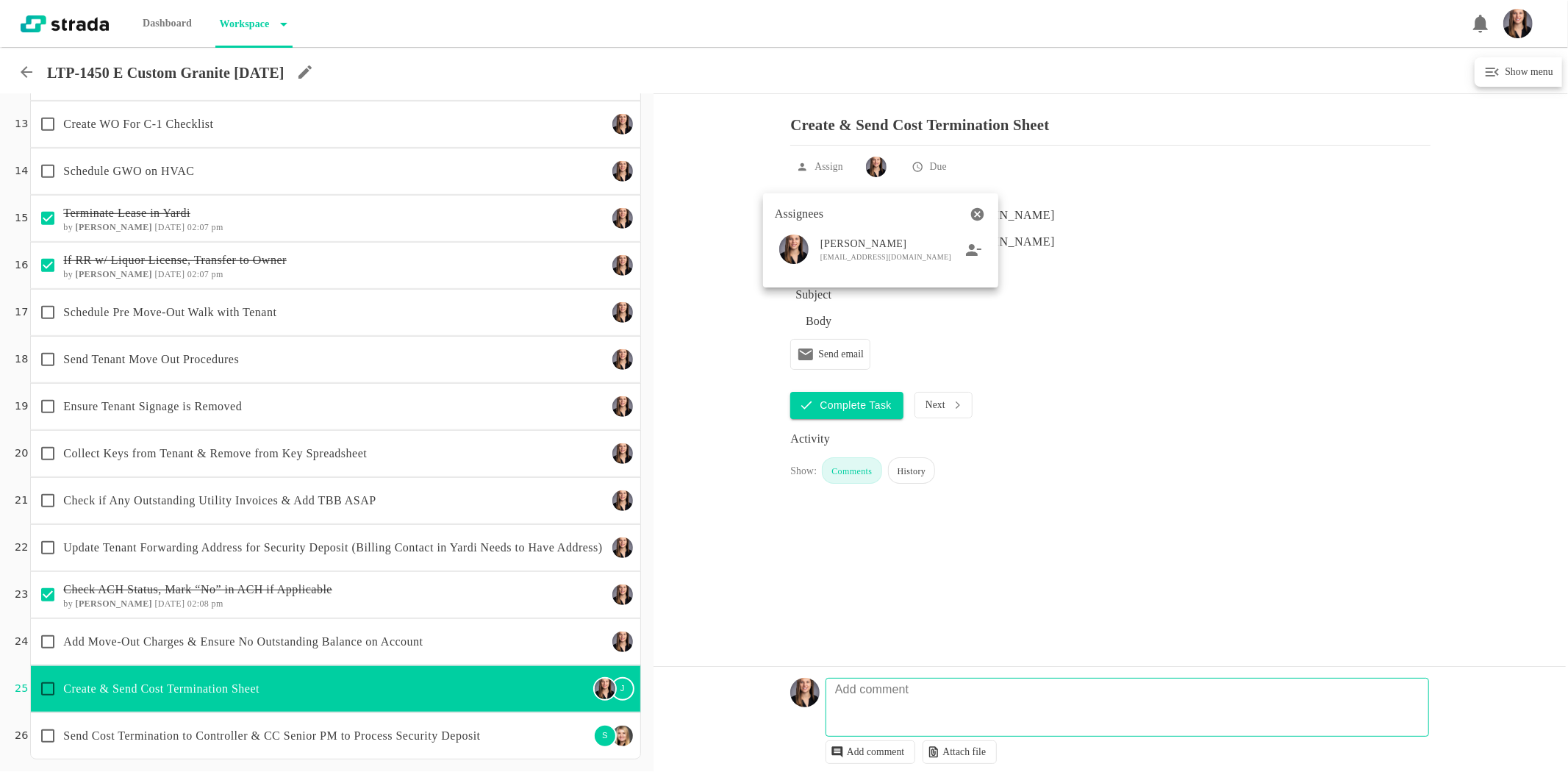
click at [486, 743] on div at bounding box center [784, 386] width 1568 height 772
click at [557, 734] on p "Send Cost Termination to Controller & CC Senior PM to Process Security Deposit" at bounding box center [326, 736] width 526 height 17
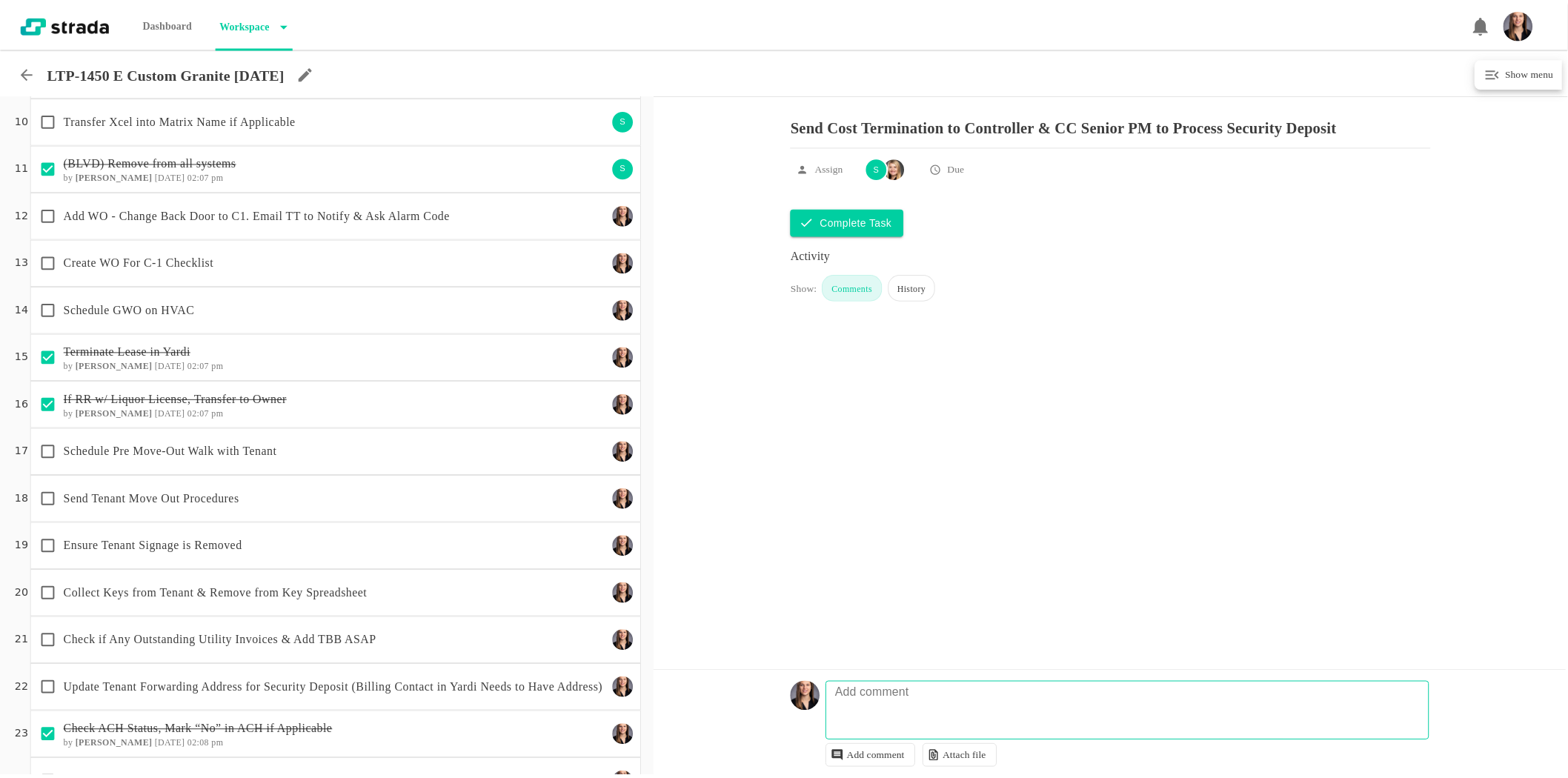
scroll to position [411, 0]
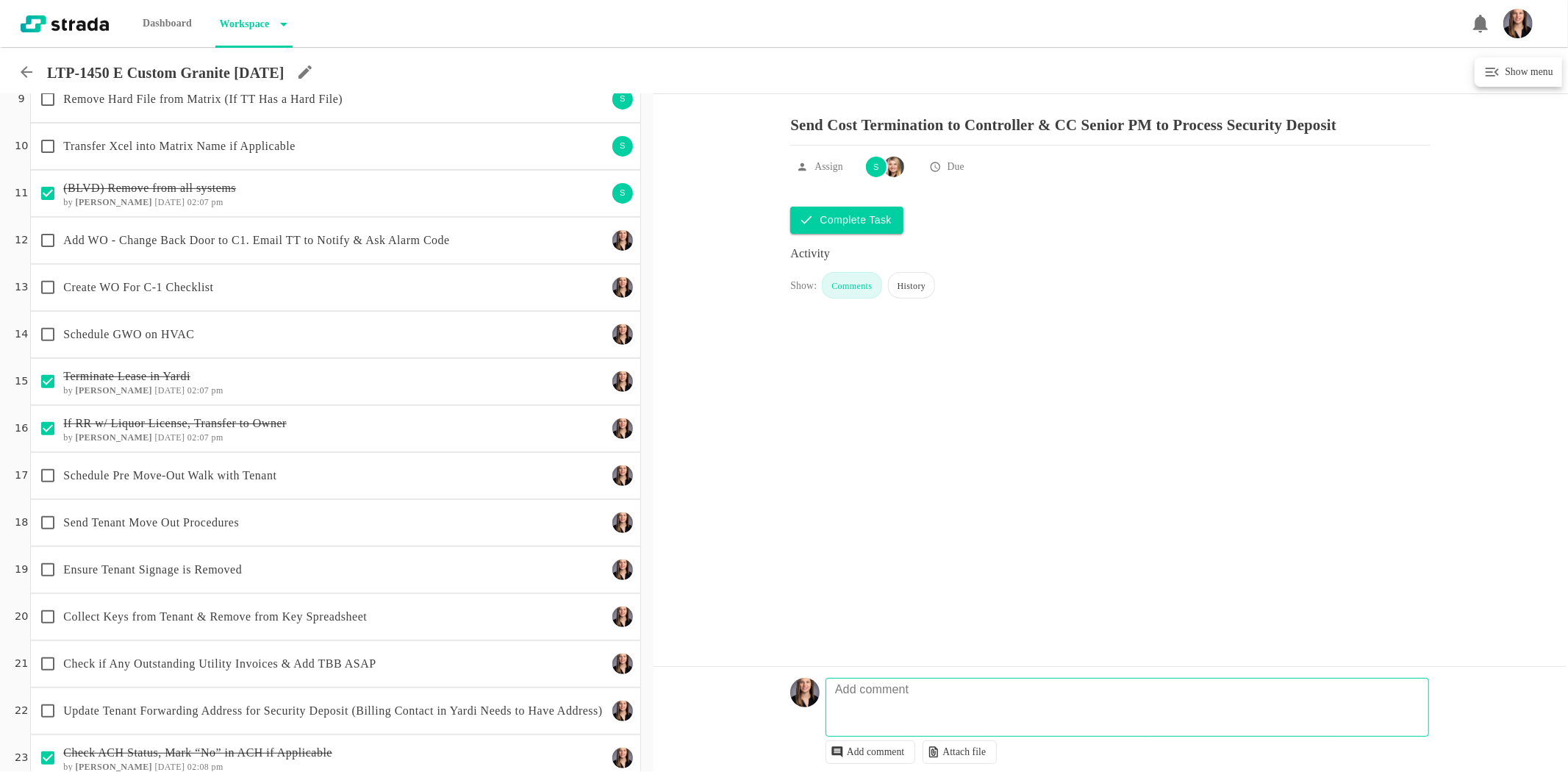
click at [20, 75] on icon at bounding box center [26, 72] width 17 height 17
